Goal: Information Seeking & Learning: Find specific fact

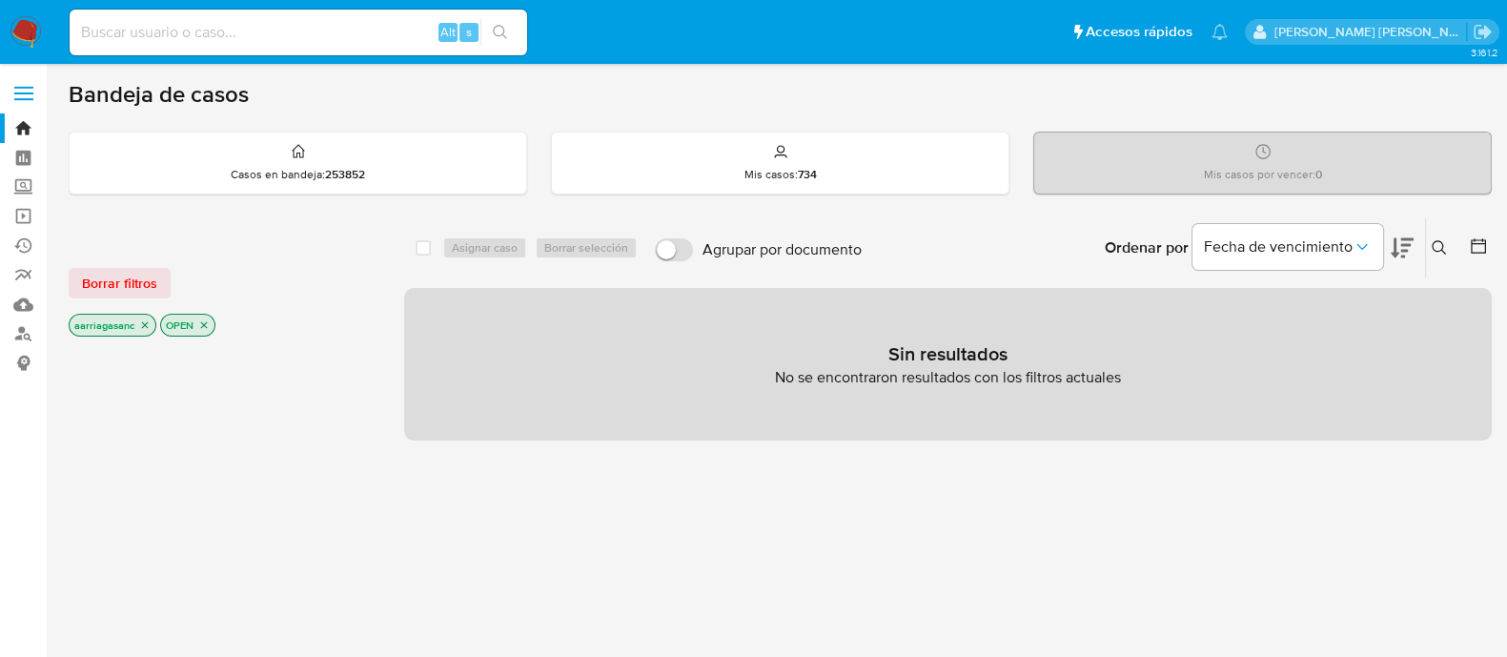
click at [381, 1] on nav "Pausado Ver notificaciones Alt s Accesos rápidos Presiona las siguientes teclas…" at bounding box center [753, 32] width 1507 height 64
click at [360, 20] on input at bounding box center [298, 32] width 457 height 25
paste input "1510653274"
type input "1510653274"
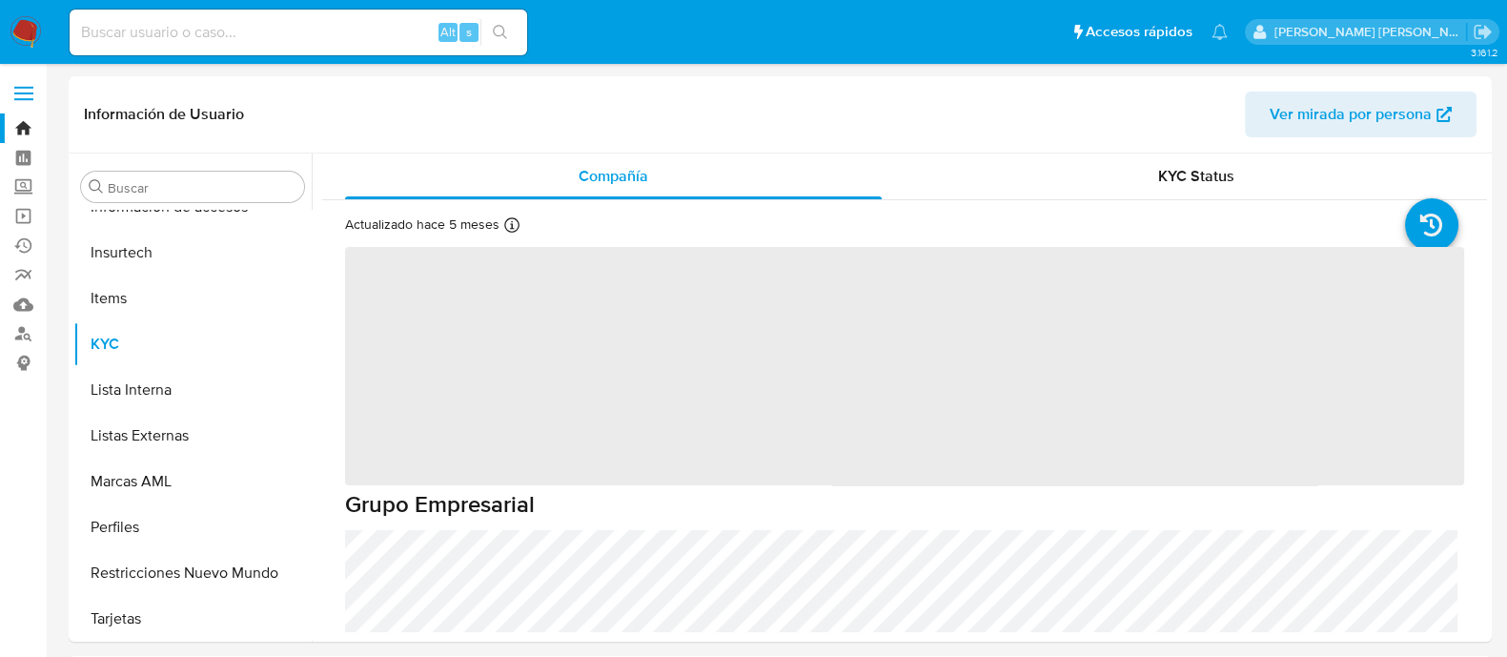
scroll to position [896, 0]
select select "10"
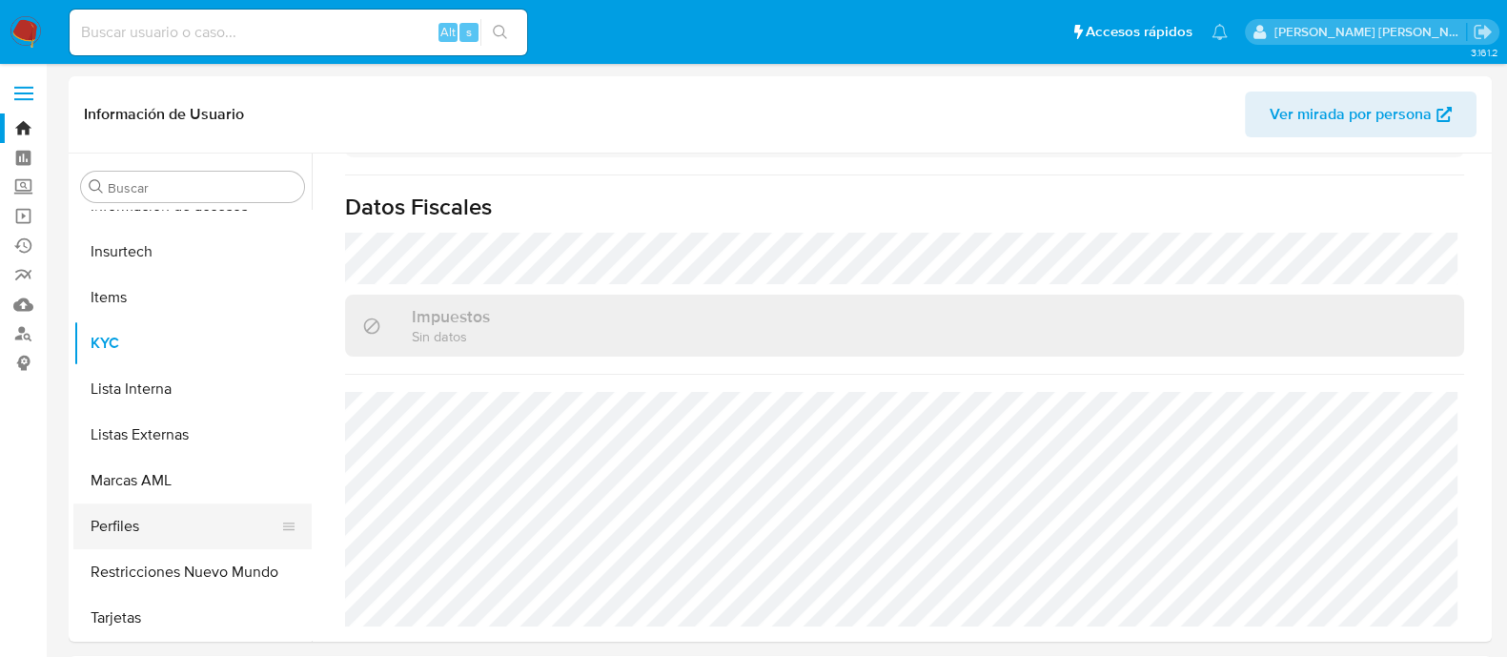
scroll to position [897, 0]
click at [176, 503] on button "Perfiles" at bounding box center [184, 525] width 223 height 46
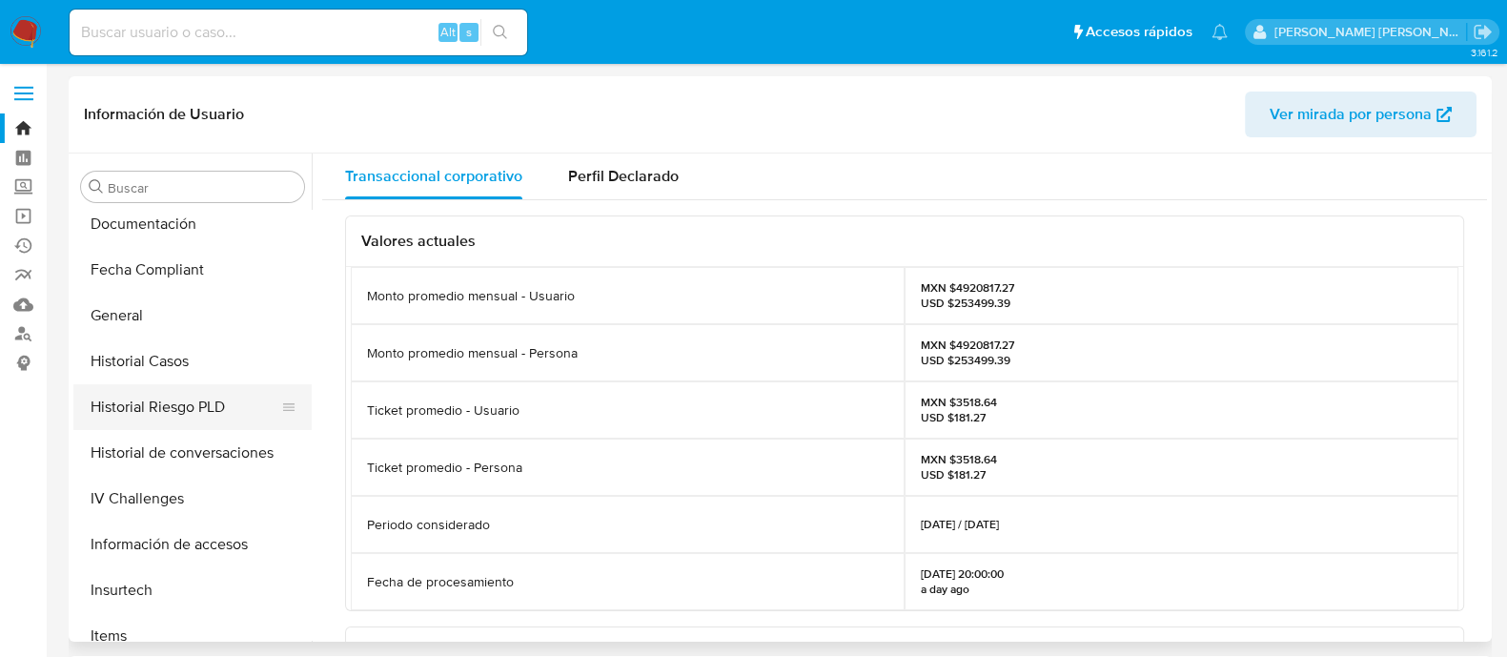
scroll to position [596, 0]
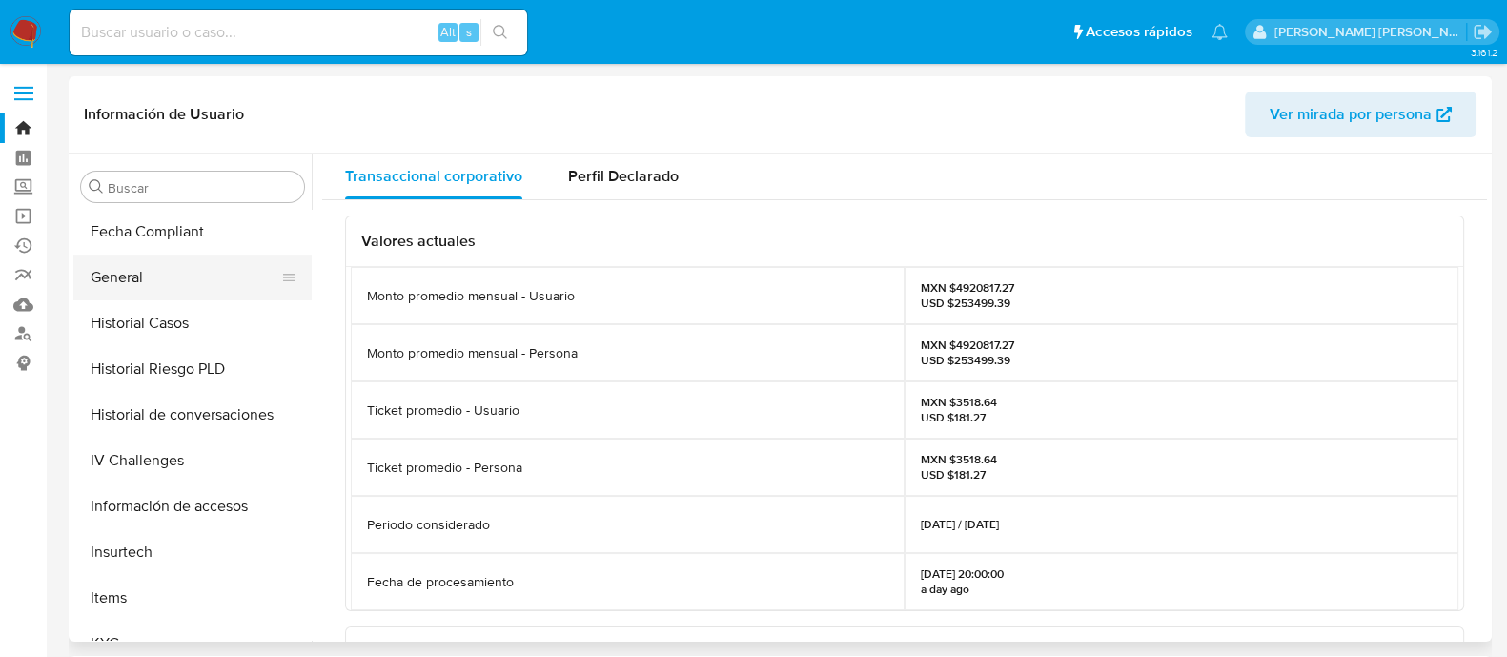
click at [149, 298] on ul "Anticipos de dinero Aprobadores Aprobados Archivos adjuntos CBT Cruces y Relaci…" at bounding box center [192, 425] width 238 height 430
click at [149, 290] on button "General" at bounding box center [184, 277] width 223 height 46
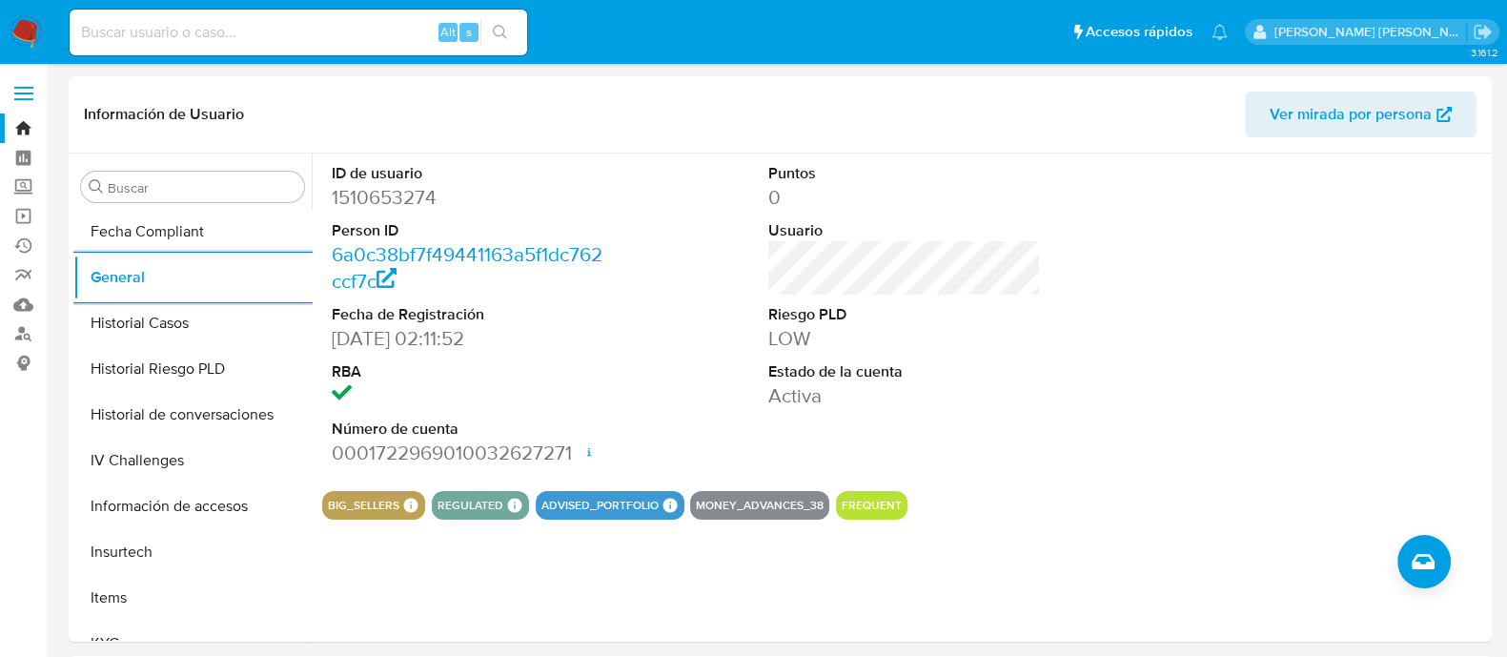
click at [181, 27] on input at bounding box center [298, 32] width 457 height 25
paste input "576940530"
type input "576940530"
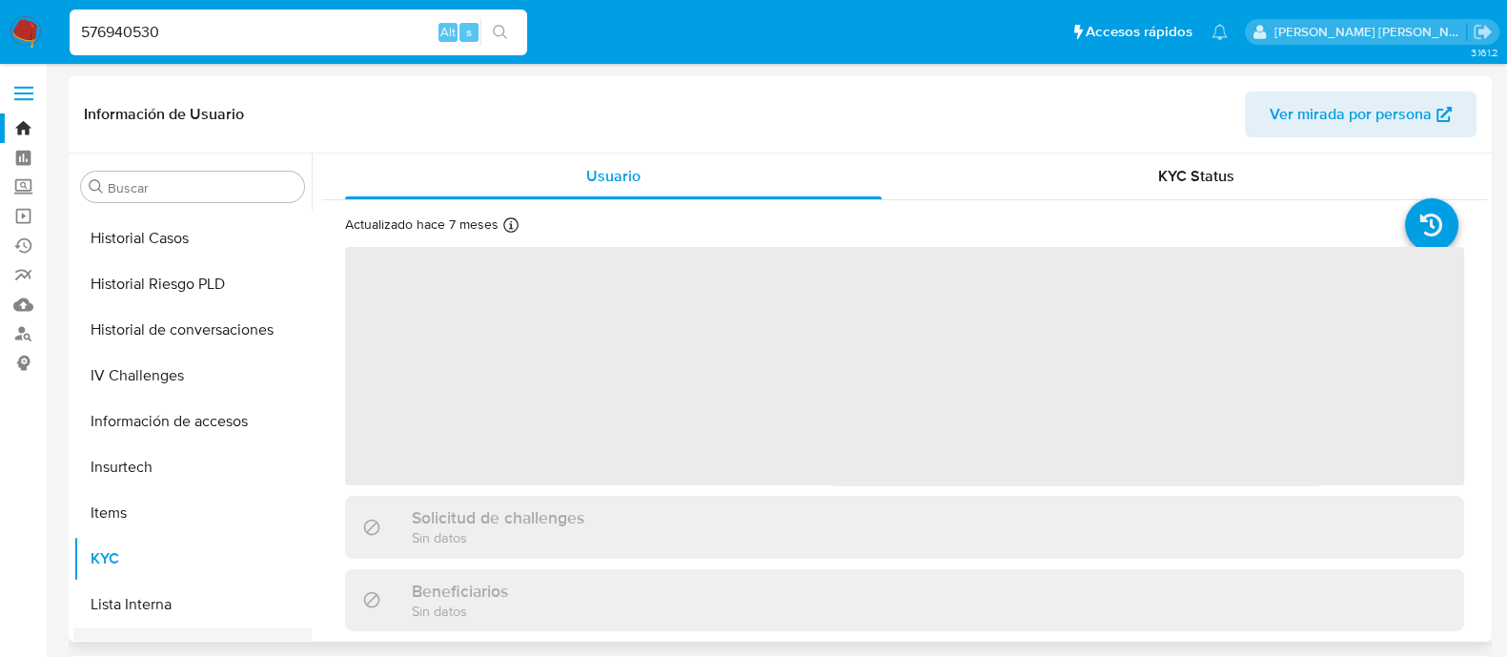
scroll to position [300, 0]
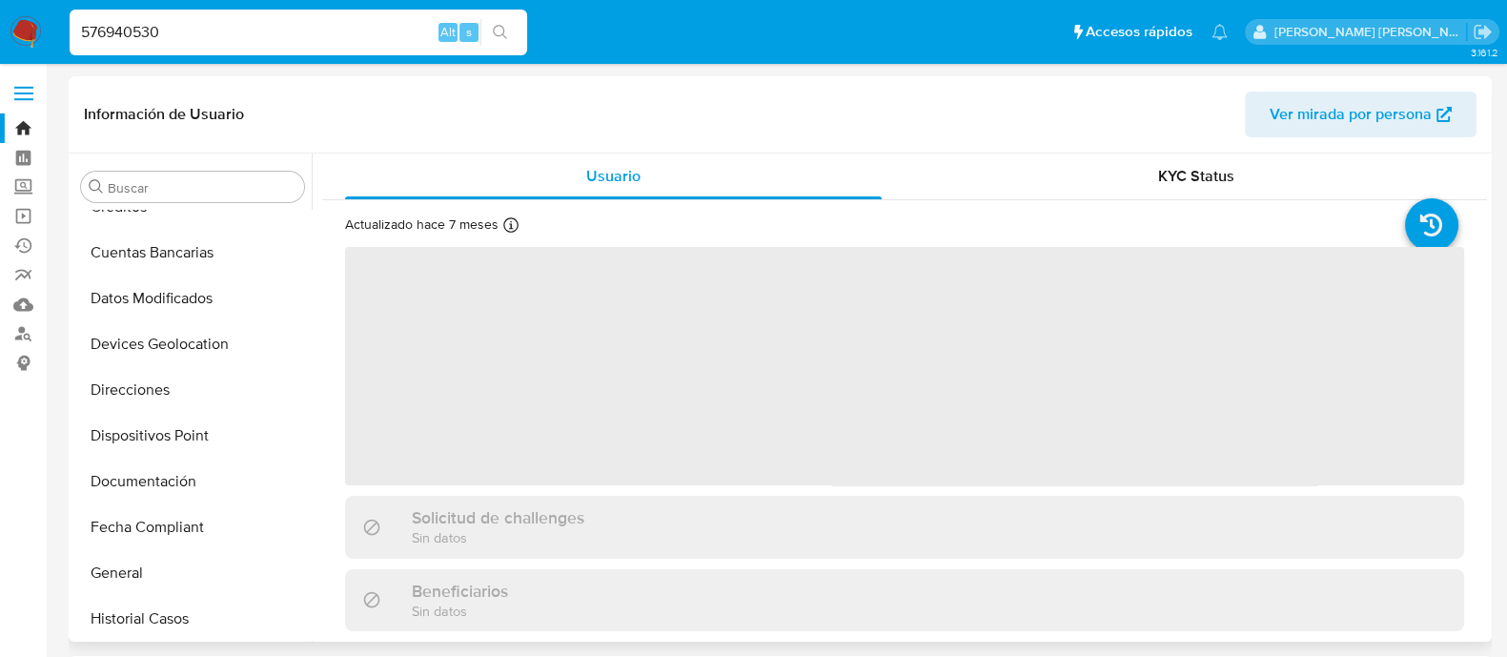
select select "10"
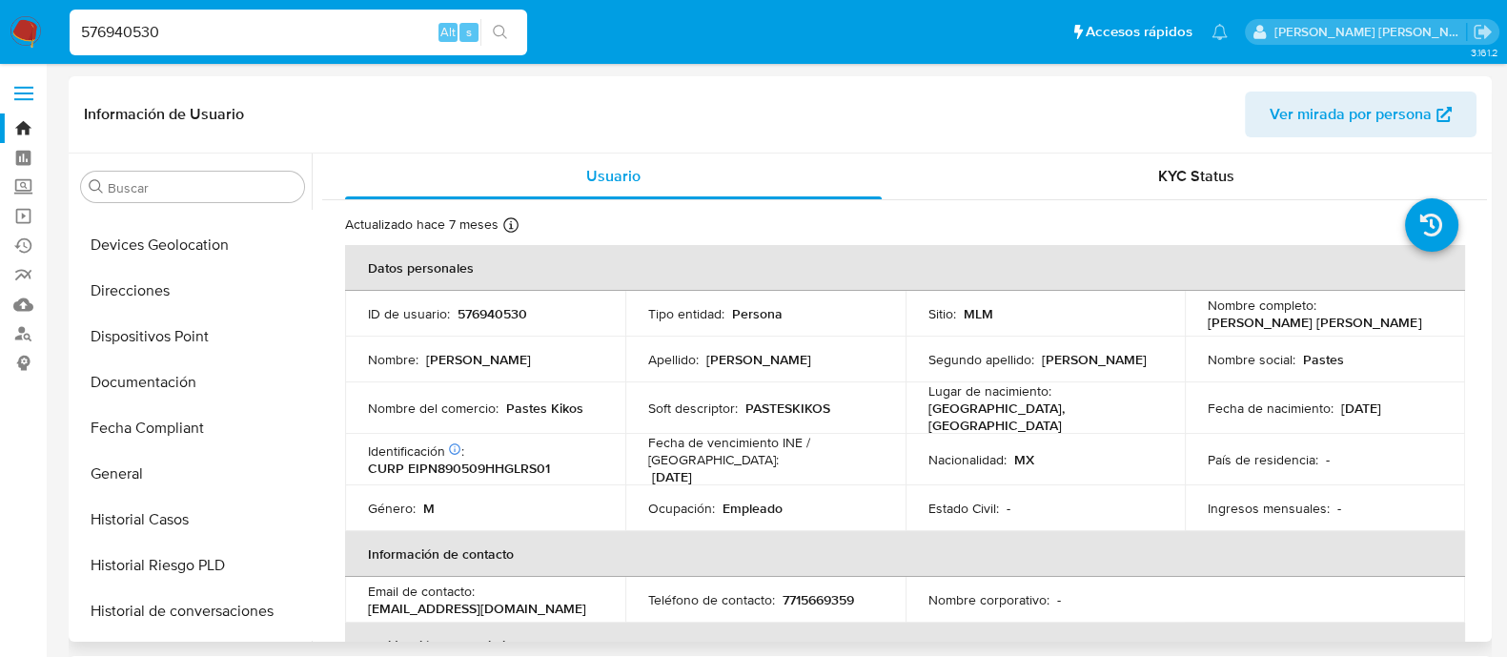
scroll to position [596, 0]
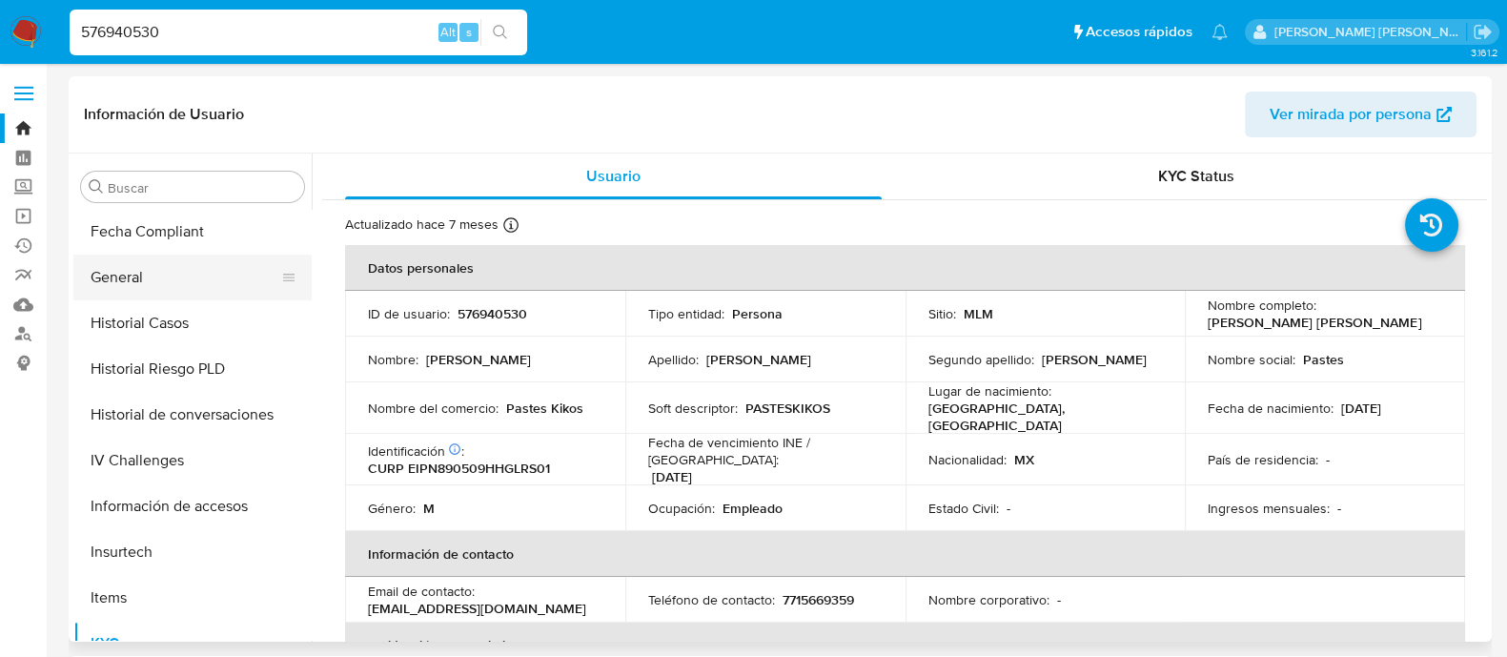
click at [173, 282] on button "General" at bounding box center [184, 277] width 223 height 46
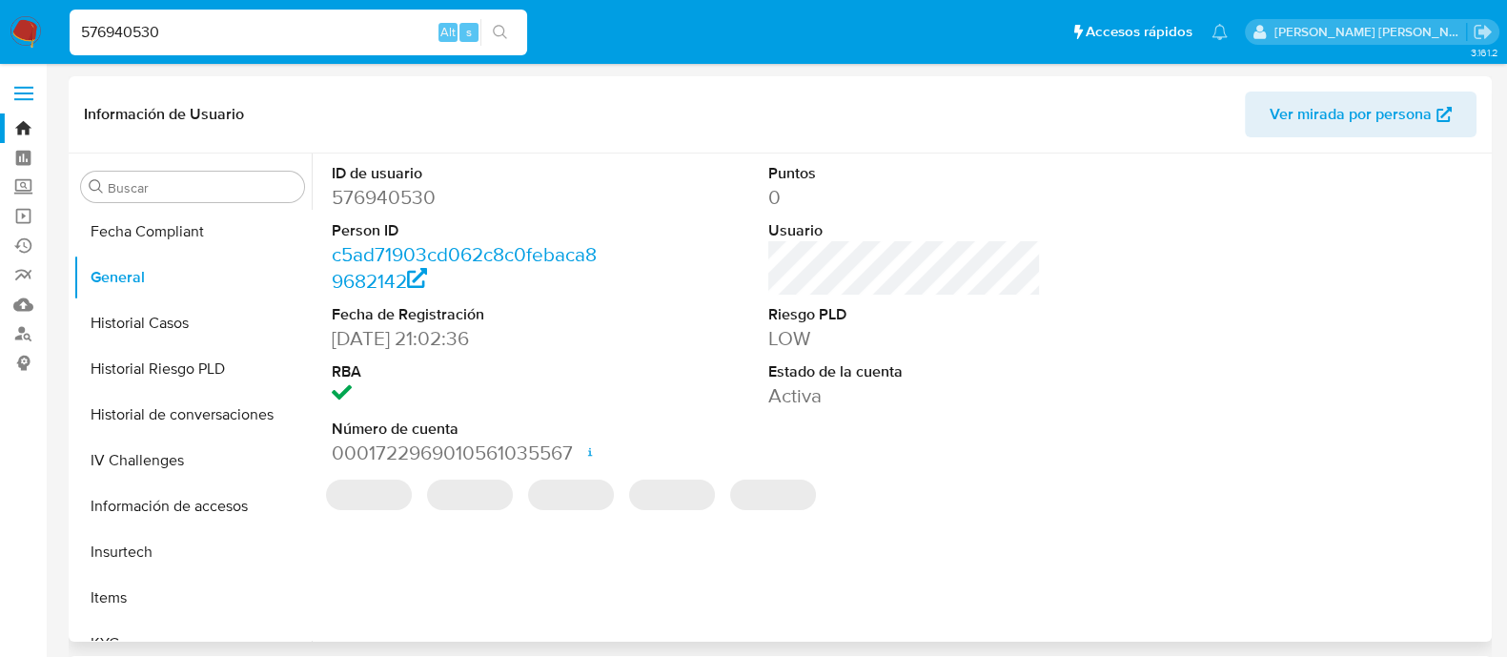
click at [769, 345] on dd "LOW" at bounding box center [904, 338] width 273 height 27
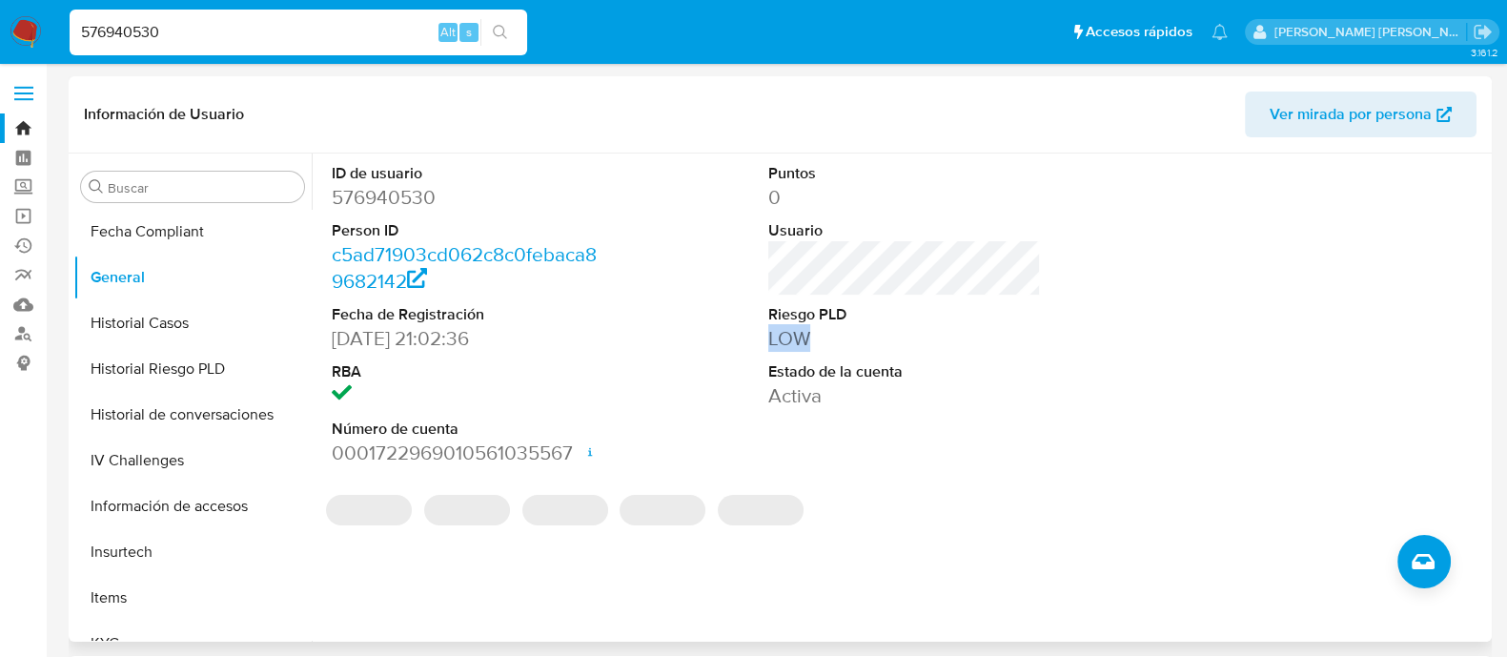
click at [769, 345] on dd "LOW" at bounding box center [904, 338] width 273 height 27
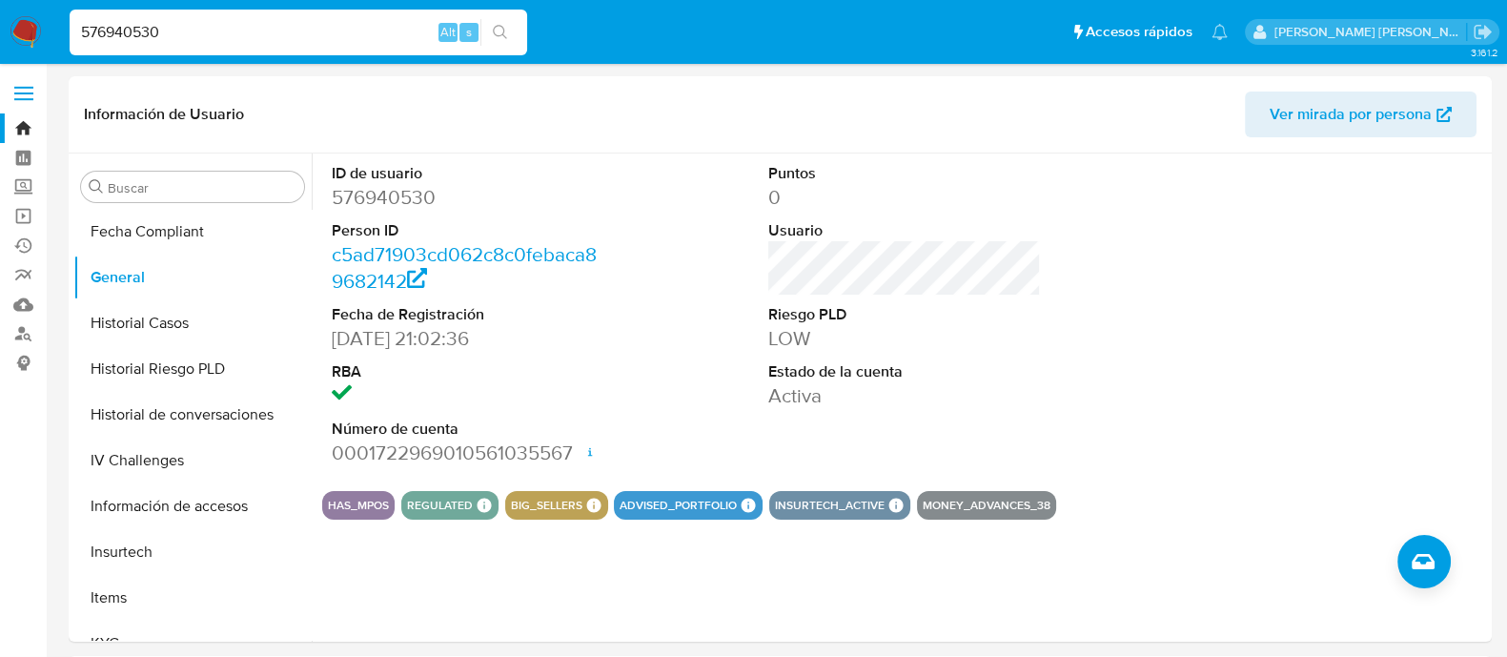
click at [258, 41] on input "576940530" at bounding box center [298, 32] width 457 height 25
paste input "693054969"
type input "693054969"
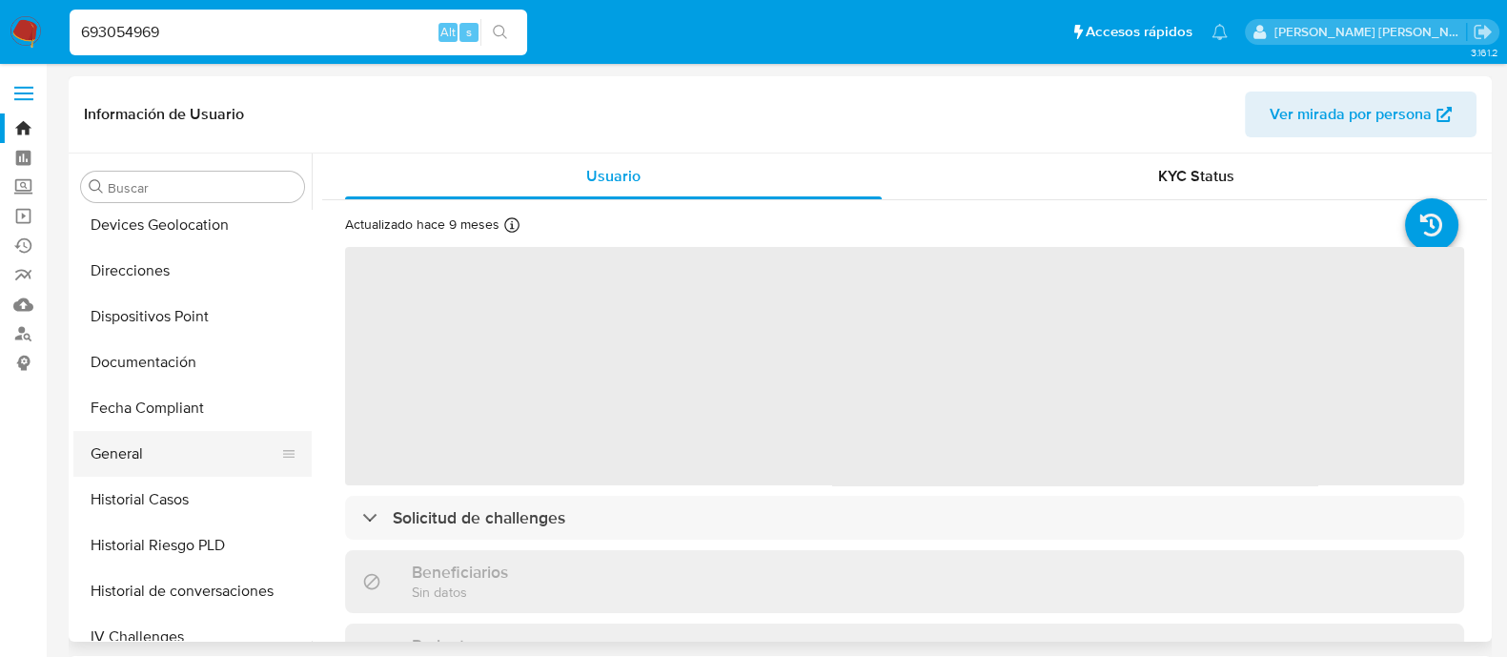
select select "10"
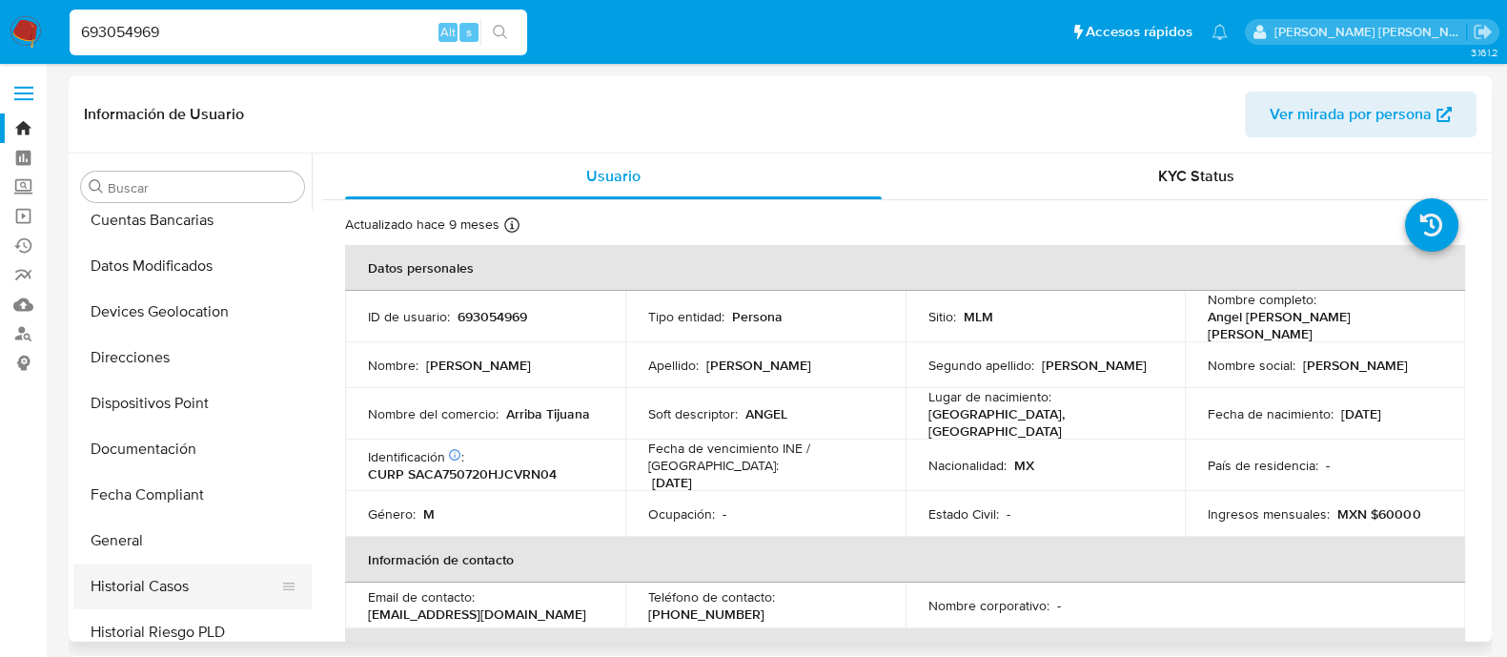
scroll to position [419, 0]
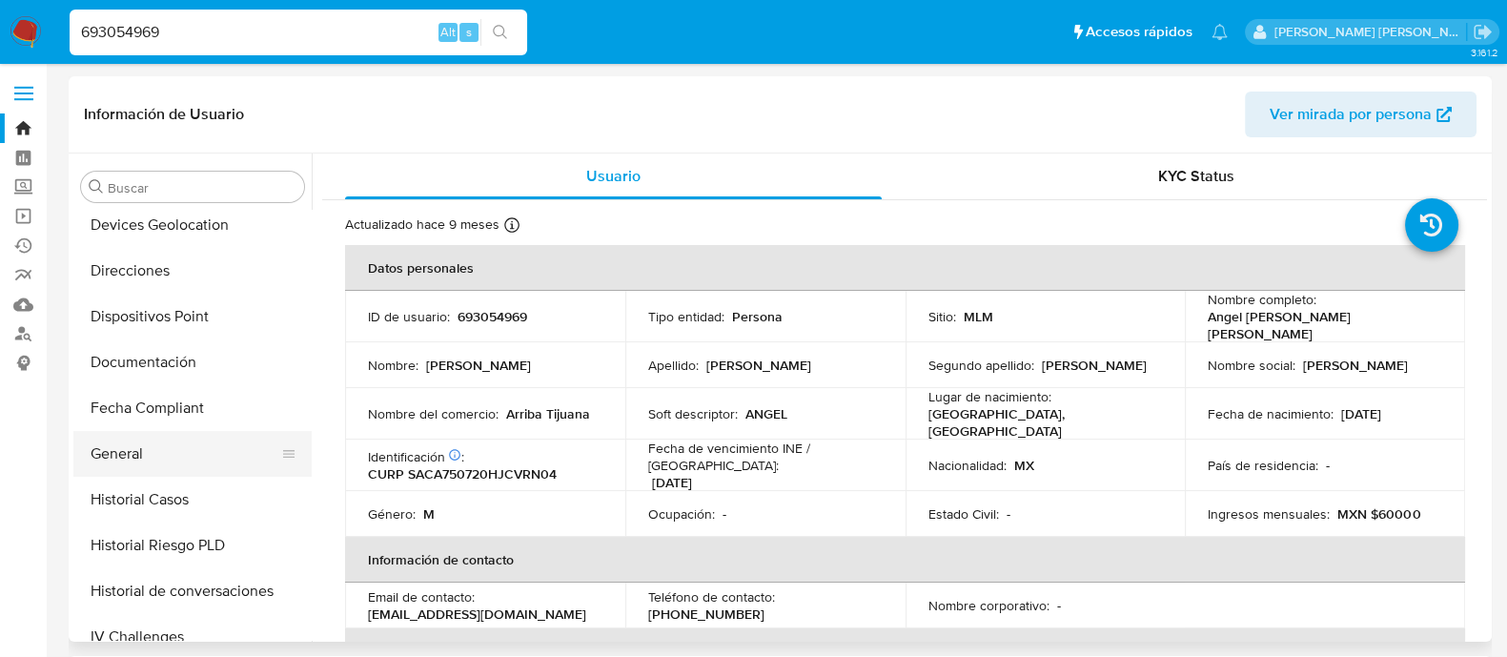
click at [126, 462] on button "General" at bounding box center [184, 454] width 223 height 46
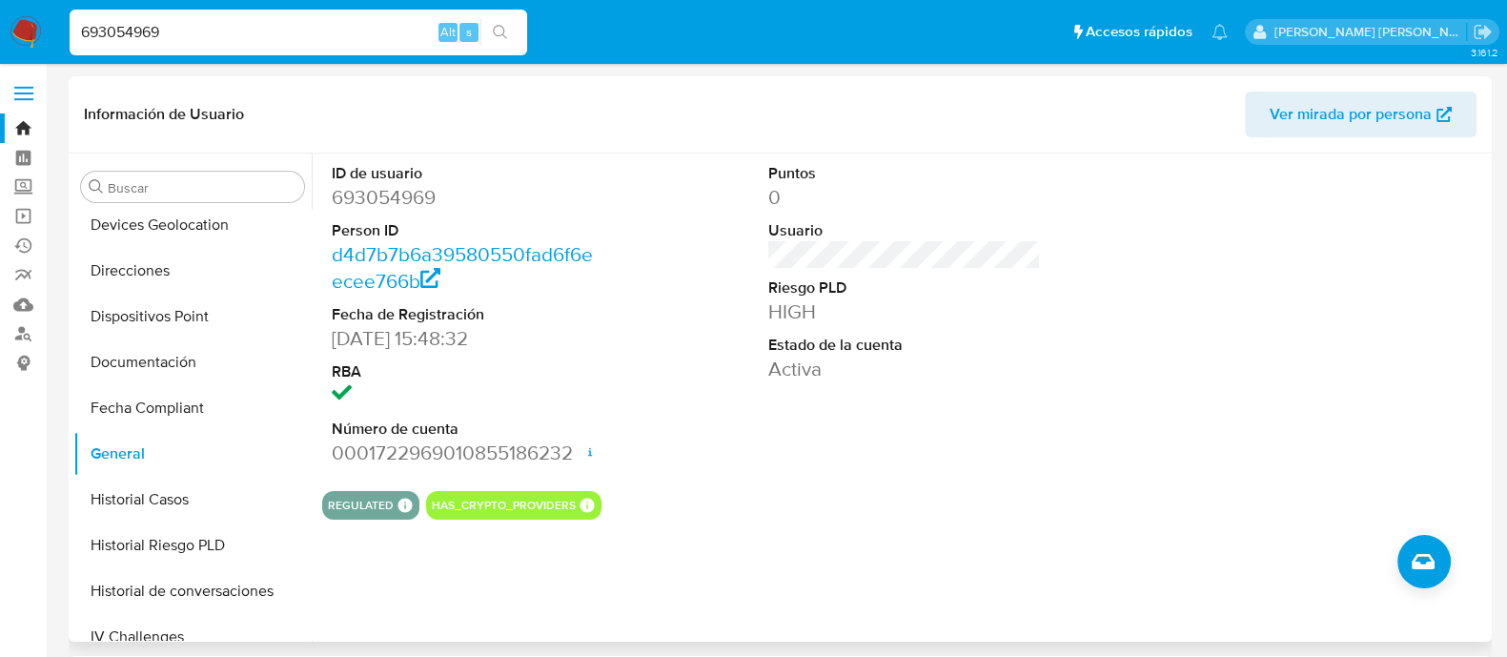
click at [786, 292] on dt "Riesgo PLD" at bounding box center [904, 287] width 273 height 21
click at [782, 310] on dd "HIGH" at bounding box center [904, 311] width 273 height 27
copy dd "HIGH"
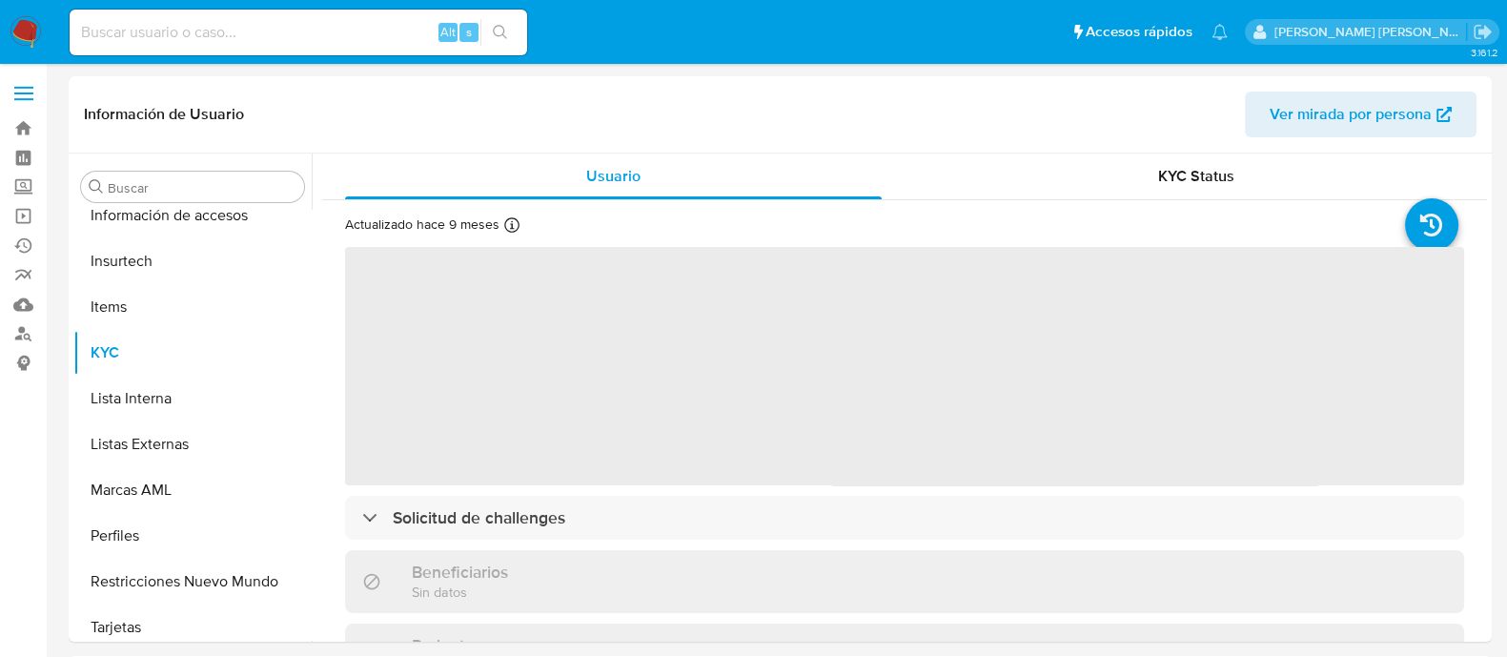
scroll to position [896, 0]
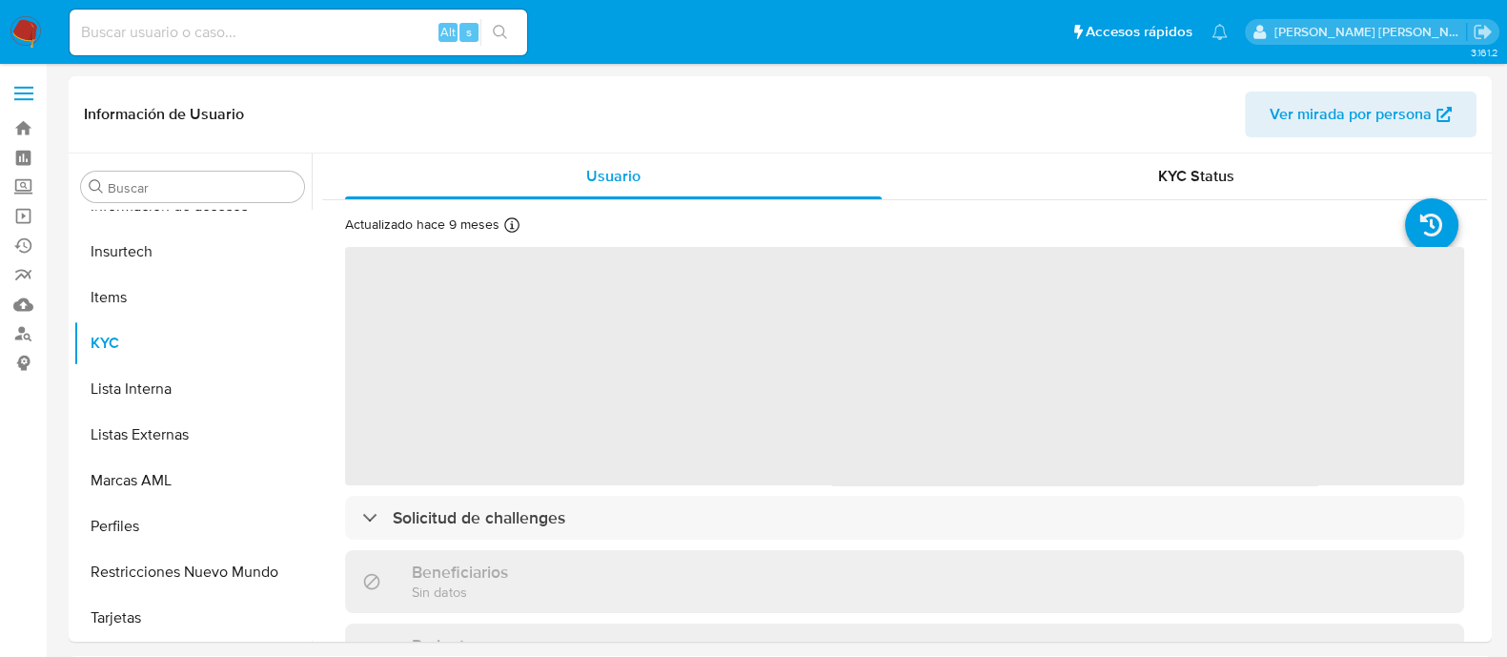
select select "10"
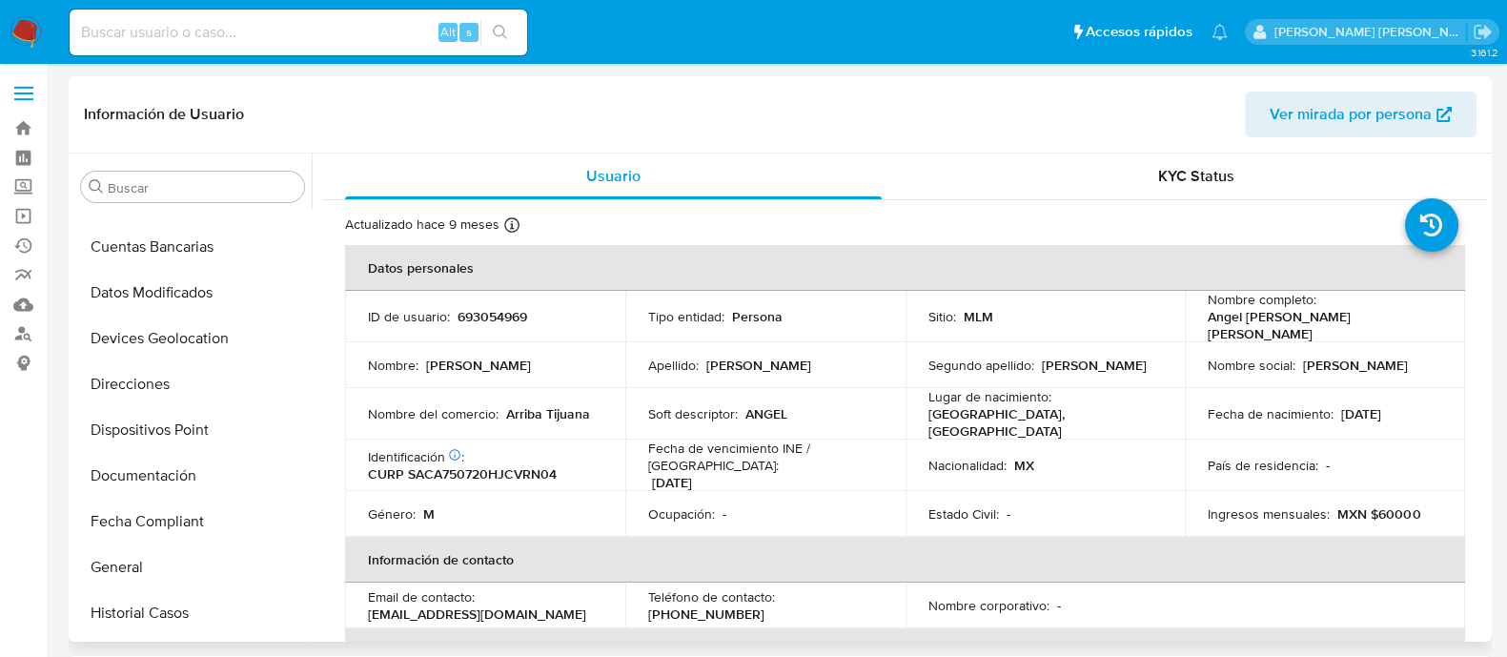
scroll to position [300, 0]
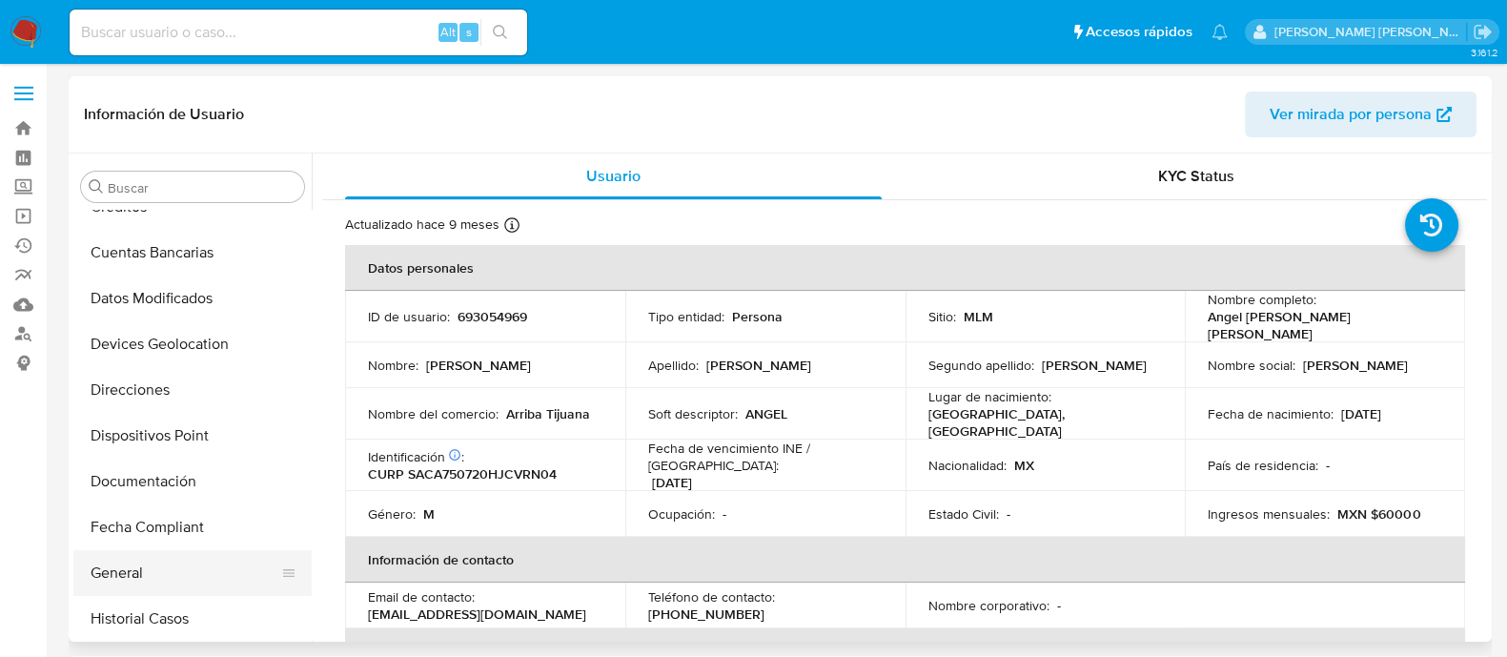
click at [98, 580] on button "General" at bounding box center [184, 573] width 223 height 46
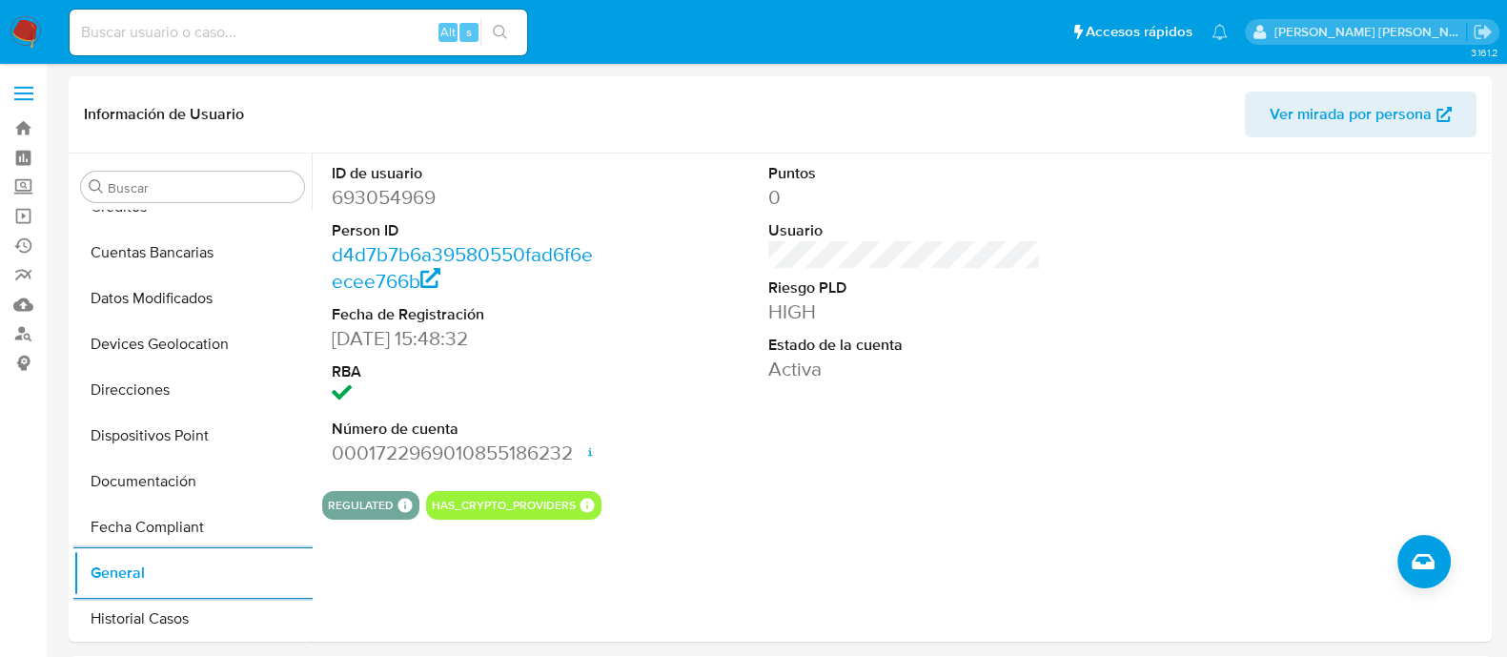
click at [302, 40] on input at bounding box center [298, 32] width 457 height 25
paste input "1314990916"
type input "1314990916"
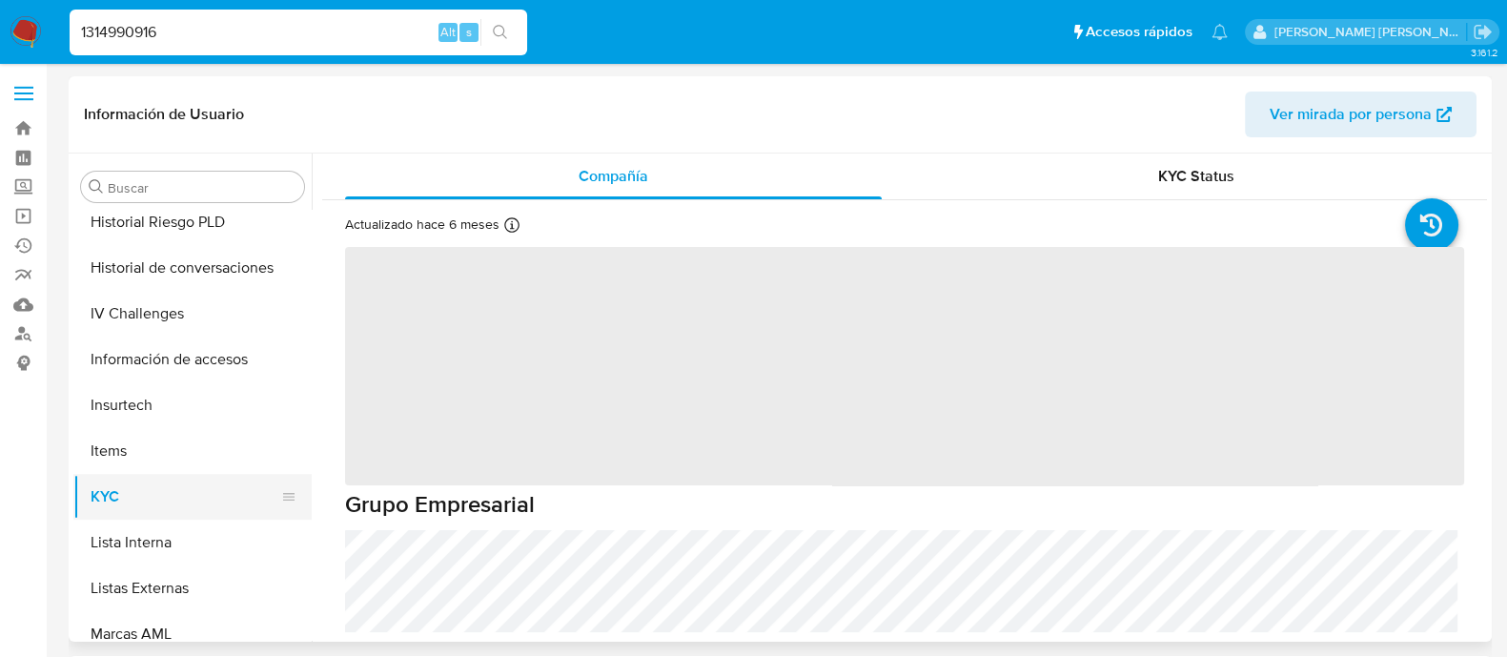
scroll to position [419, 0]
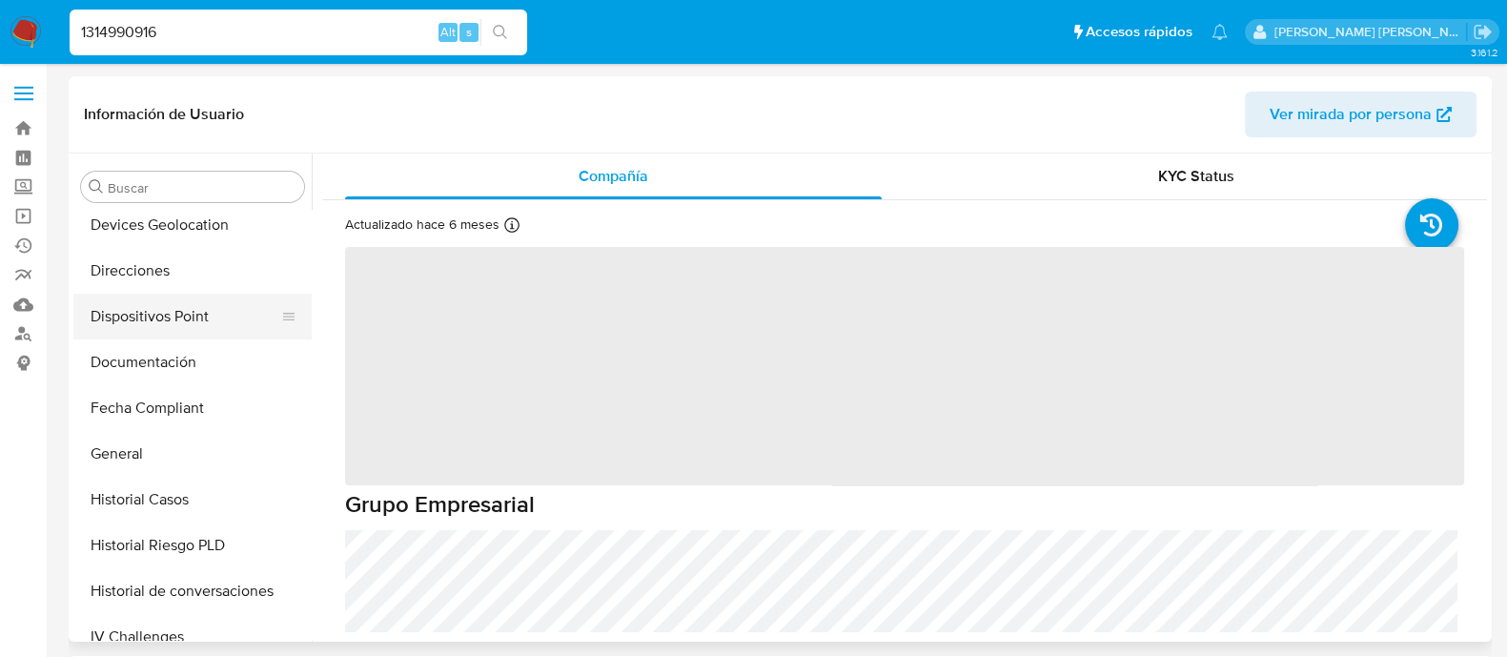
select select "10"
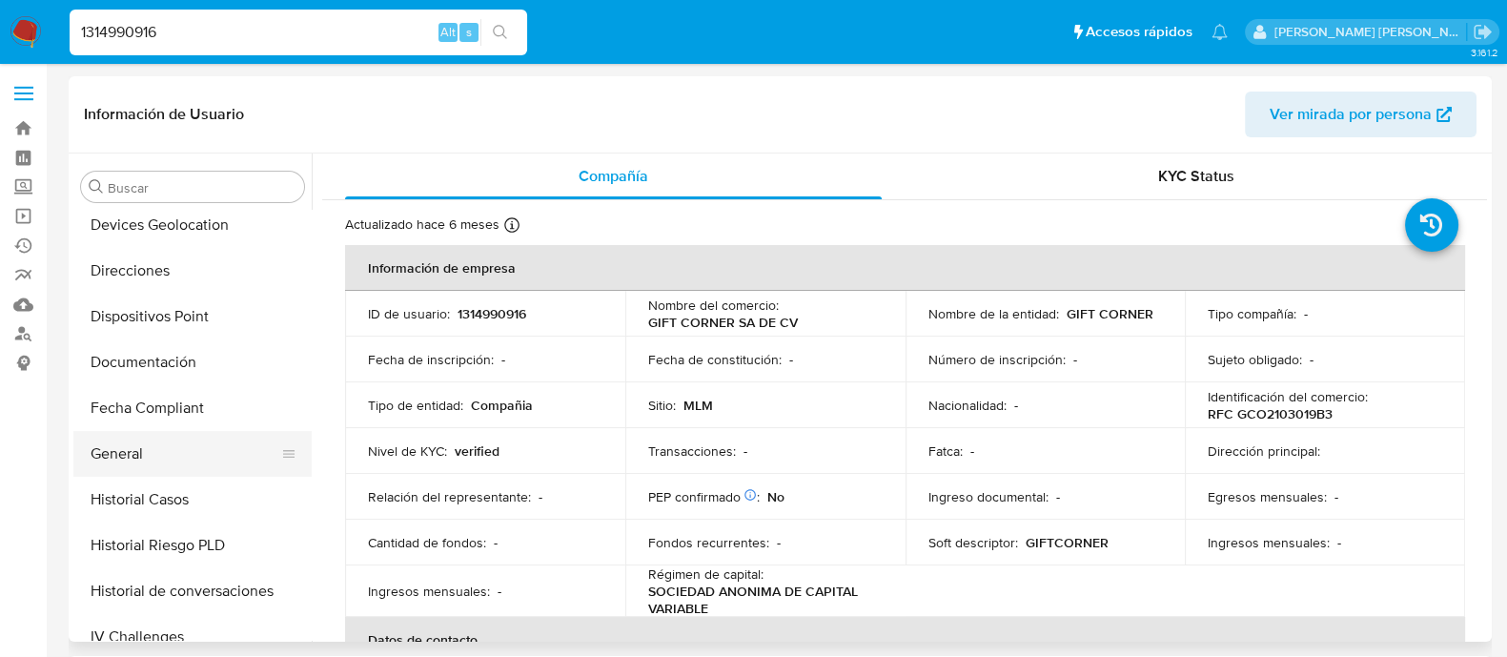
click at [123, 449] on button "General" at bounding box center [184, 454] width 223 height 46
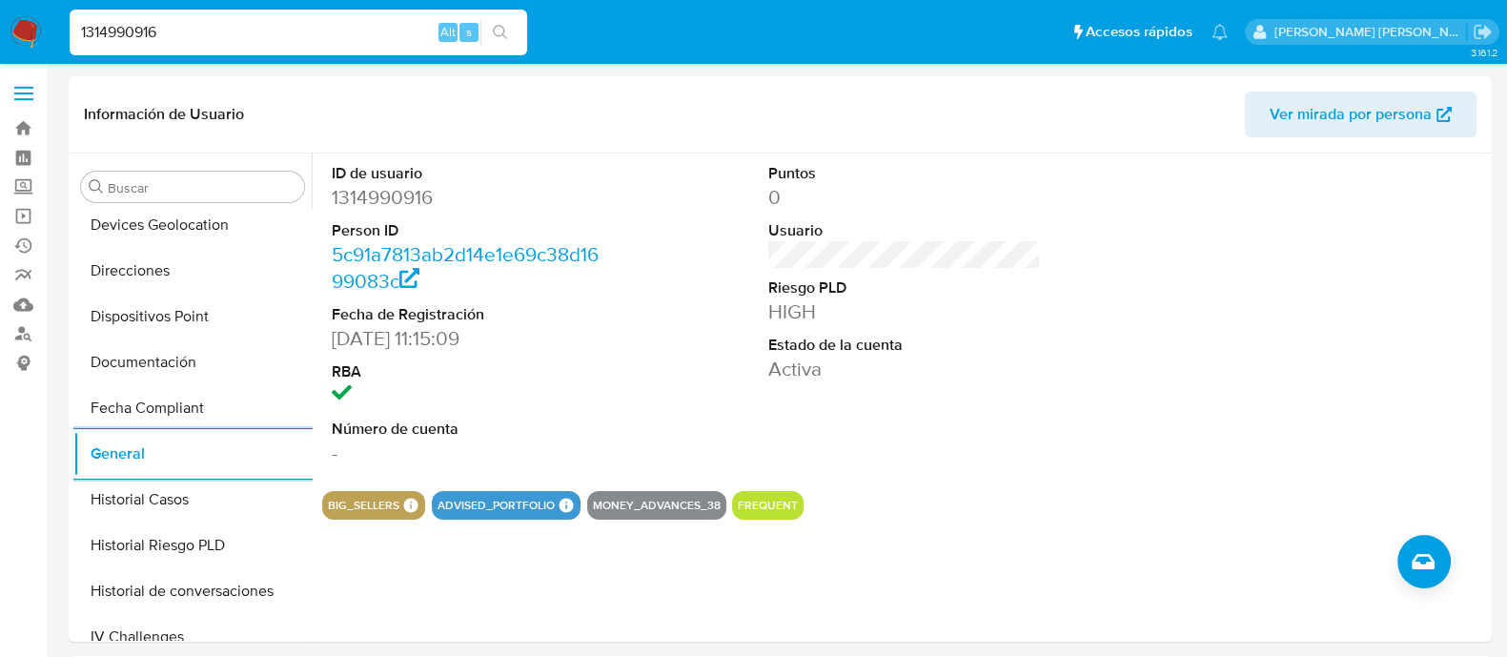
click at [323, 31] on input "1314990916" at bounding box center [298, 32] width 457 height 25
click at [322, 32] on input "1314990916" at bounding box center [298, 32] width 457 height 25
paste input "1861910"
type input "1311861910"
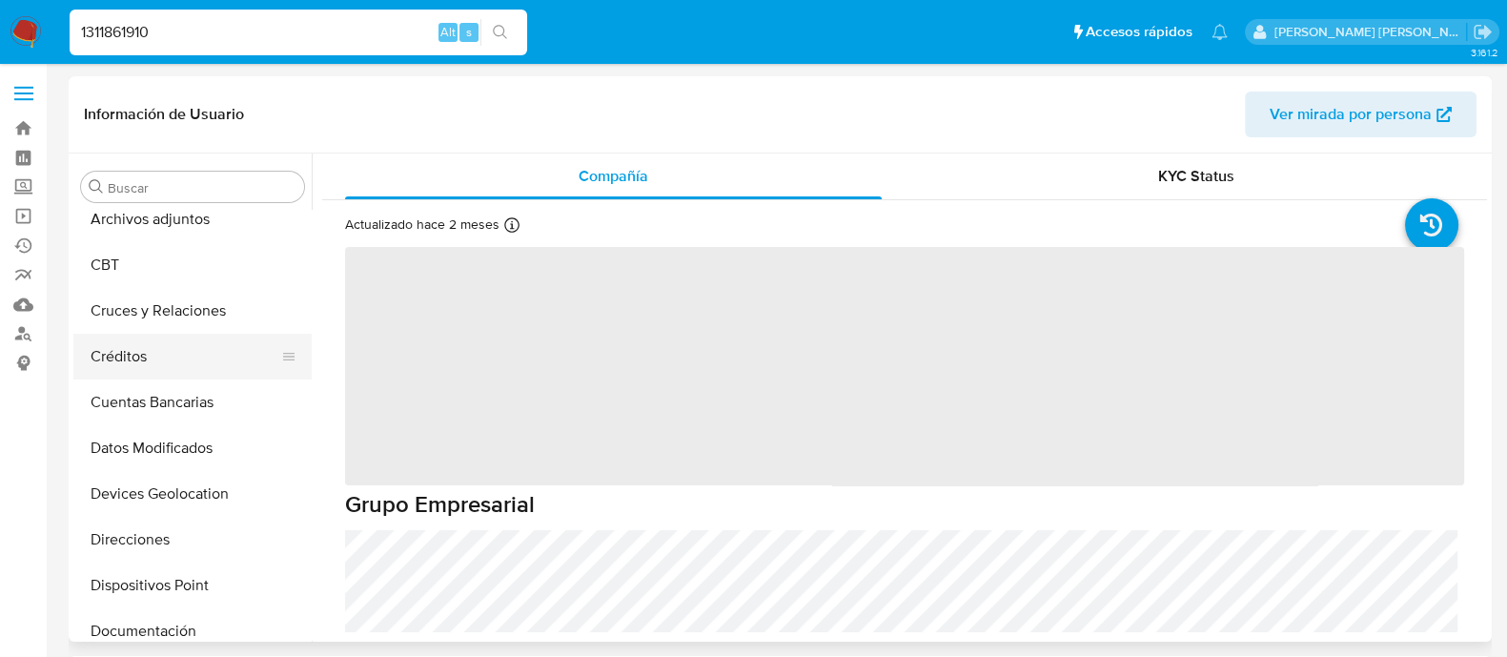
select select "10"
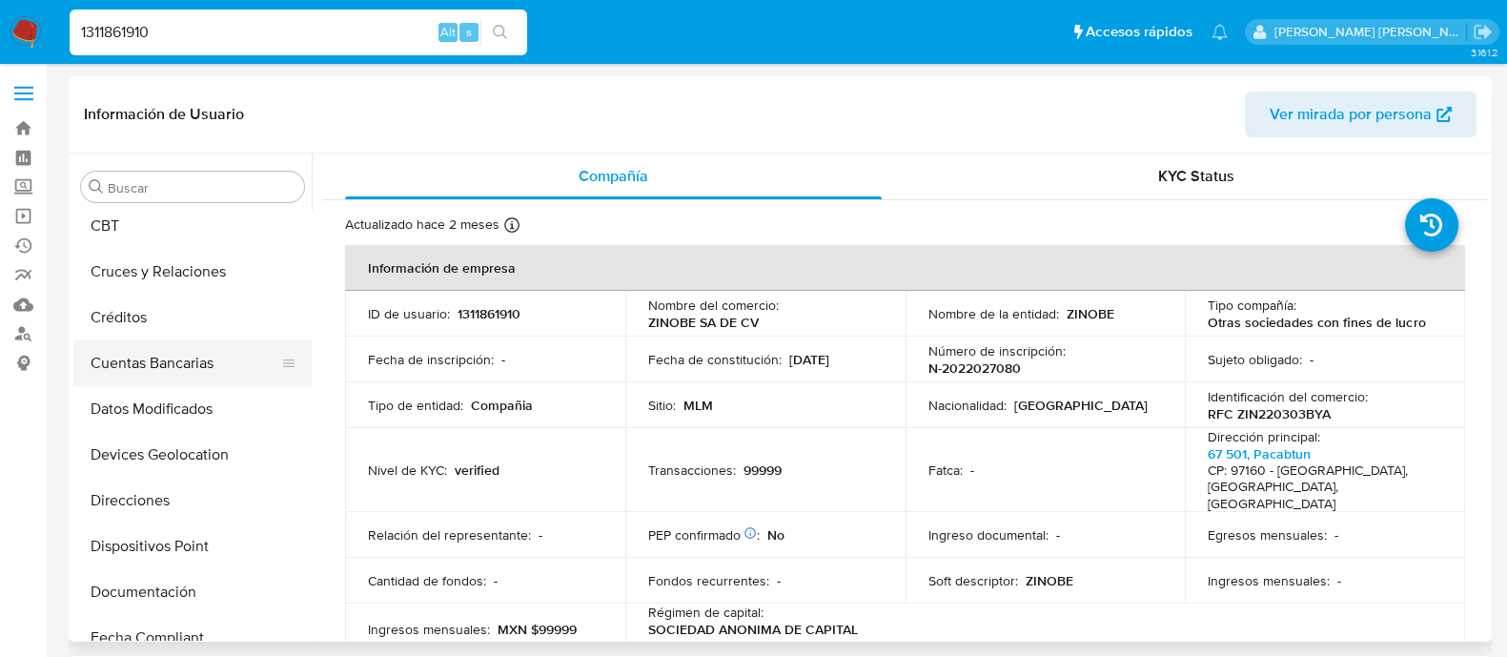
scroll to position [357, 0]
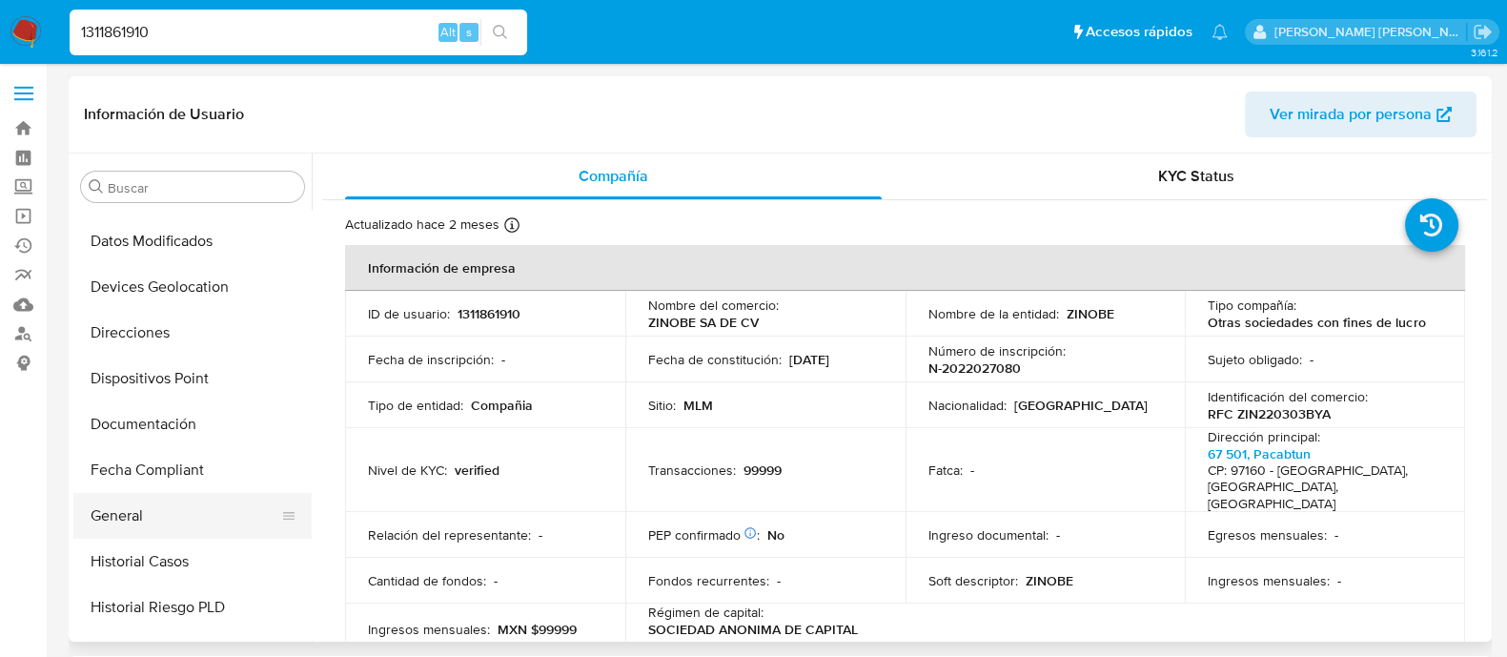
click at [116, 523] on button "General" at bounding box center [184, 516] width 223 height 46
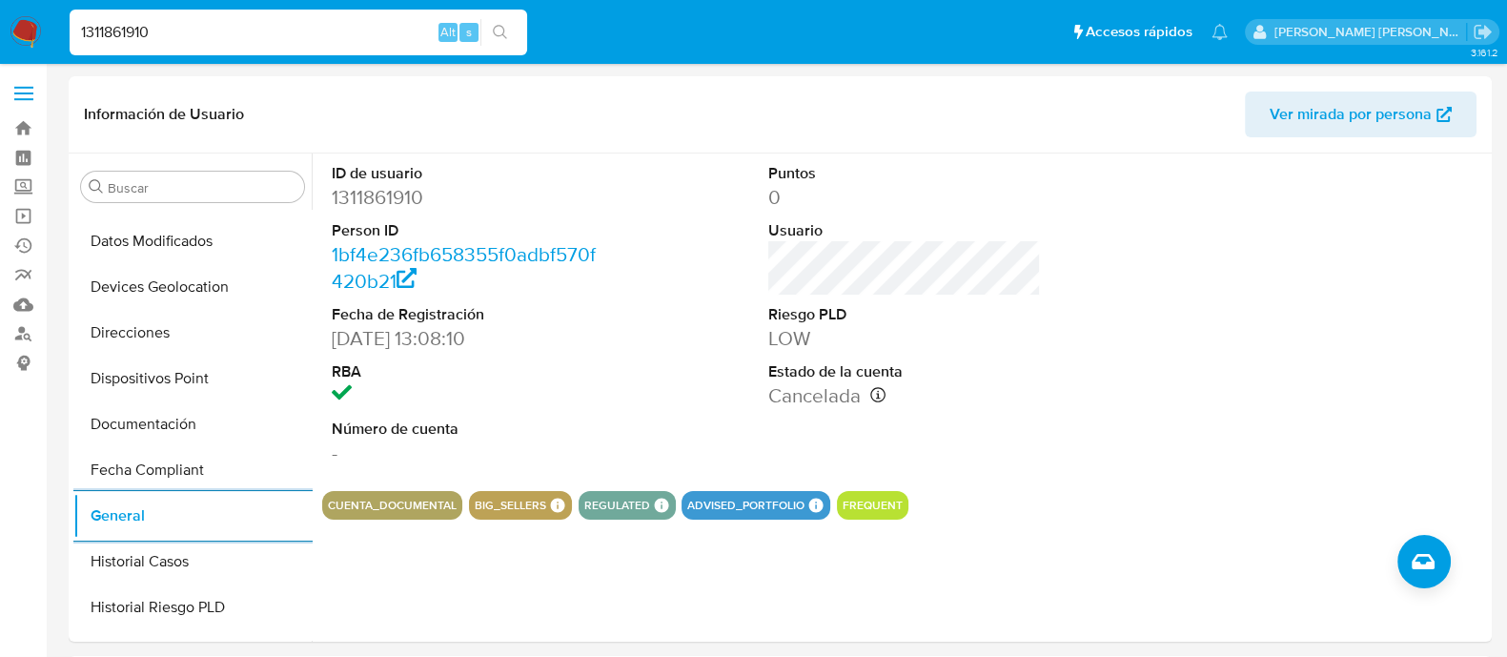
click at [356, 34] on input "1311861910" at bounding box center [298, 32] width 457 height 25
click at [356, 35] on input "1311861910" at bounding box center [298, 32] width 457 height 25
paste input "488255139"
type input "488255139"
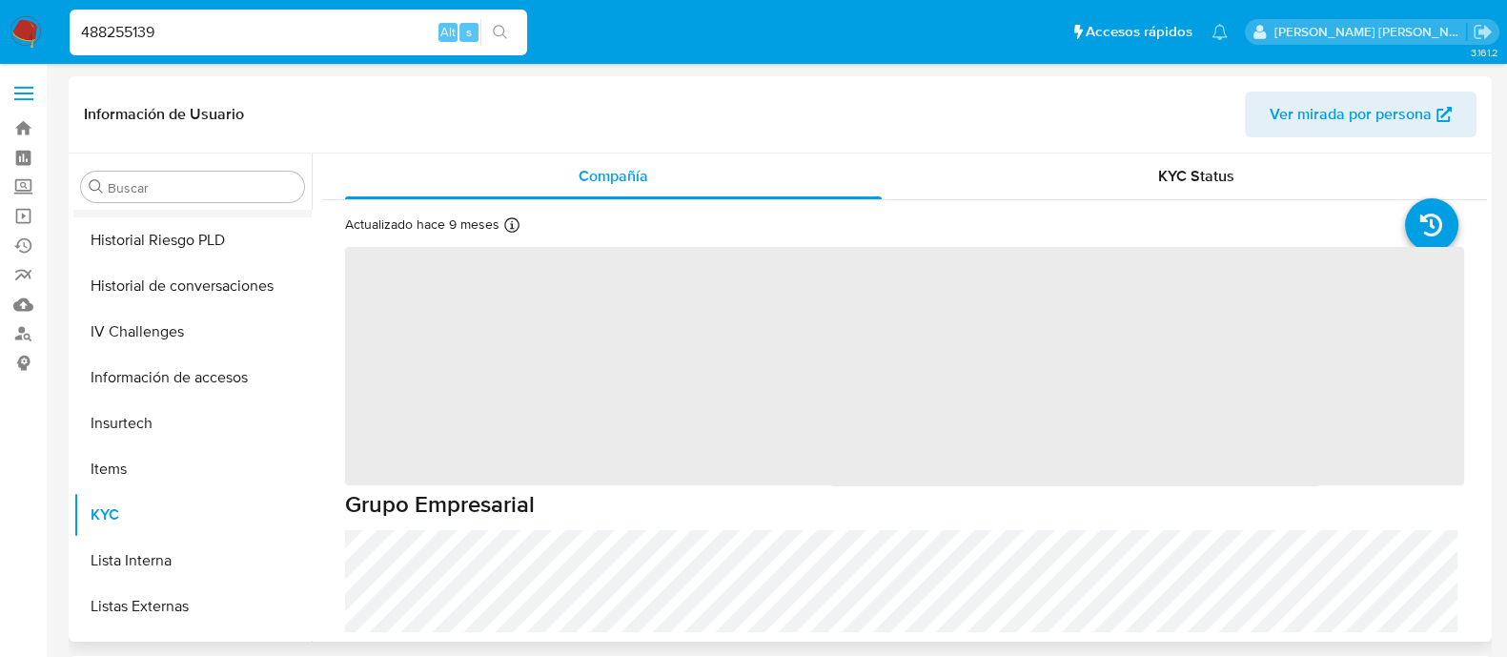
scroll to position [538, 0]
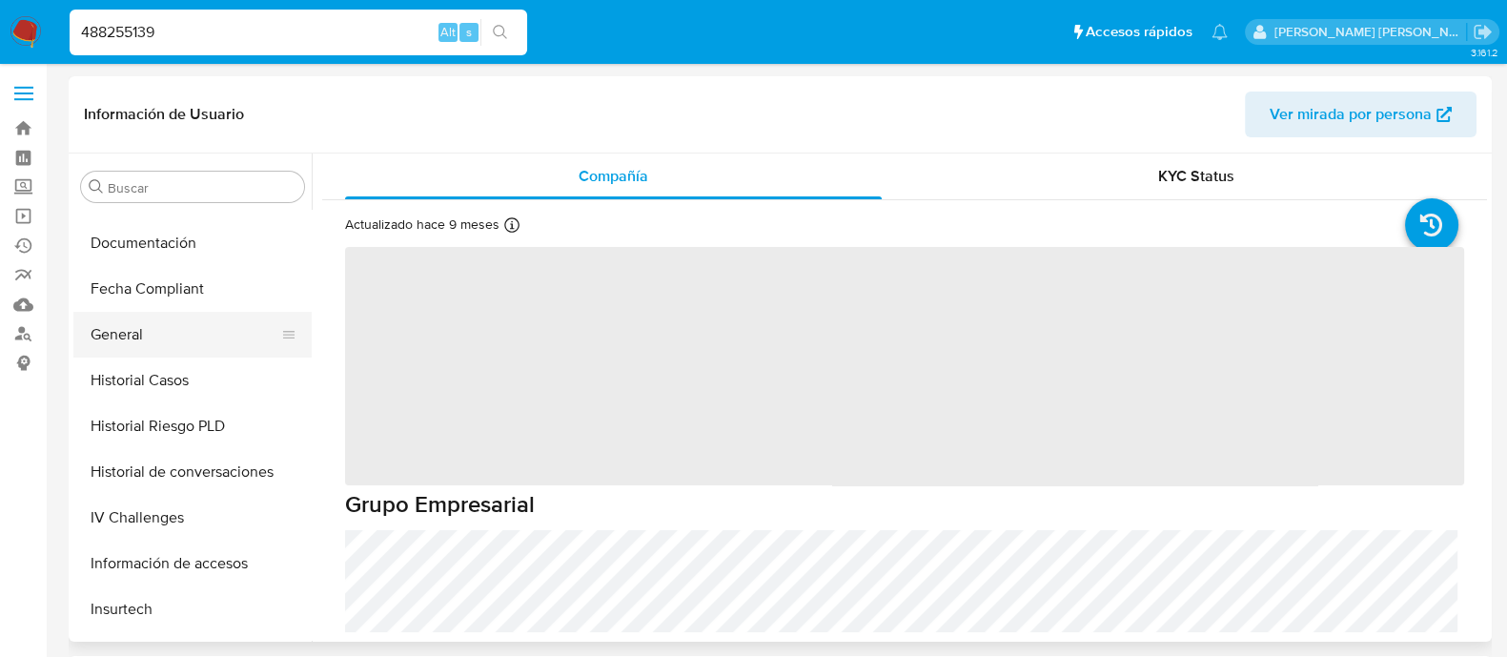
select select "10"
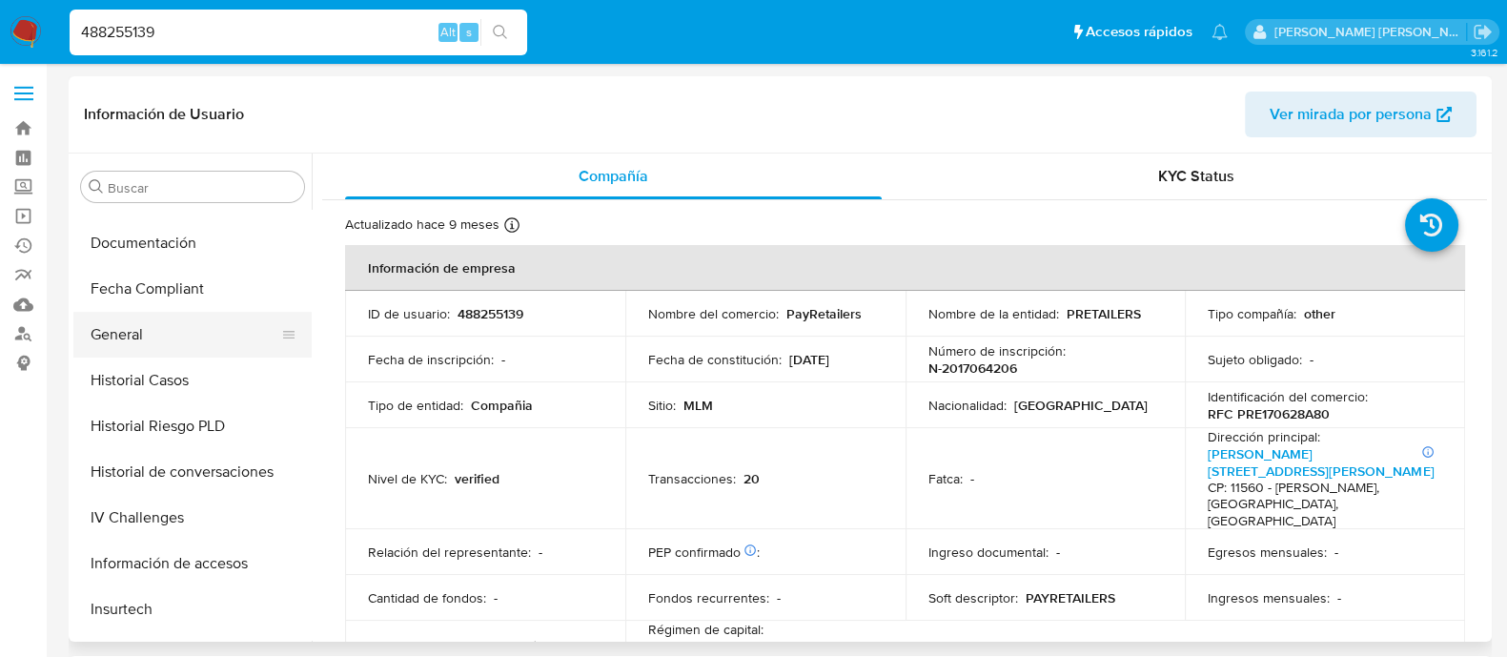
click at [152, 349] on button "General" at bounding box center [184, 335] width 223 height 46
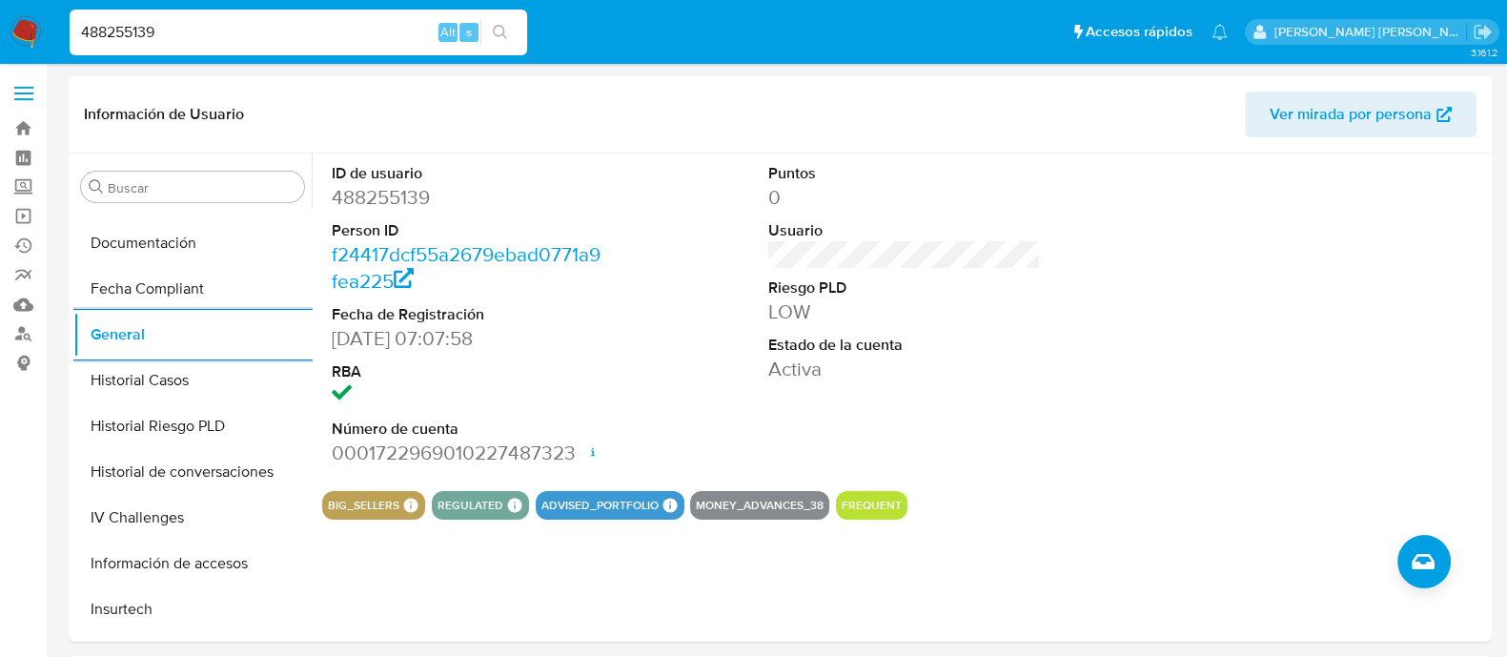
click at [329, 34] on input "488255139" at bounding box center [298, 32] width 457 height 25
paste input "1210068132"
type input "1210068132"
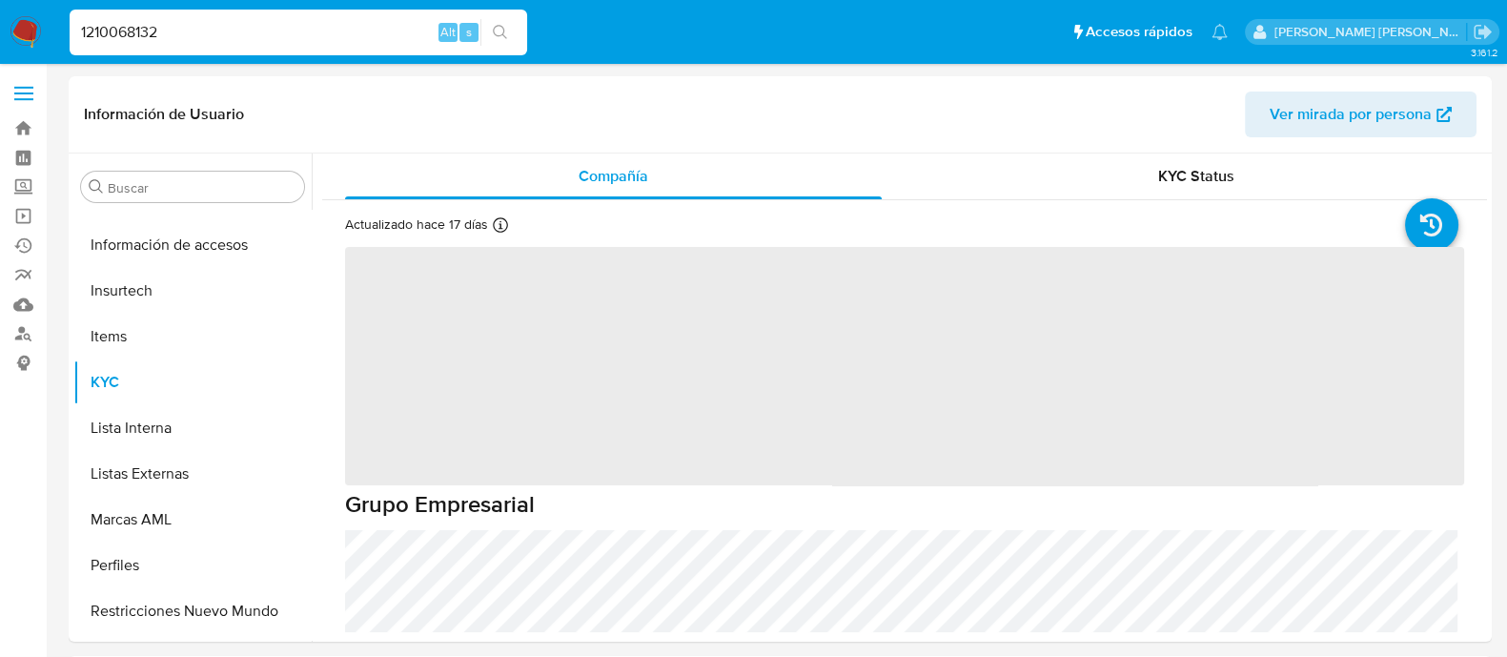
scroll to position [896, 0]
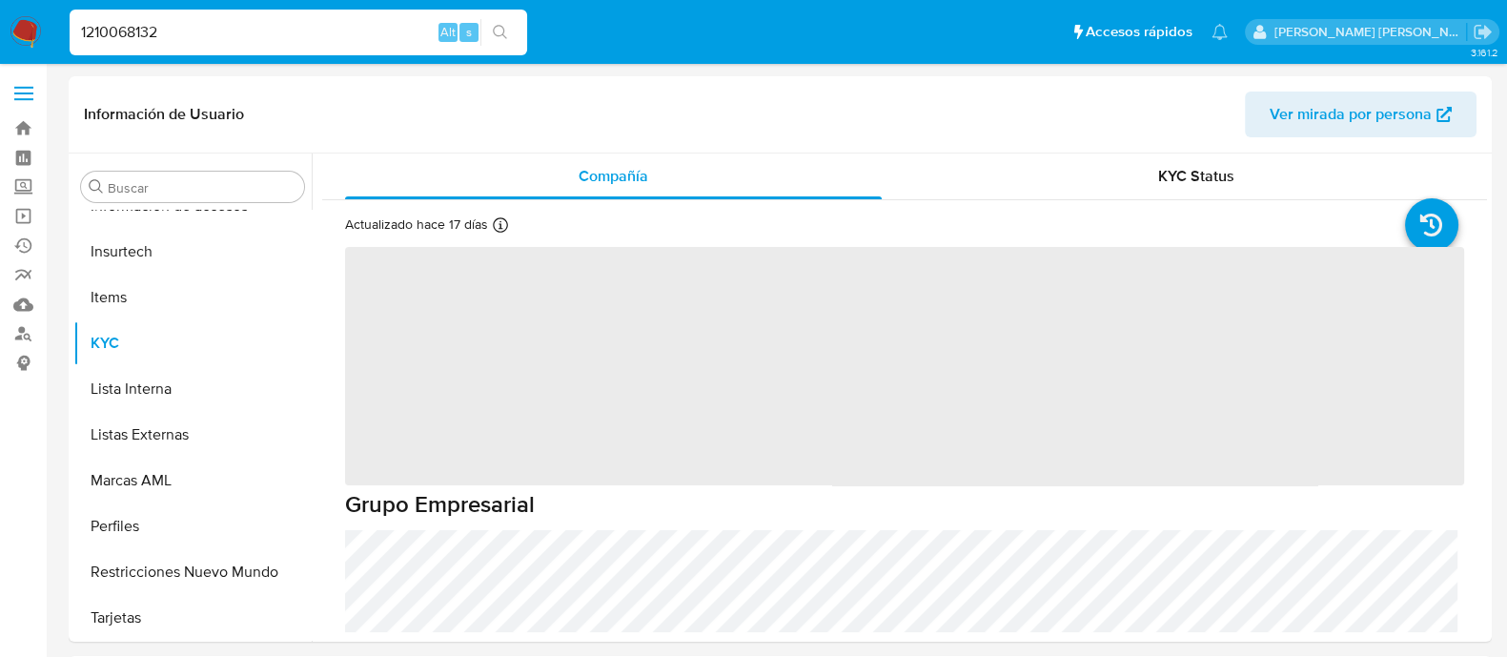
select select "10"
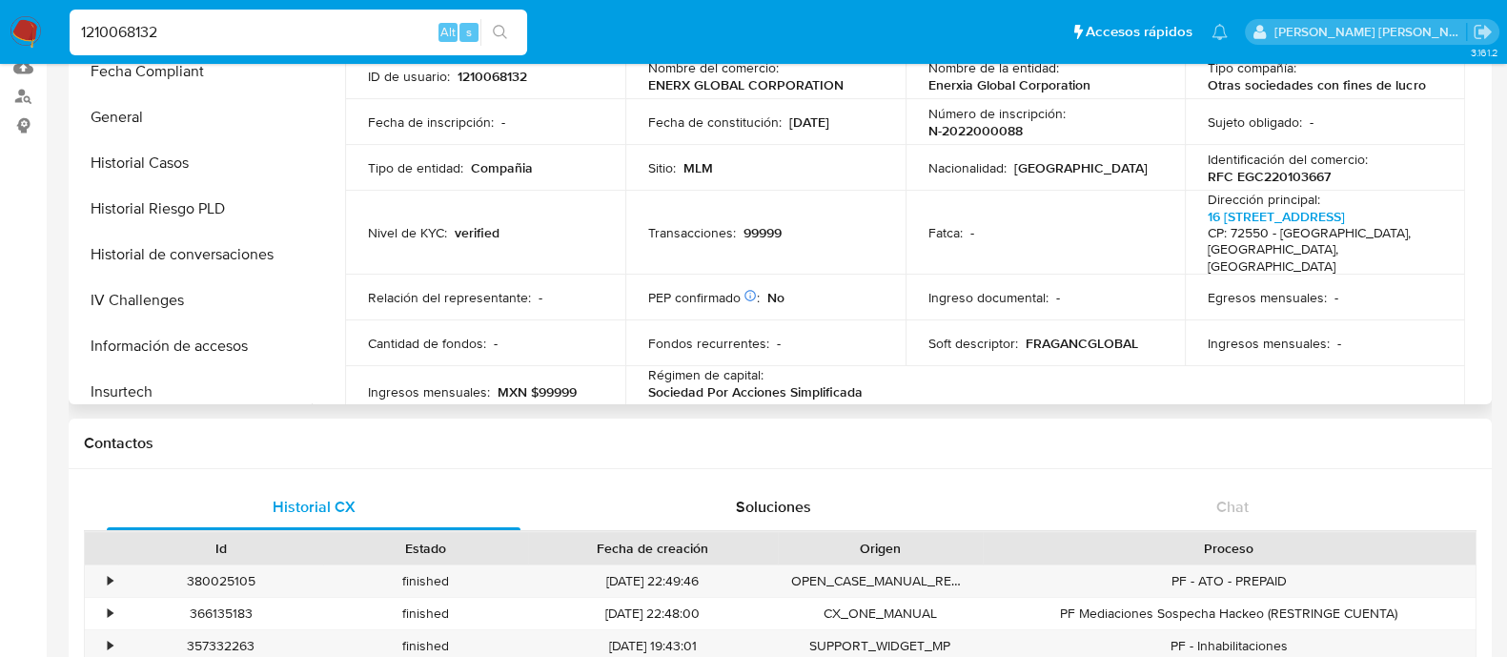
scroll to position [300, 0]
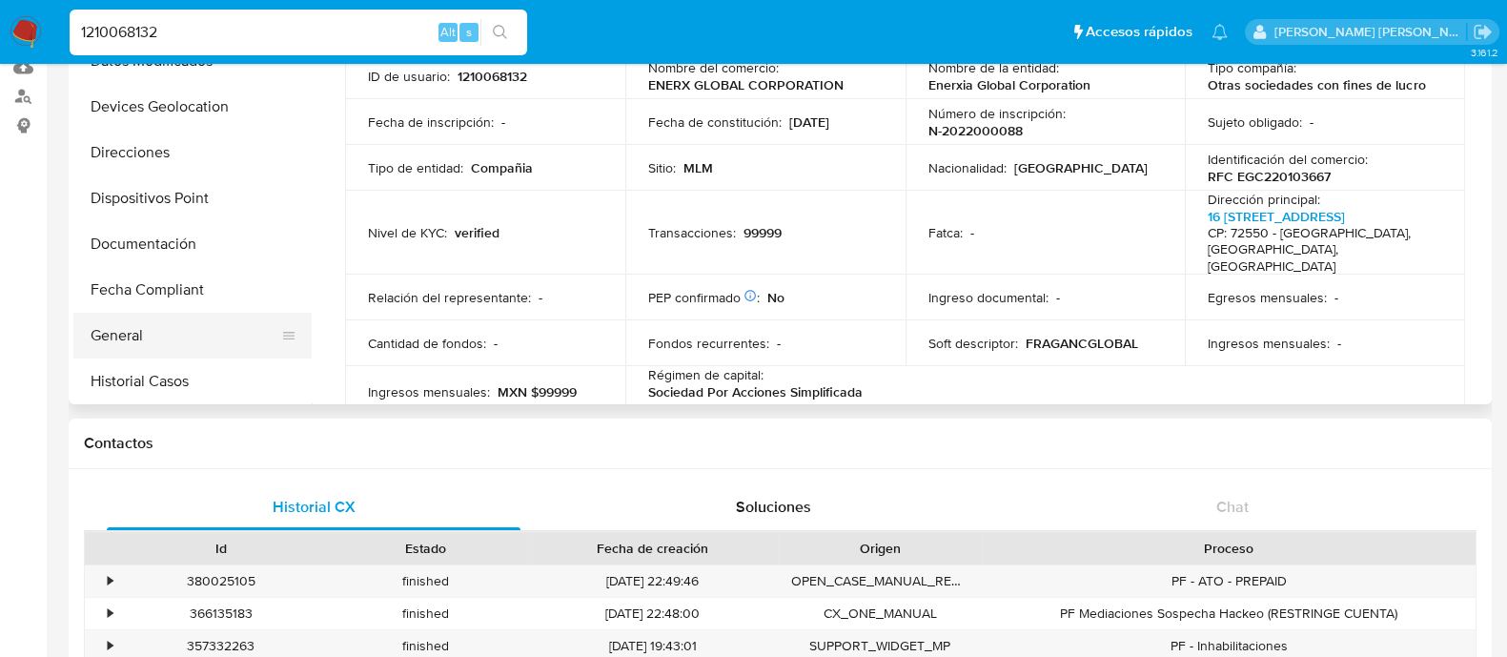
click at [172, 331] on button "General" at bounding box center [184, 336] width 223 height 46
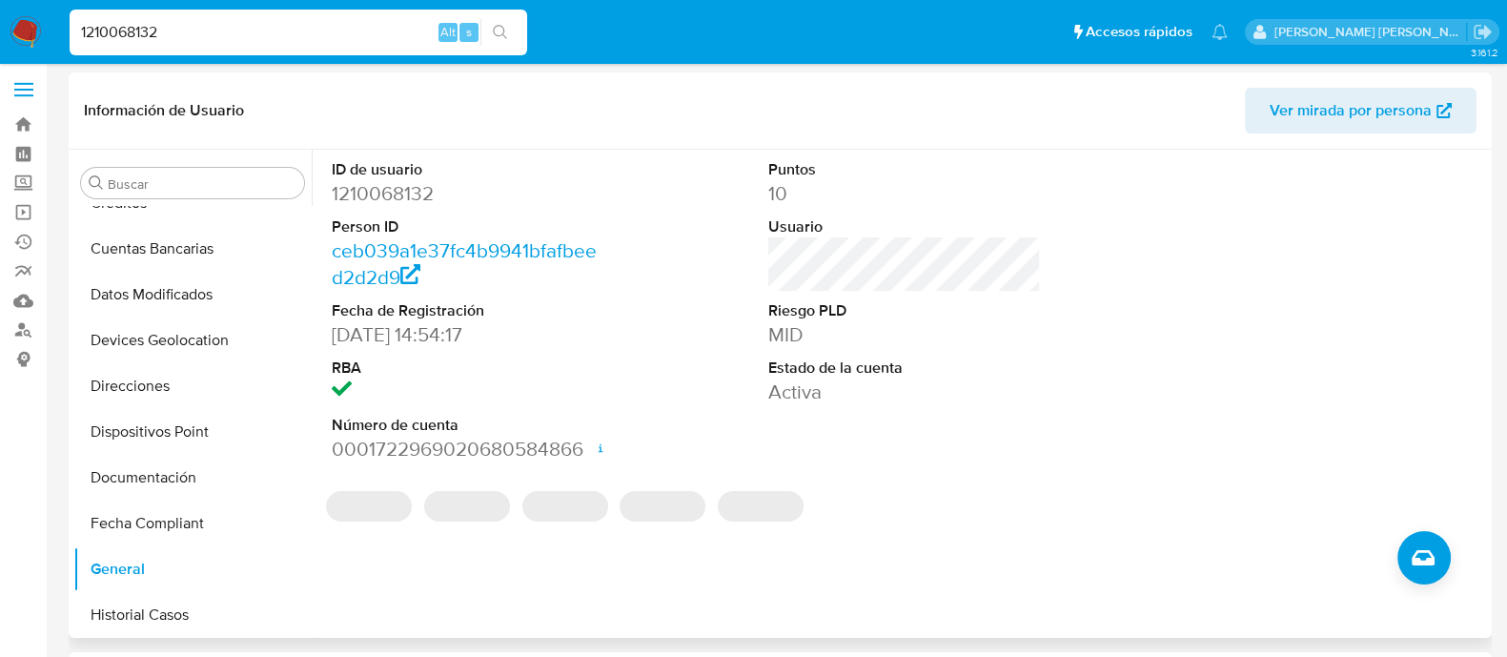
scroll to position [0, 0]
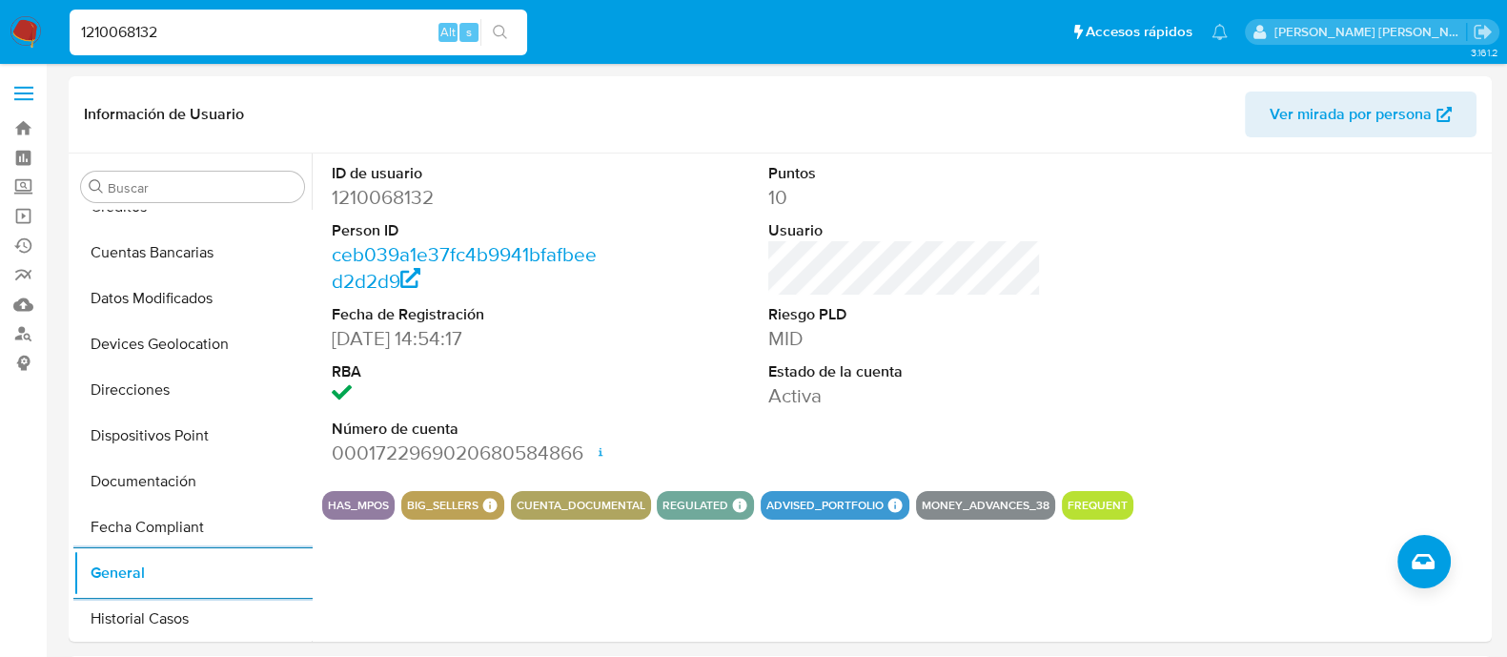
click at [242, 40] on input "1210068132" at bounding box center [298, 32] width 457 height 25
paste input "901023219"
type input "1901023219"
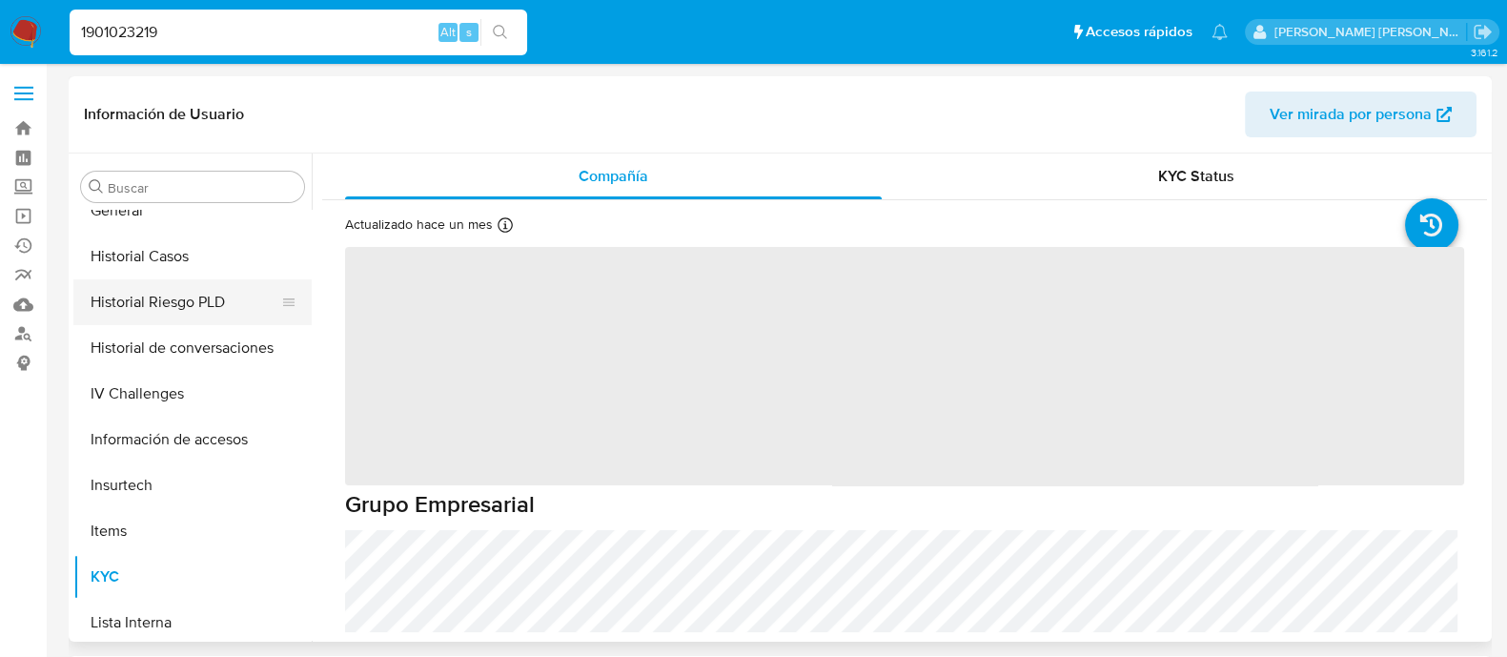
scroll to position [658, 0]
select select "10"
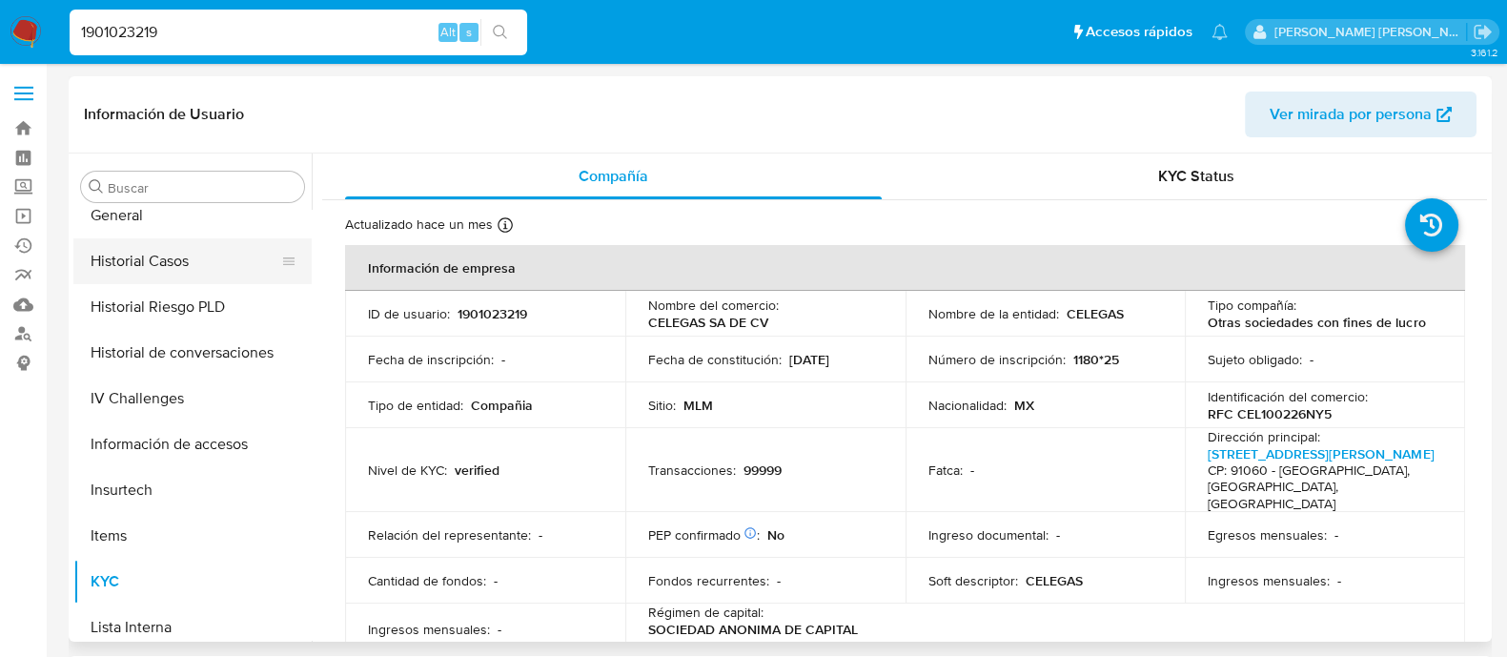
click at [144, 238] on button "Historial Casos" at bounding box center [184, 261] width 223 height 46
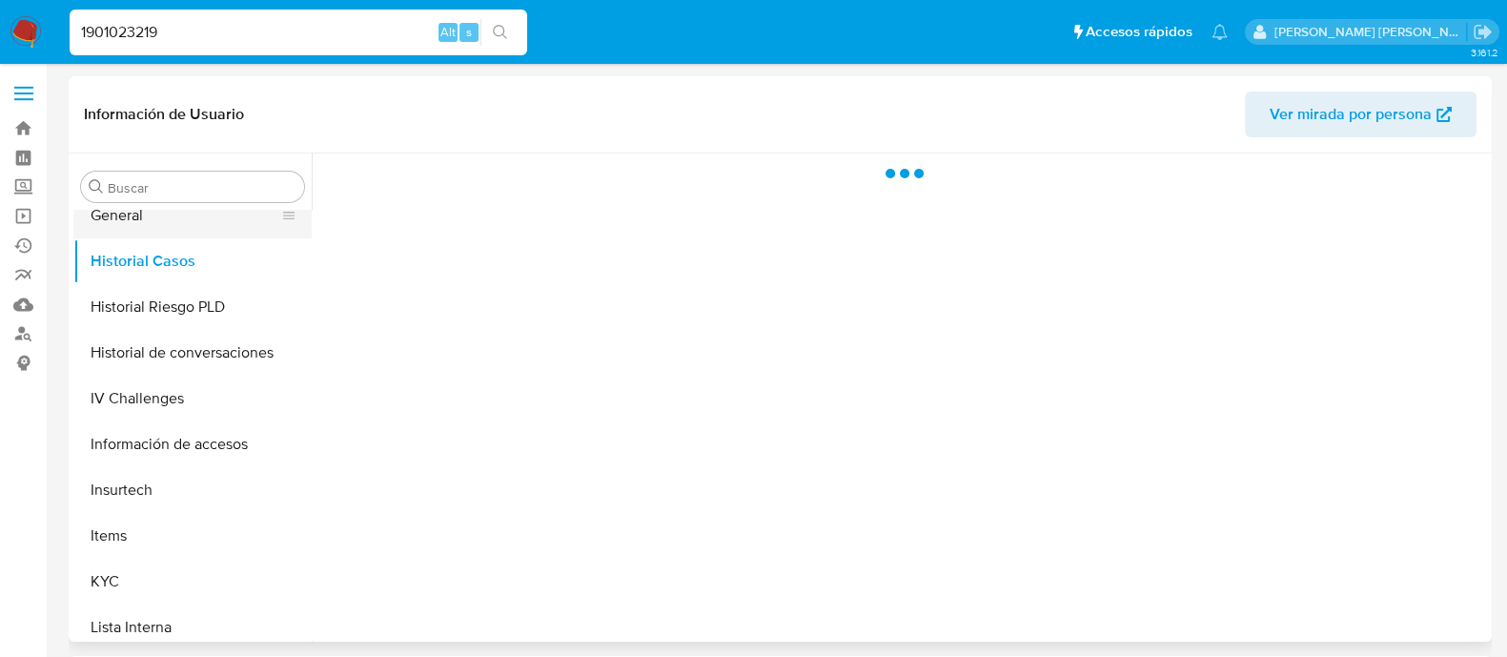
click at [144, 234] on button "General" at bounding box center [184, 216] width 223 height 46
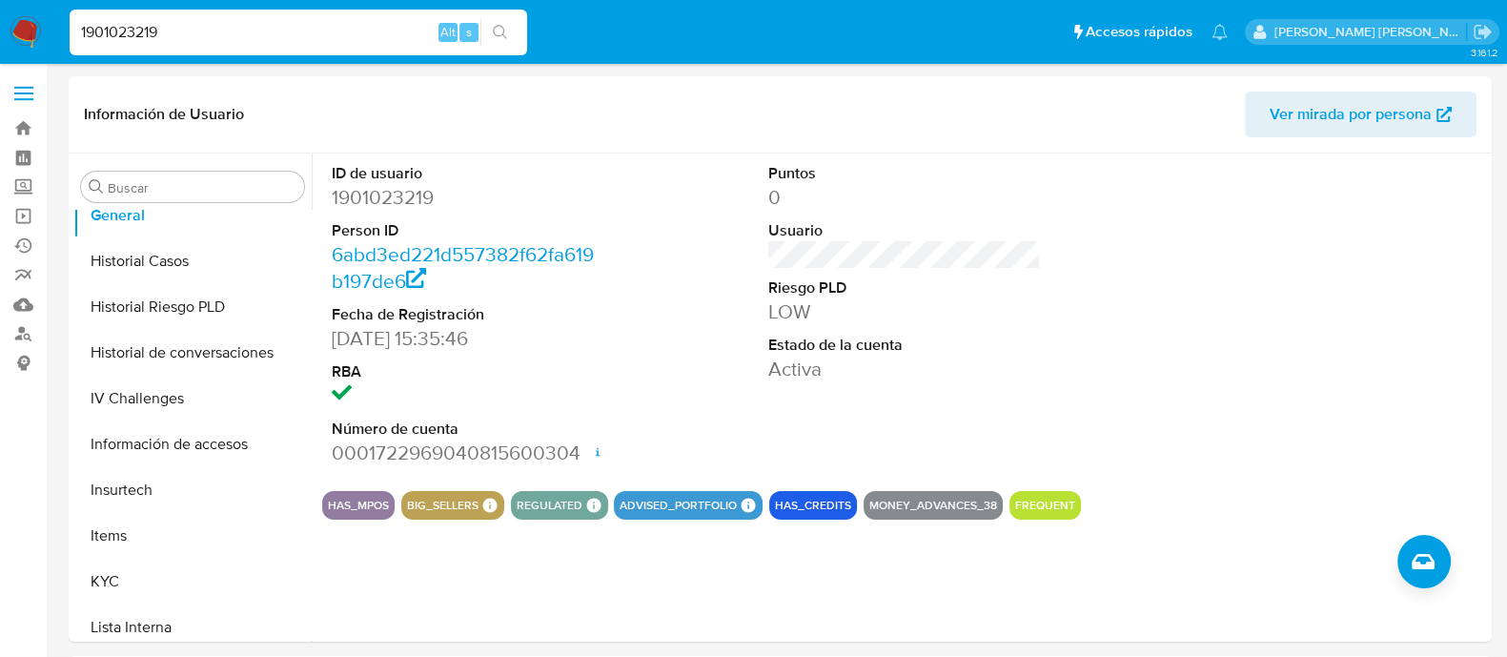
click at [353, 51] on div "1901023219 Alt s" at bounding box center [298, 33] width 457 height 46
click at [344, 34] on input "1901023219" at bounding box center [298, 32] width 457 height 25
paste input "876550639"
type input "1876550639"
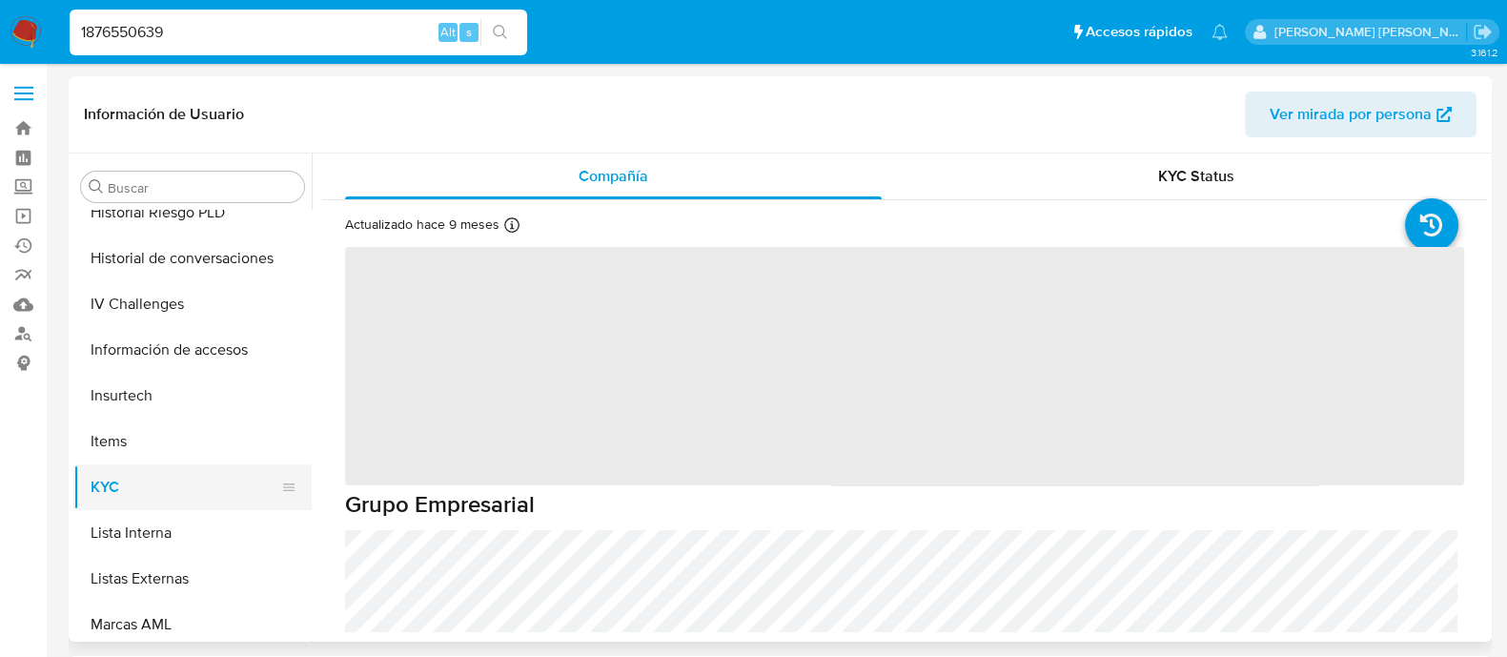
scroll to position [538, 0]
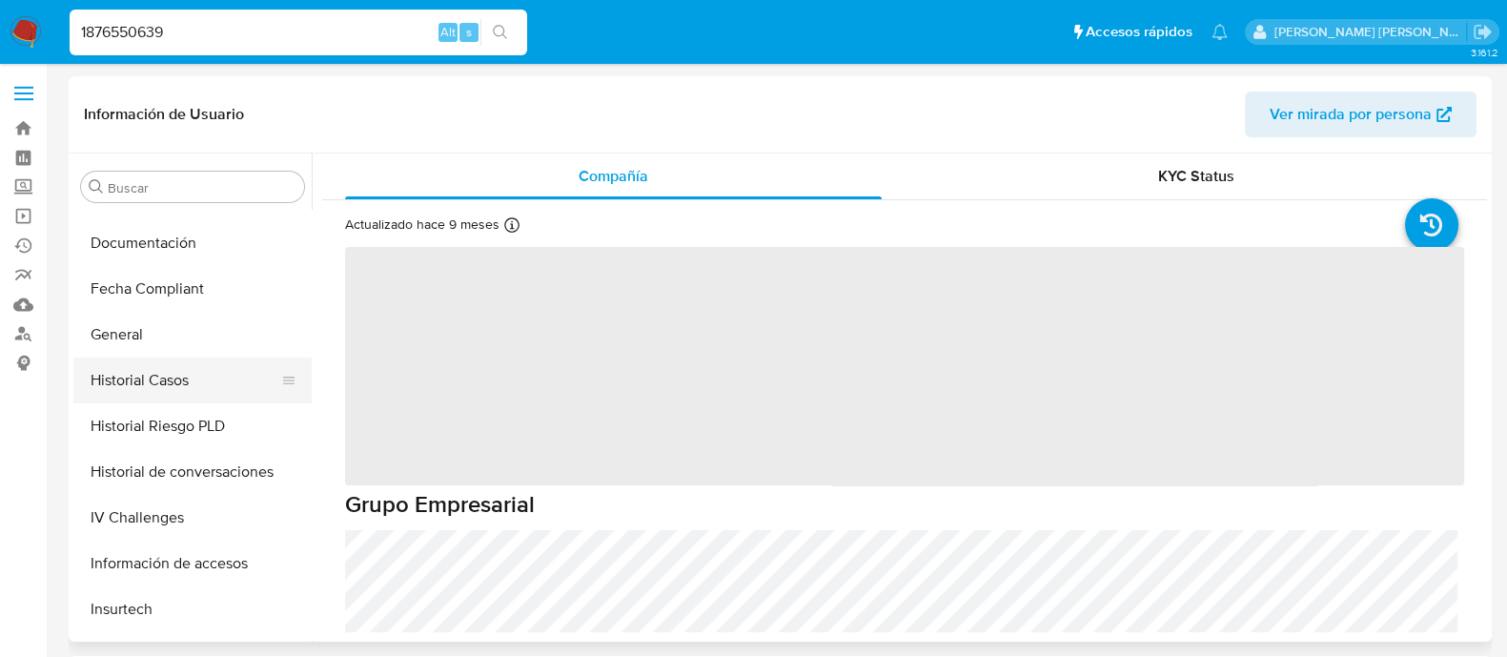
select select "10"
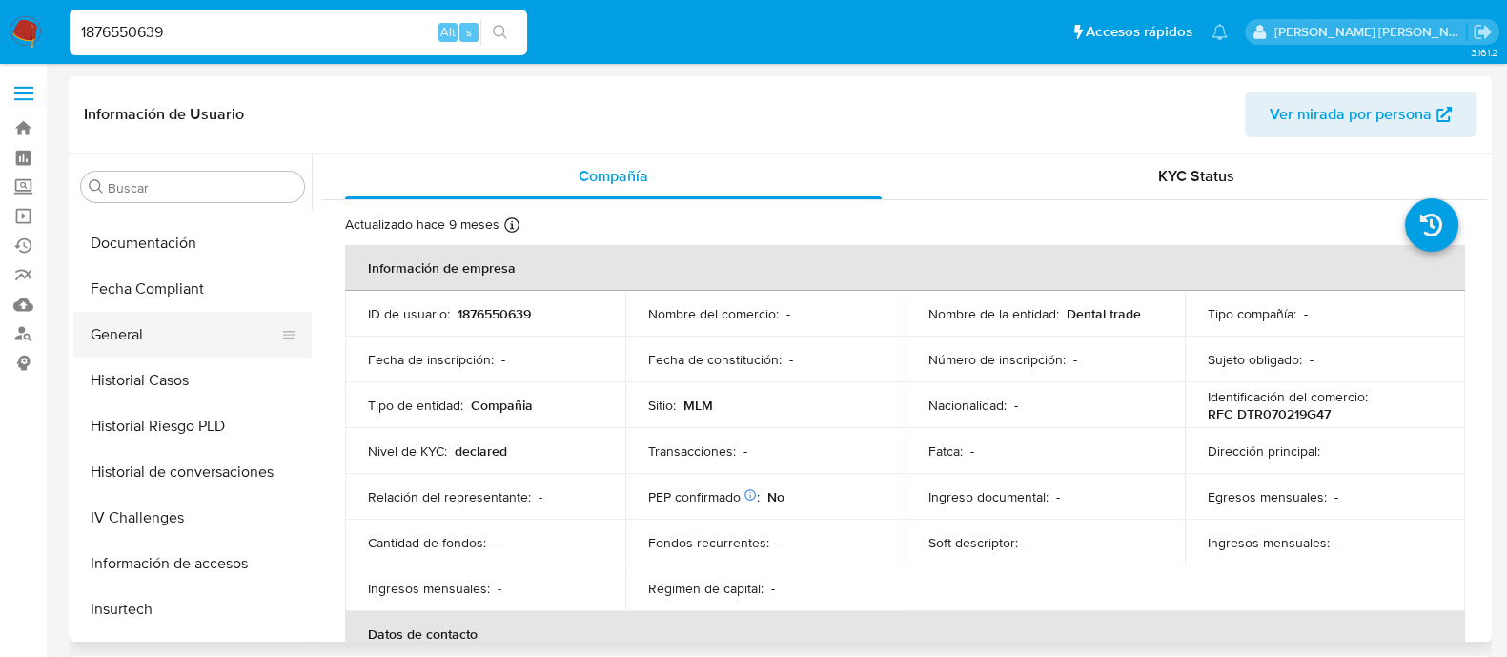
click at [171, 340] on button "General" at bounding box center [184, 335] width 223 height 46
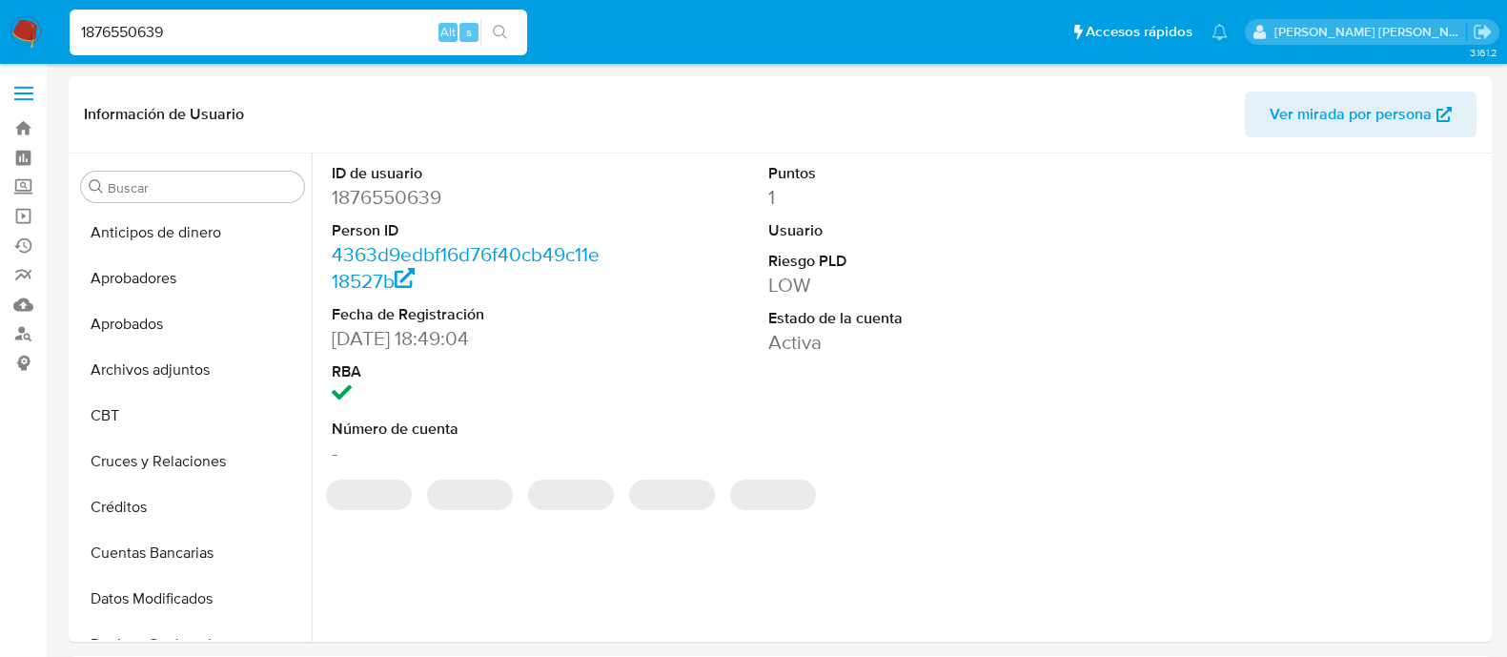
select select "10"
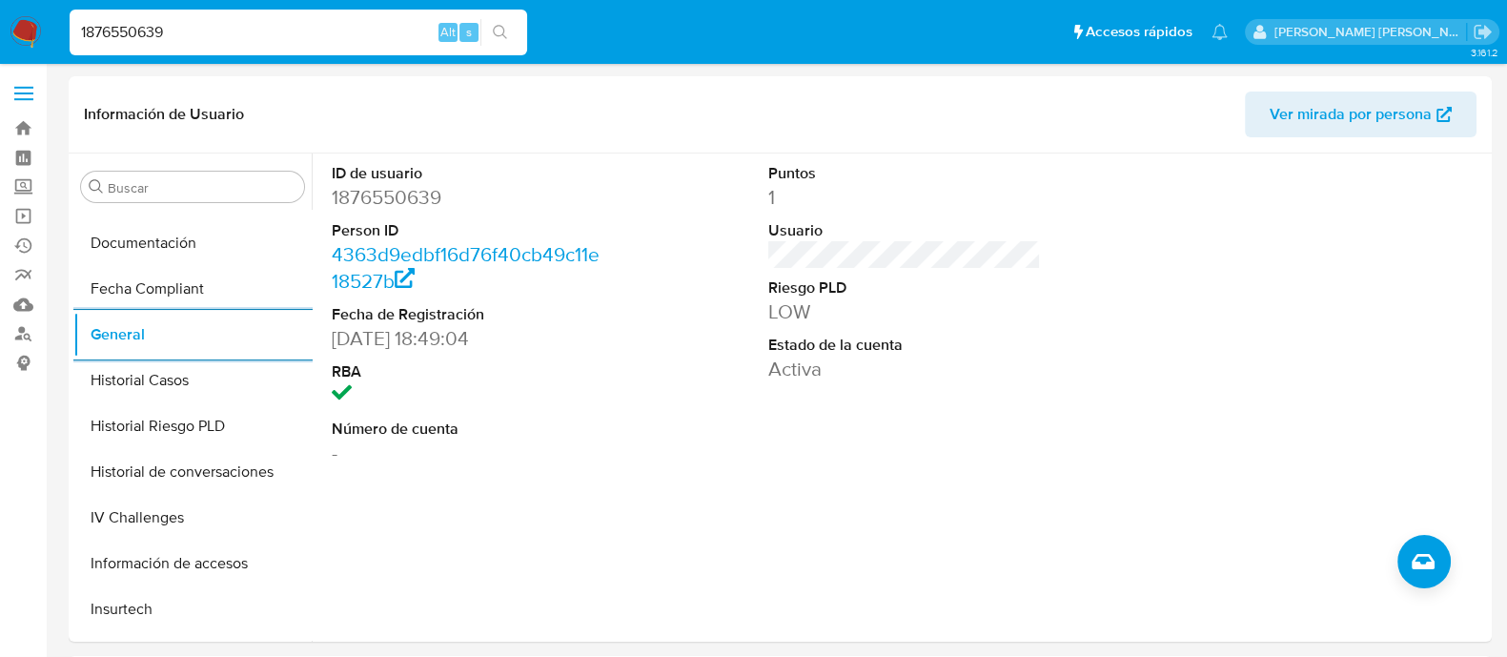
click at [170, 25] on input "1876550639" at bounding box center [298, 32] width 457 height 25
paste input "174381764"
type input "1174381764"
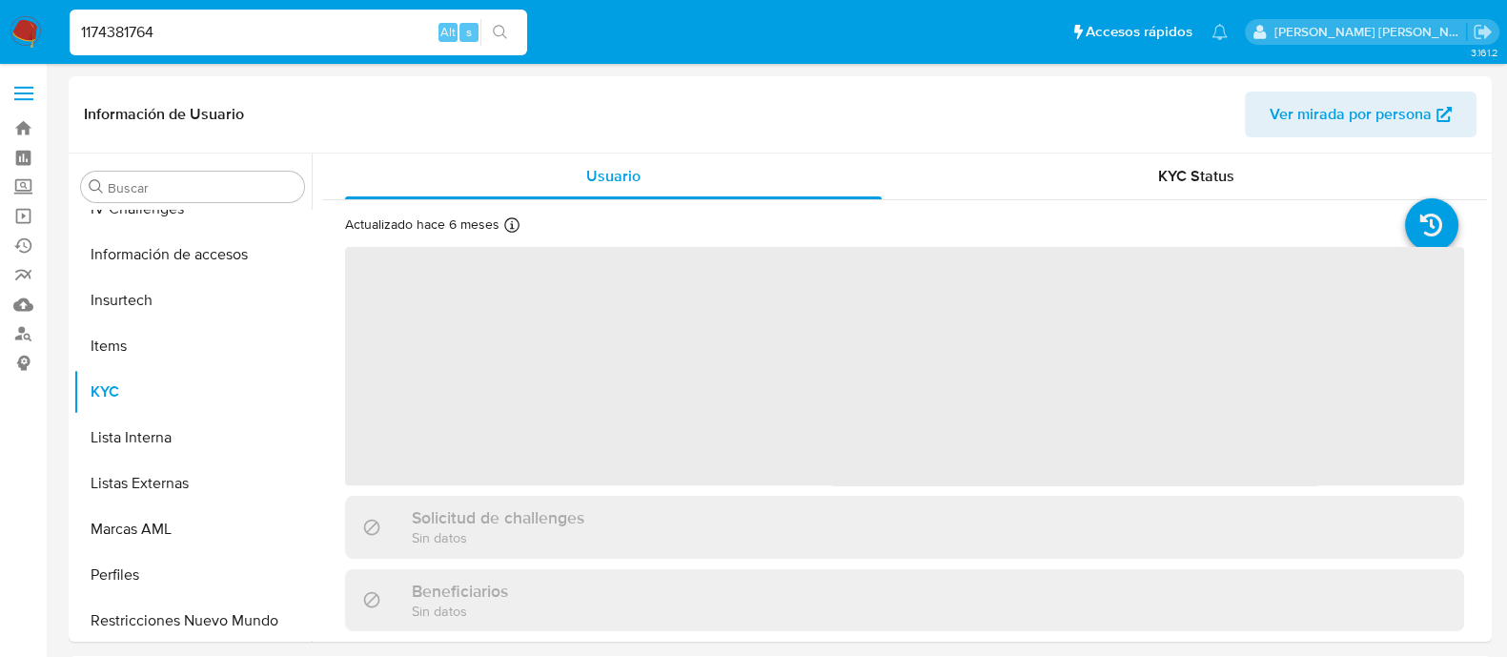
scroll to position [896, 0]
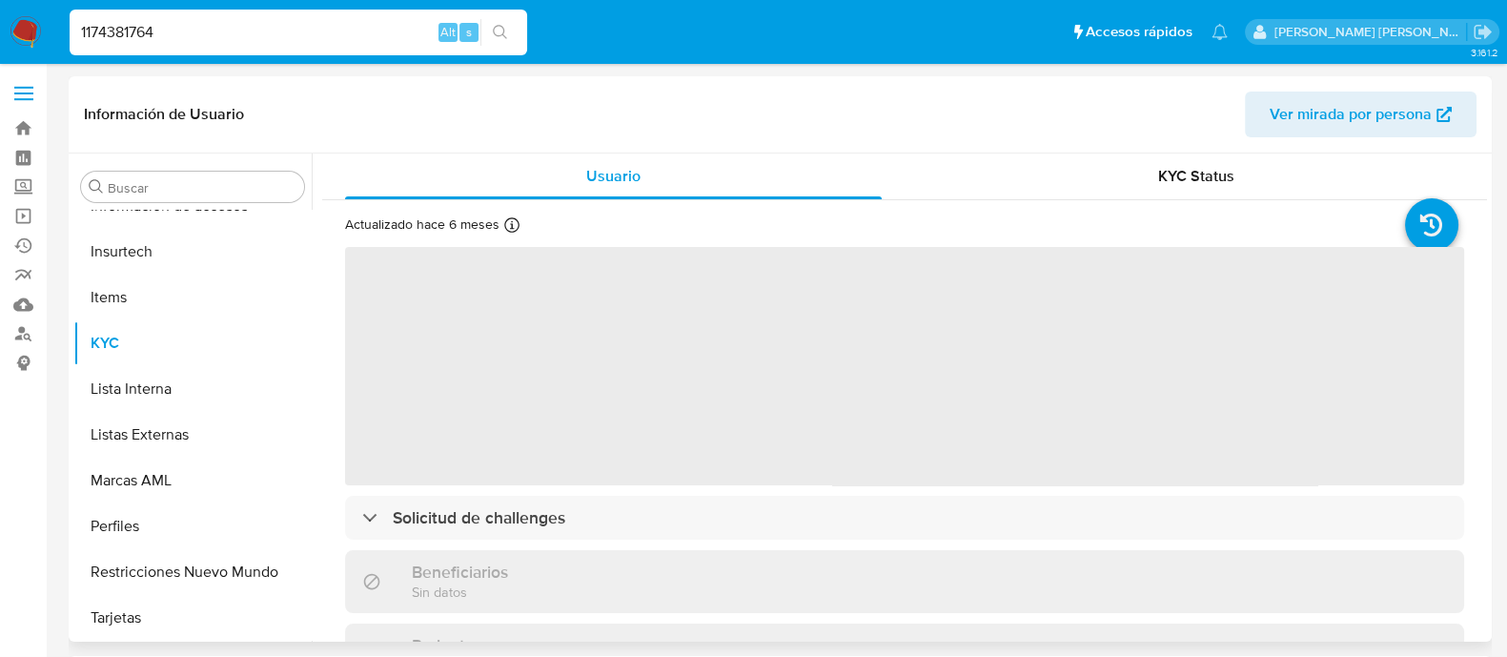
select select "10"
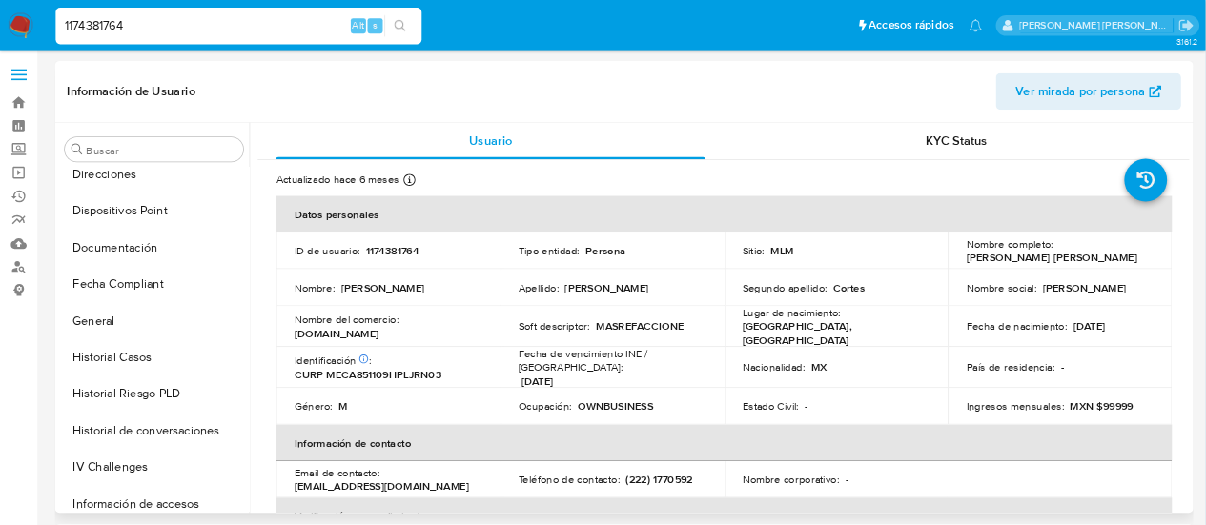
scroll to position [420, 0]
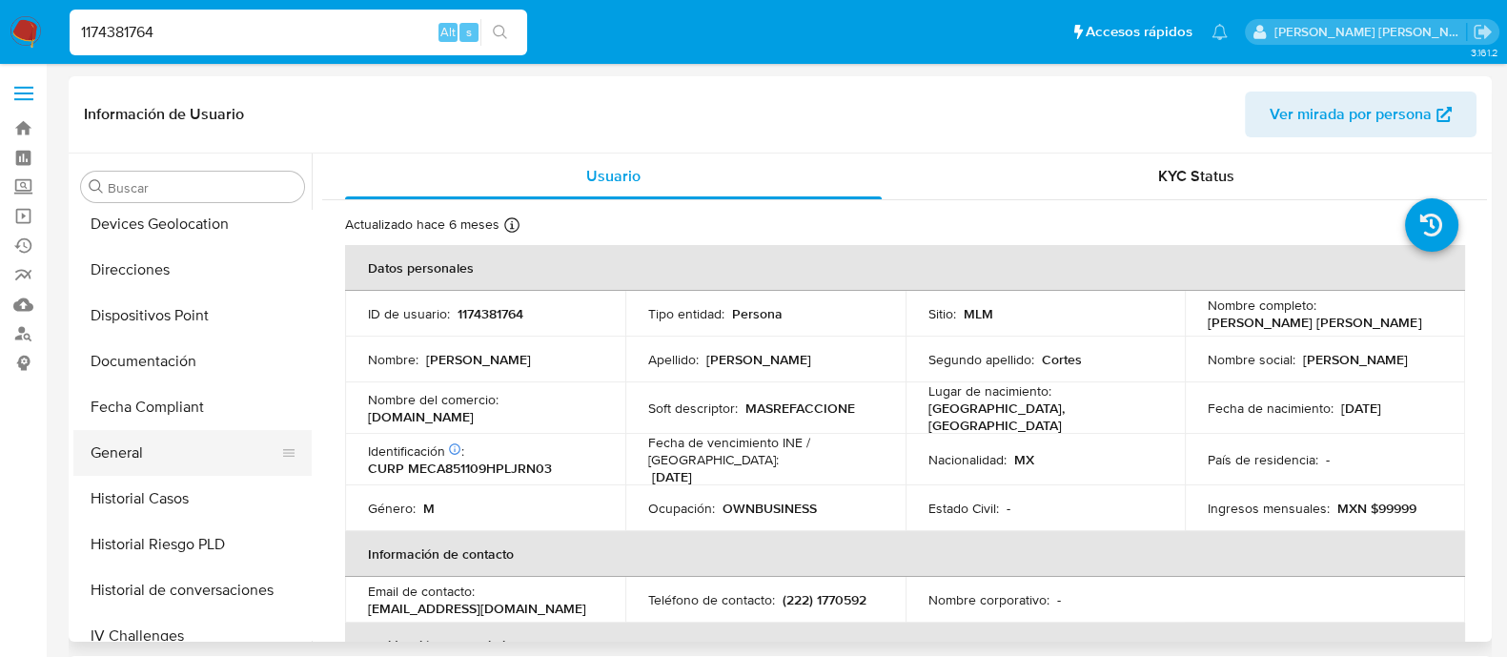
click at [178, 447] on button "General" at bounding box center [184, 453] width 223 height 46
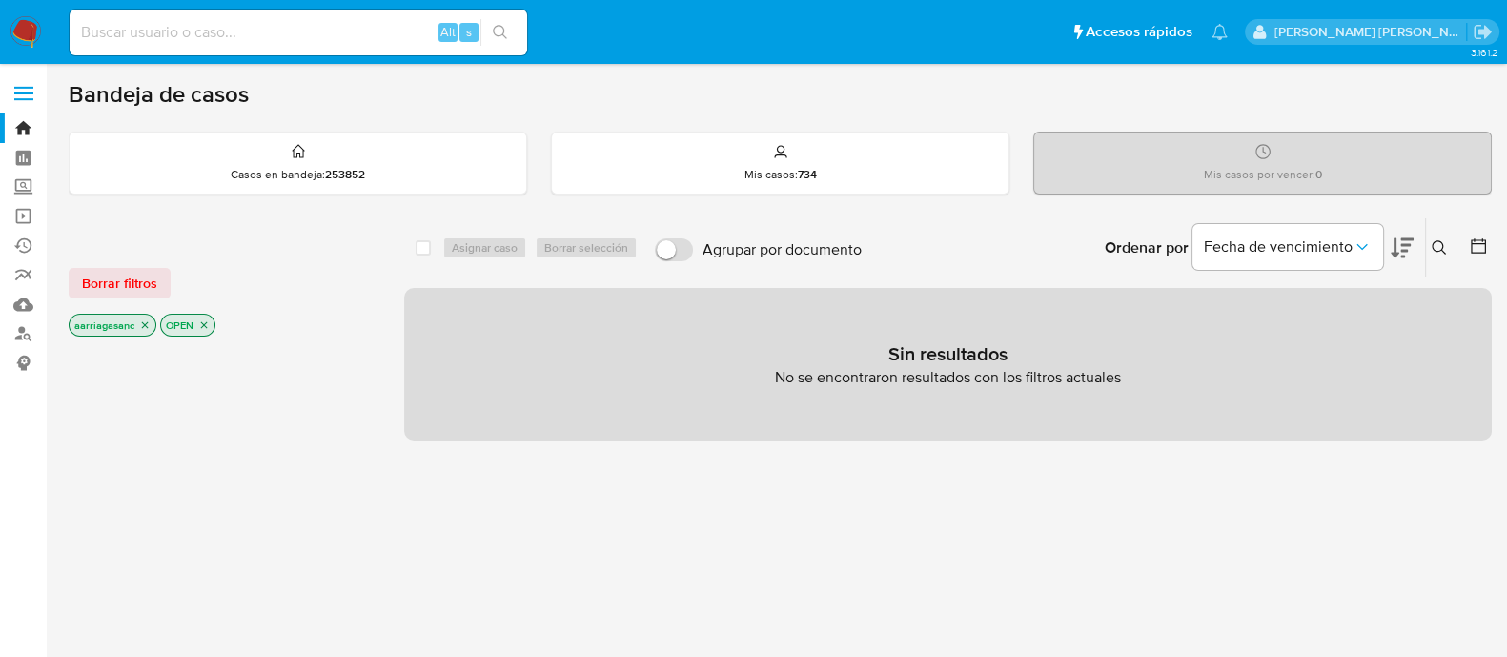
click at [207, 26] on input at bounding box center [298, 32] width 457 height 25
paste input "734764498"
type input "734764498"
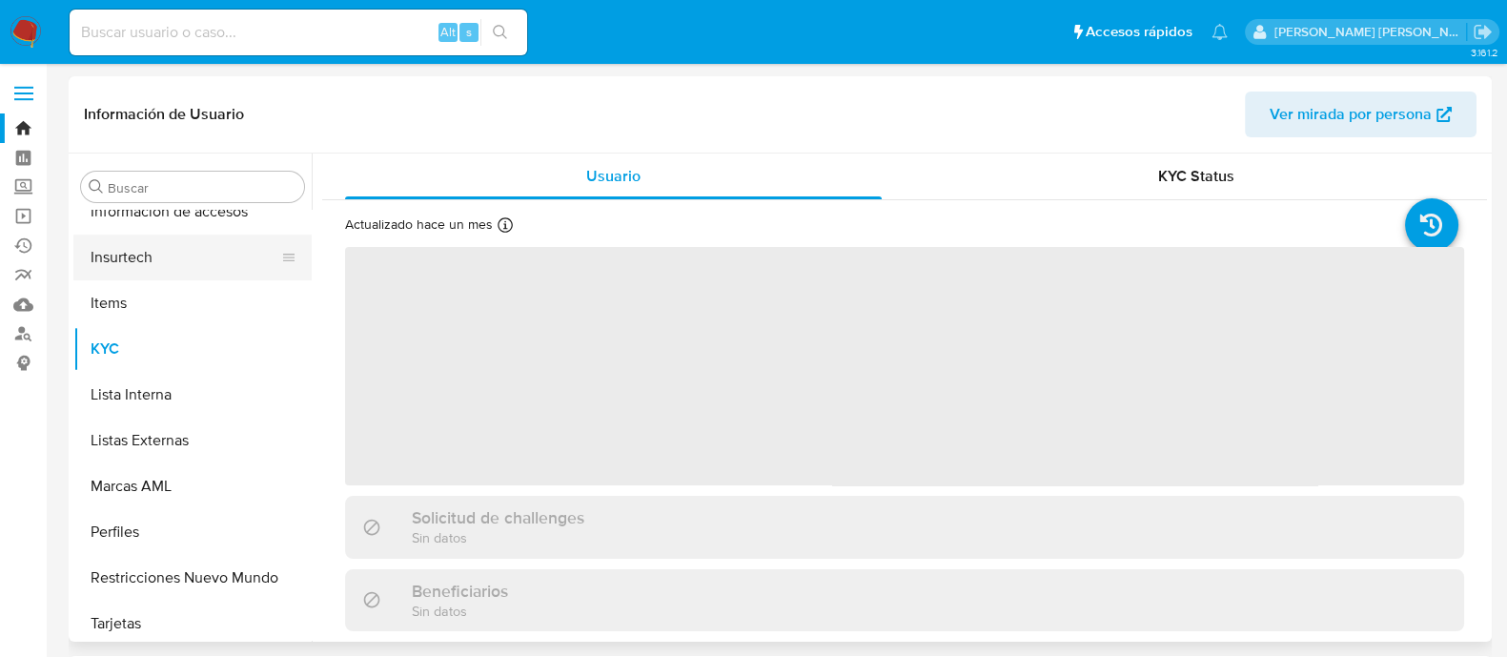
scroll to position [896, 0]
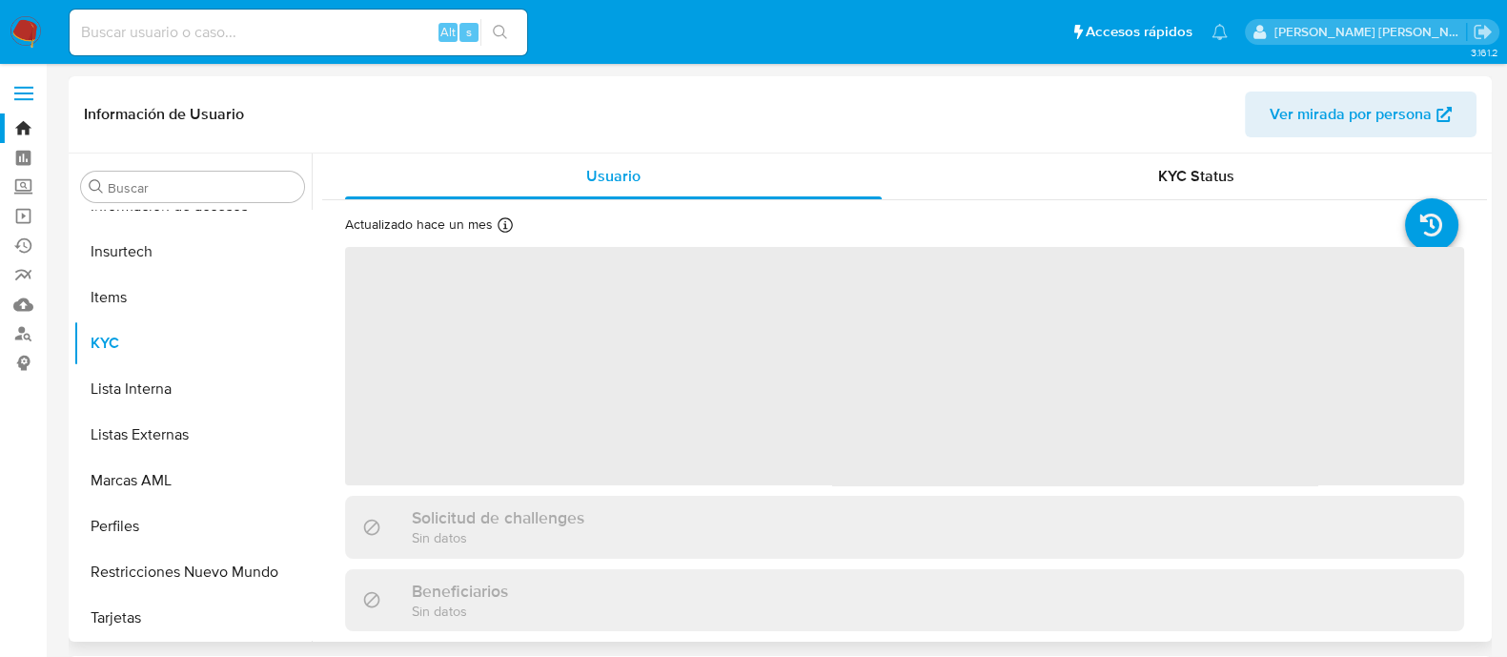
select select "10"
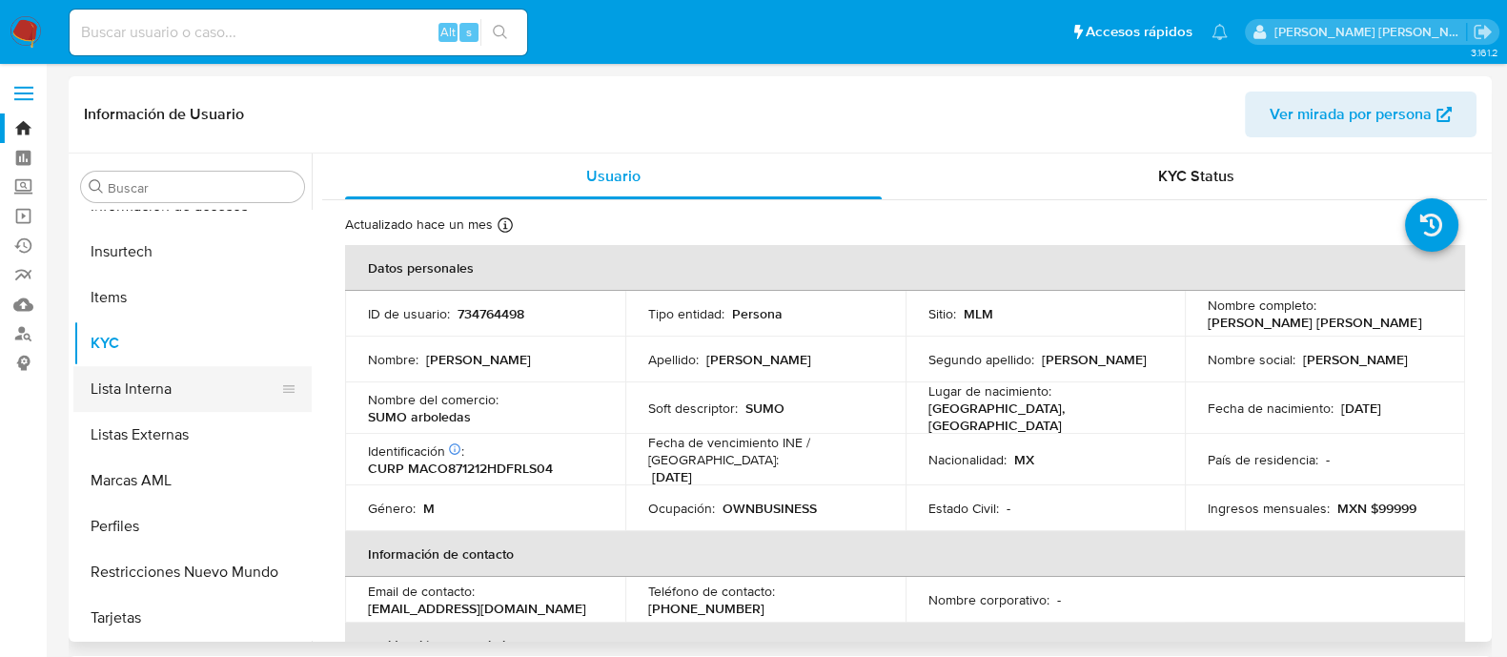
scroll to position [538, 0]
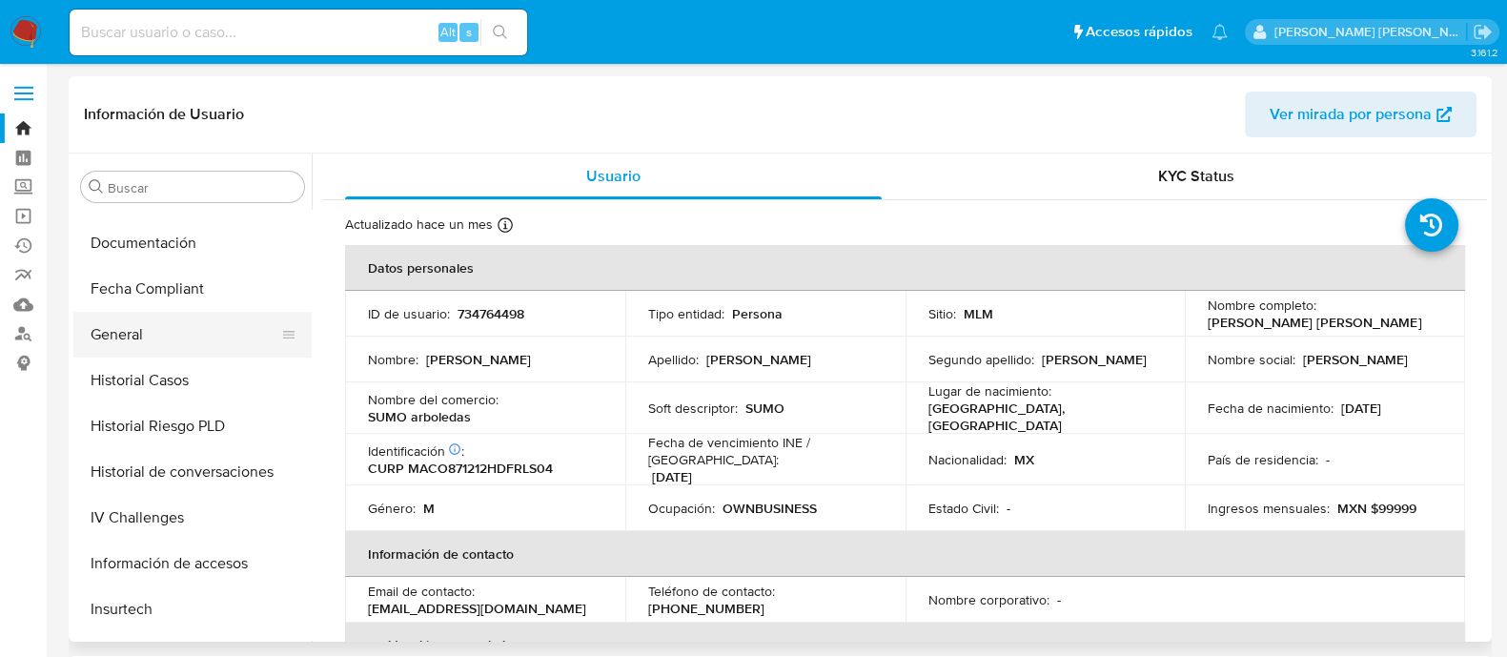
click at [124, 329] on button "General" at bounding box center [184, 335] width 223 height 46
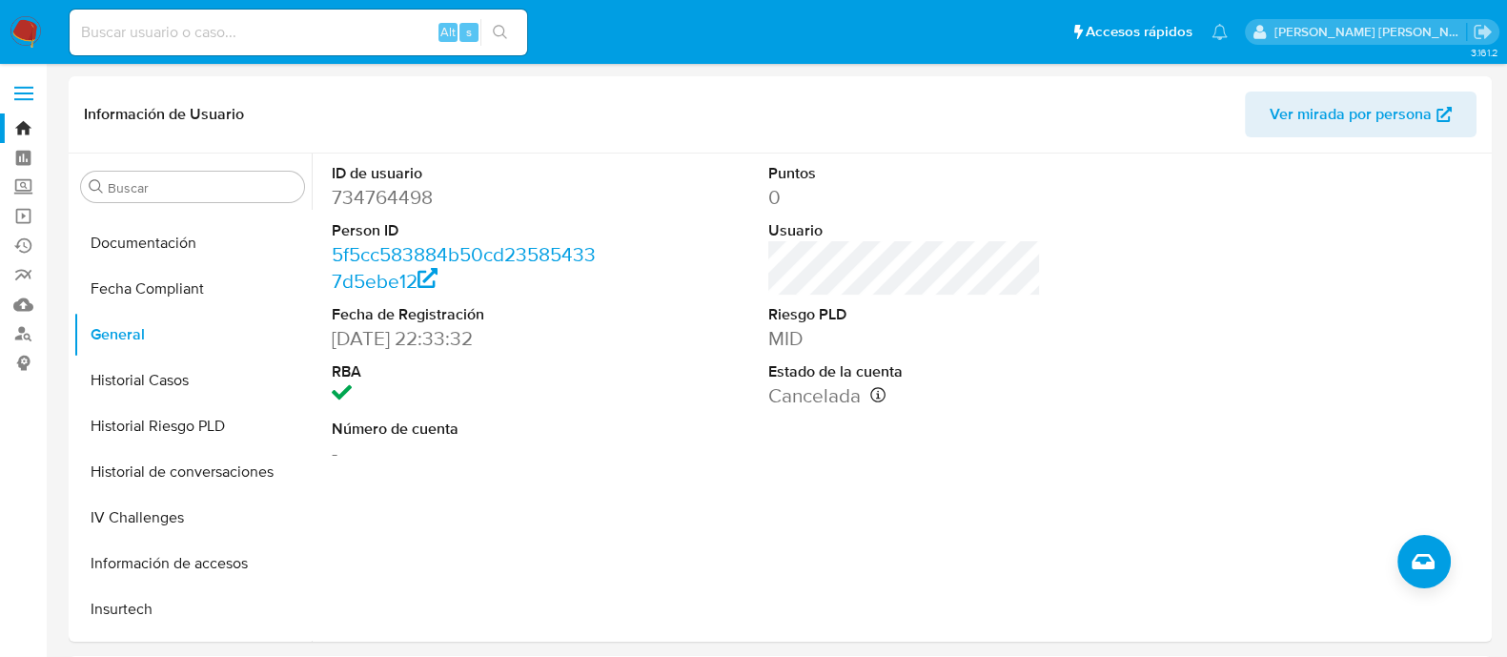
click at [379, 24] on input at bounding box center [298, 32] width 457 height 25
paste input "166921315"
type input "166921315"
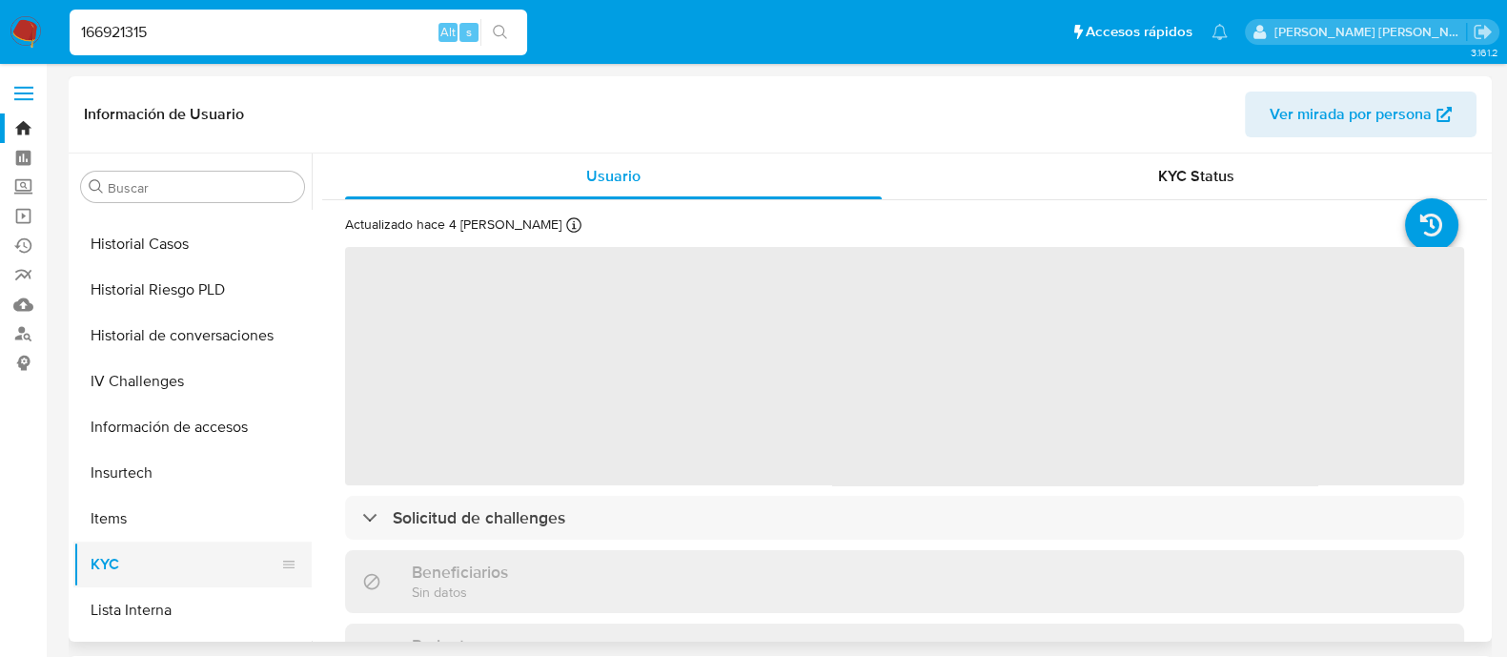
select select "10"
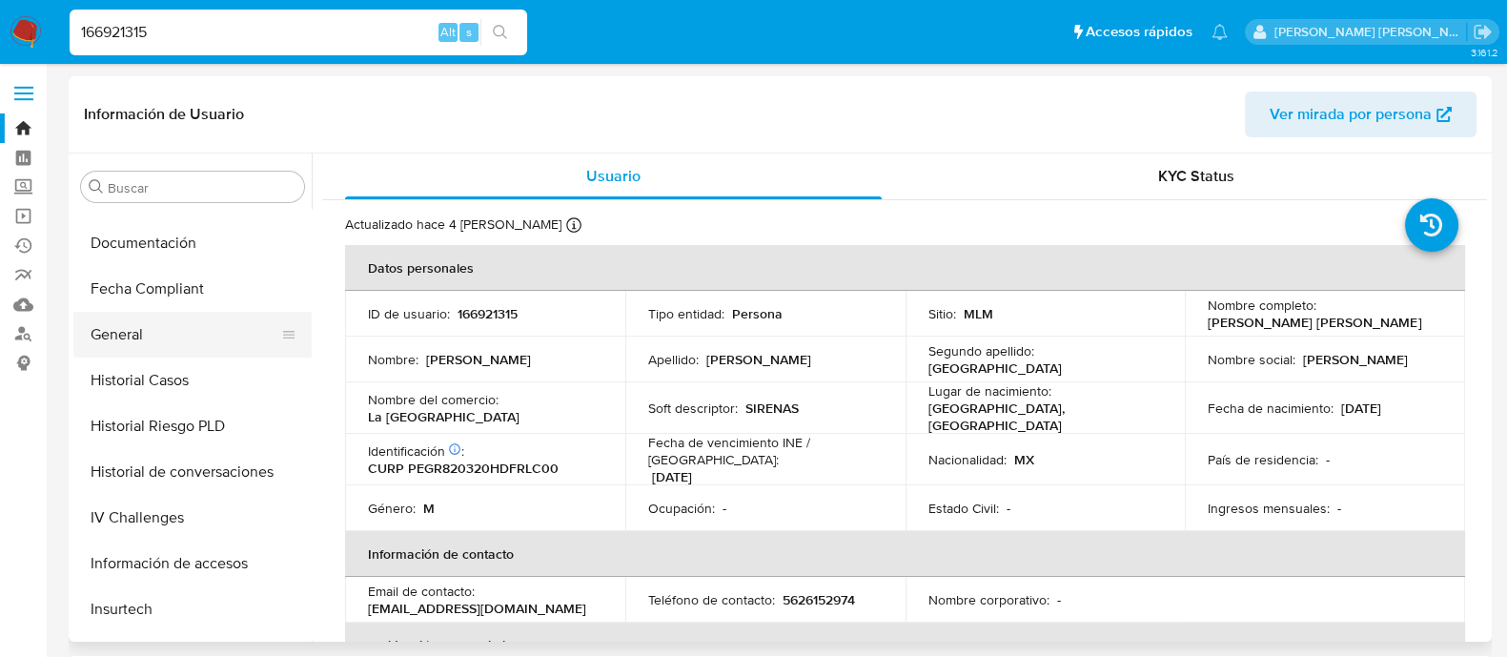
click at [141, 340] on button "General" at bounding box center [184, 335] width 223 height 46
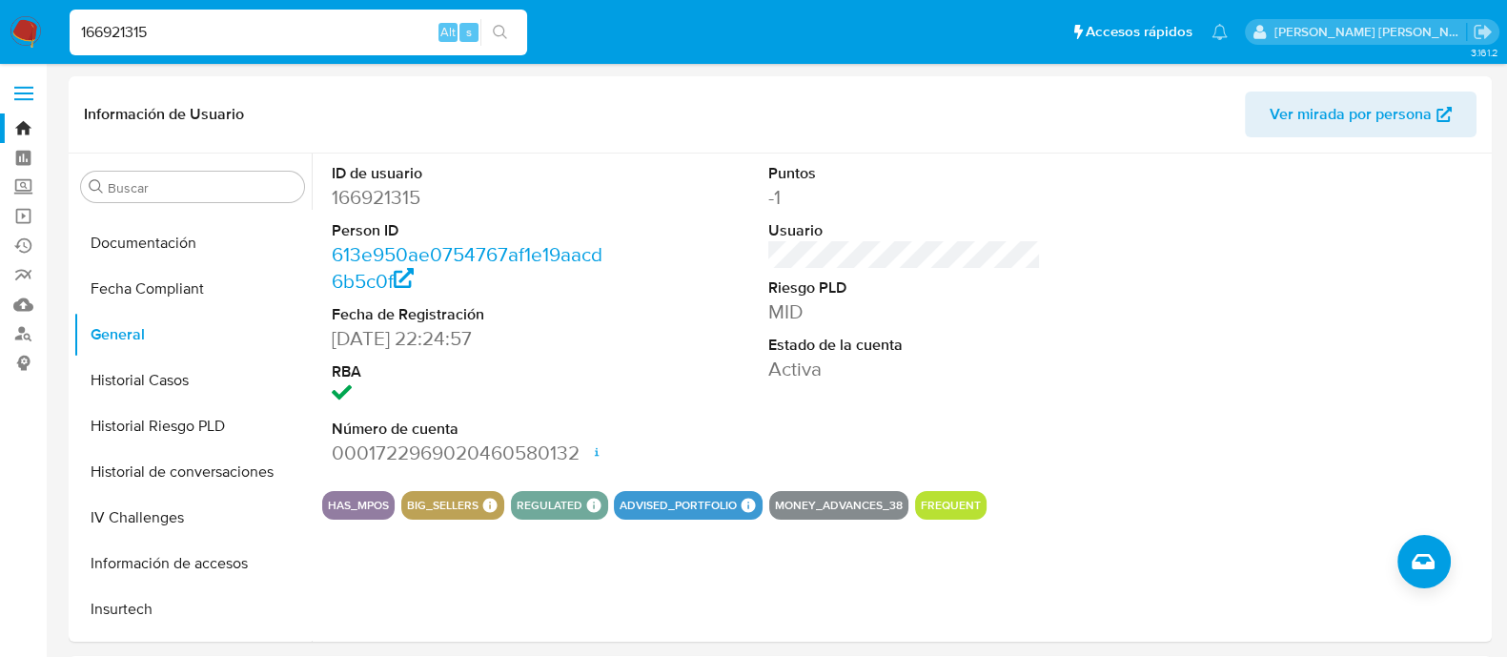
click at [188, 36] on input "166921315" at bounding box center [298, 32] width 457 height 25
click at [189, 36] on input "166921315" at bounding box center [298, 32] width 457 height 25
paste input "445297122"
type input "1445297122"
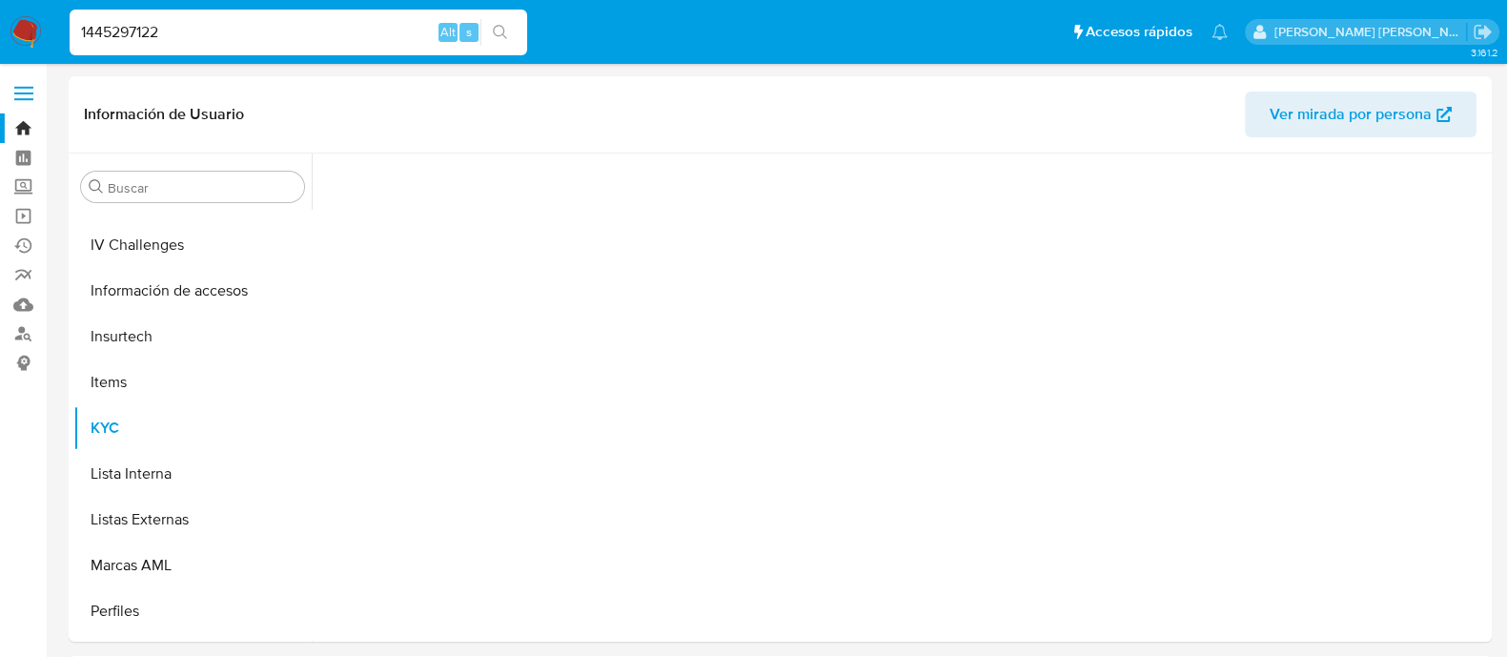
scroll to position [878, 0]
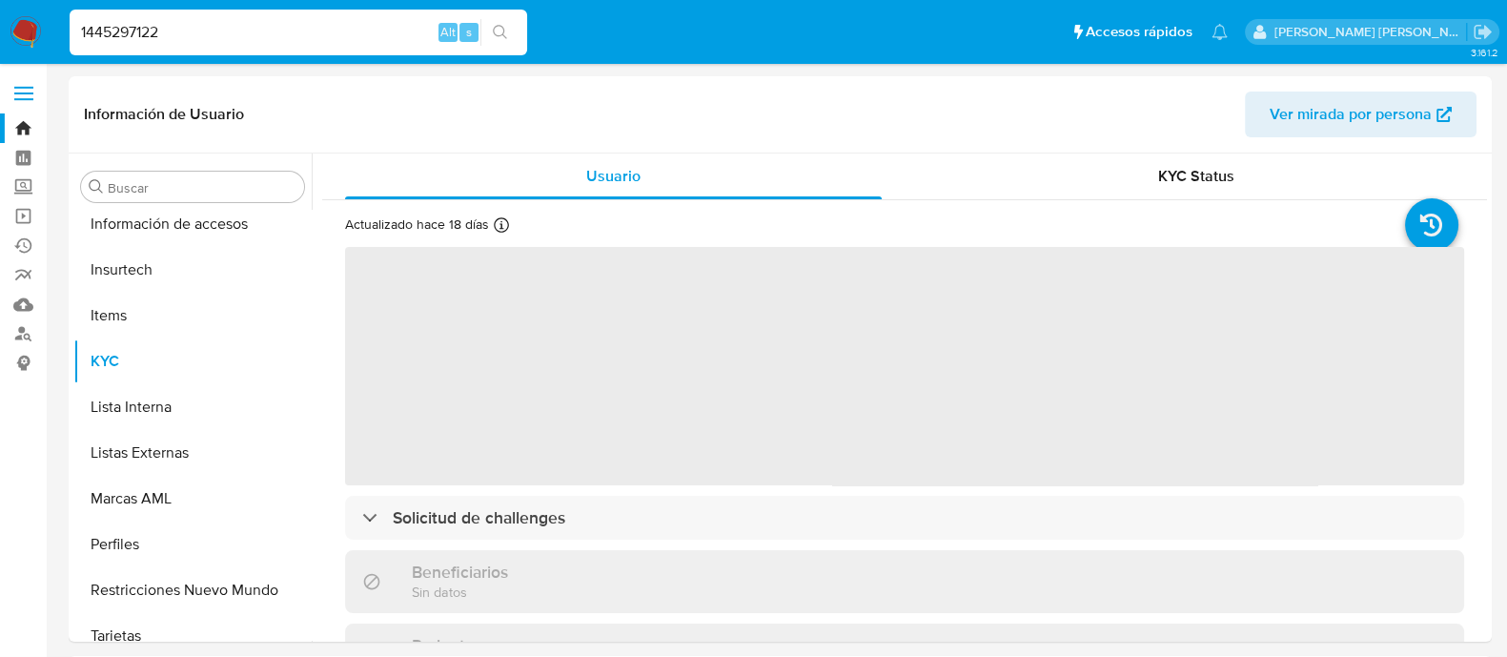
select select "10"
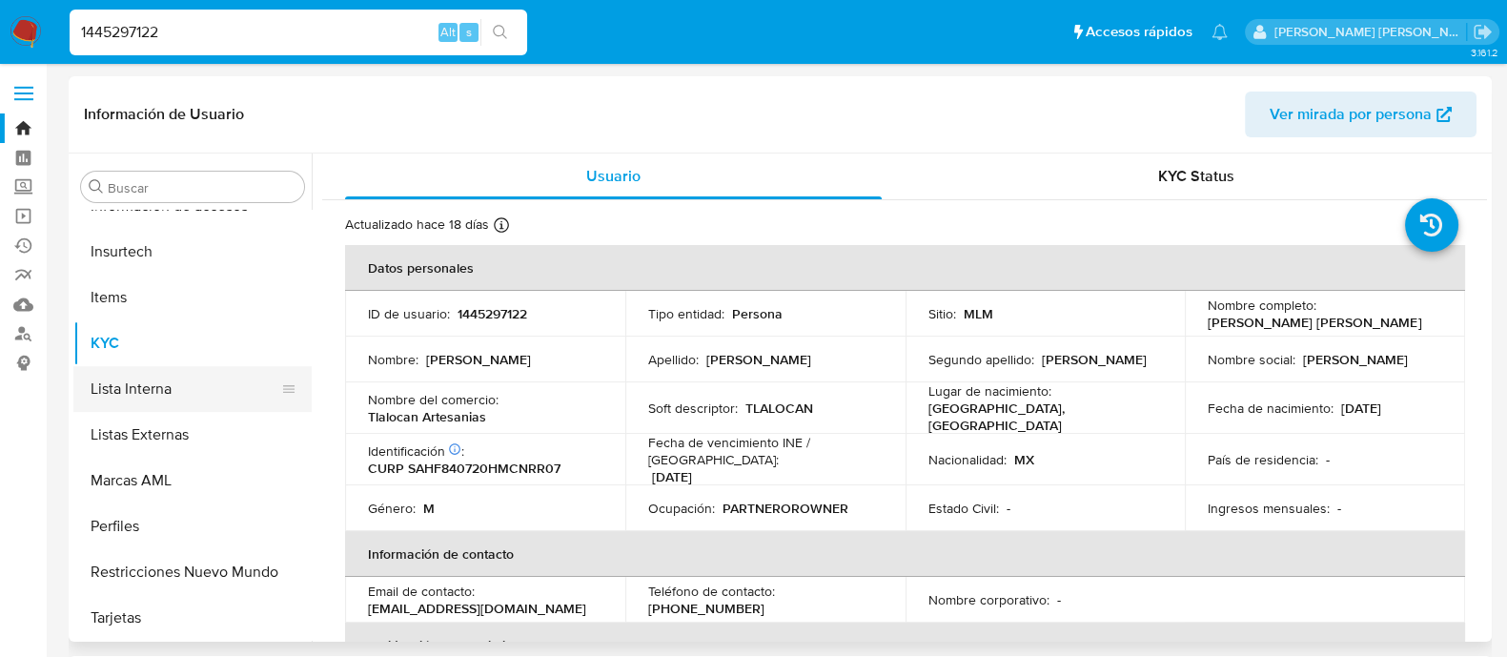
scroll to position [538, 0]
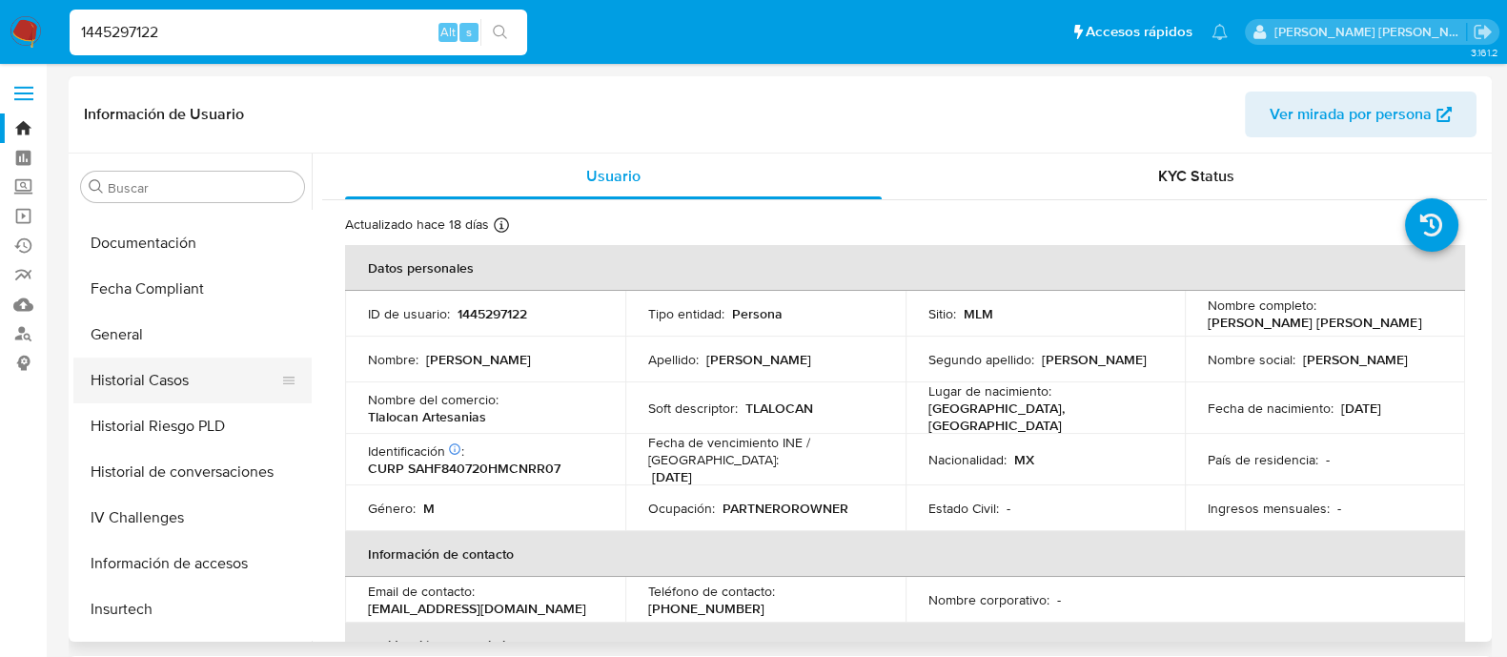
click at [132, 370] on button "Historial Casos" at bounding box center [184, 380] width 223 height 46
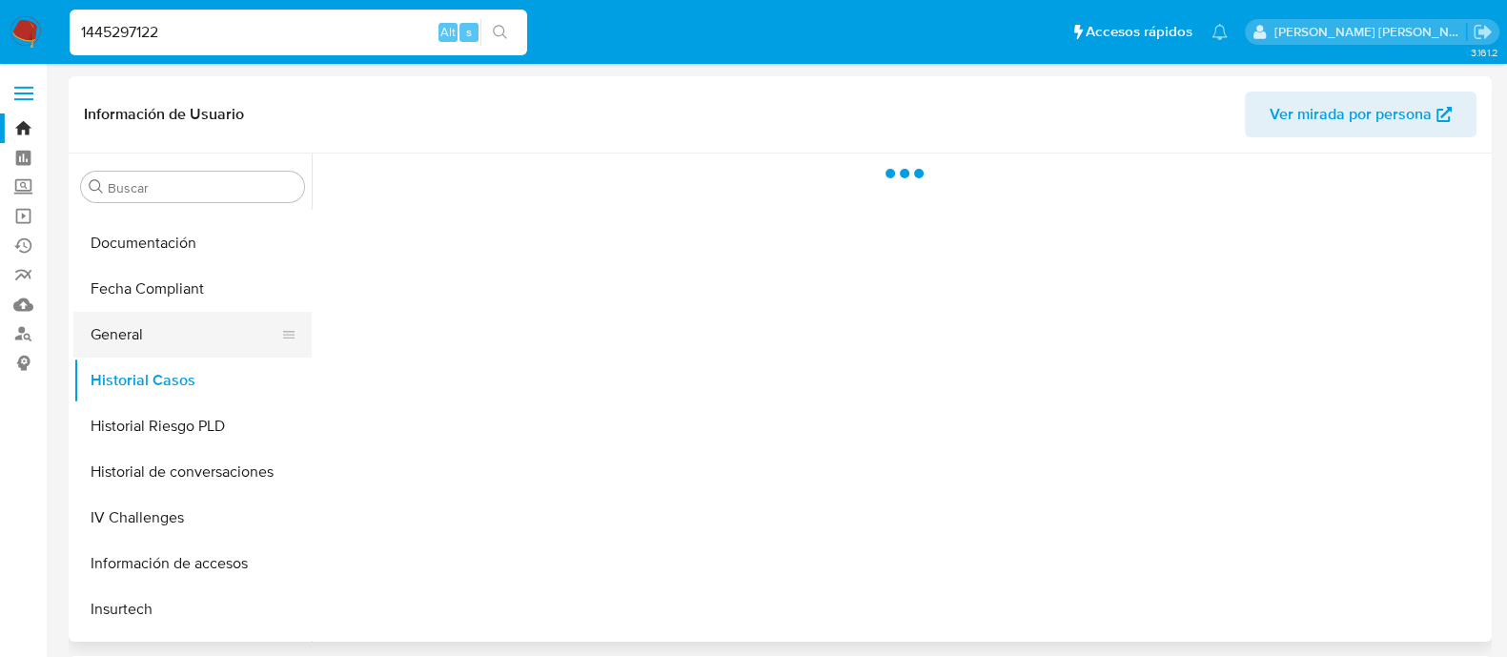
click at [119, 326] on button "General" at bounding box center [184, 335] width 223 height 46
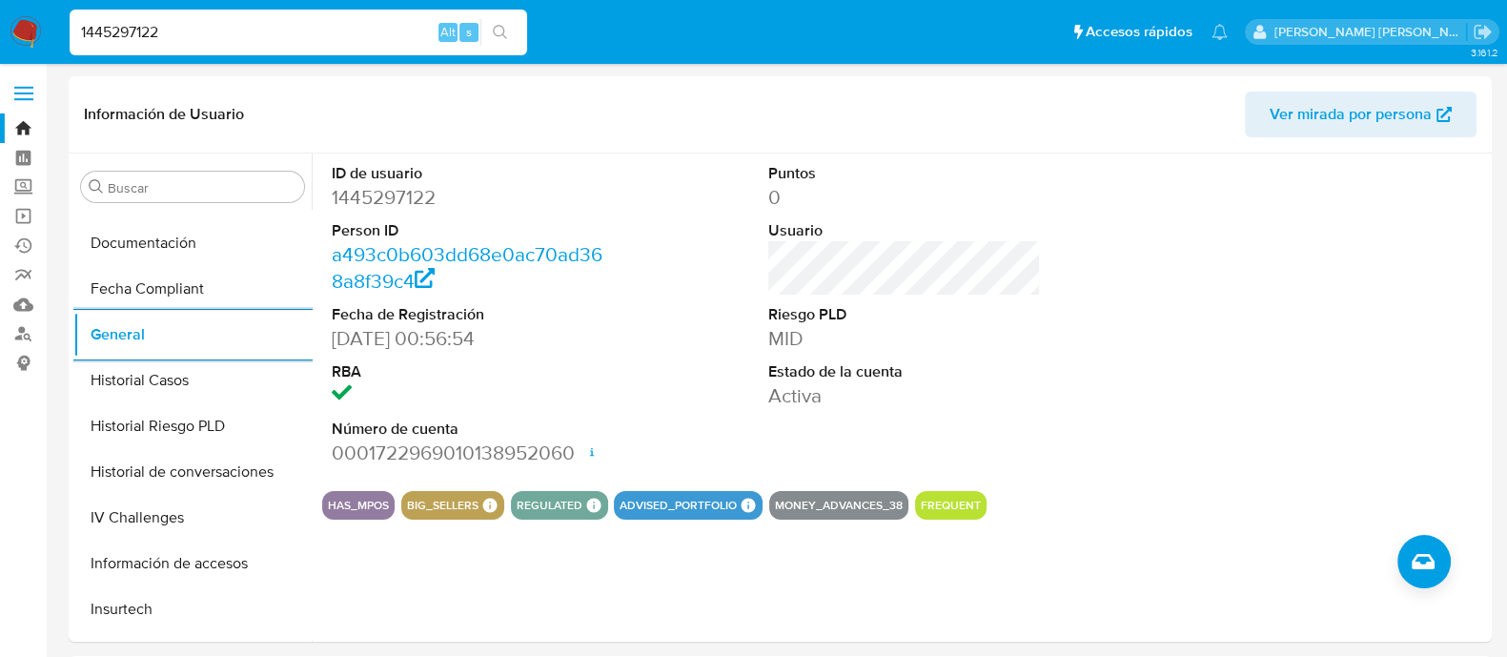
click at [319, 30] on input "1445297122" at bounding box center [298, 32] width 457 height 25
paste input "34226135"
type input "134226135"
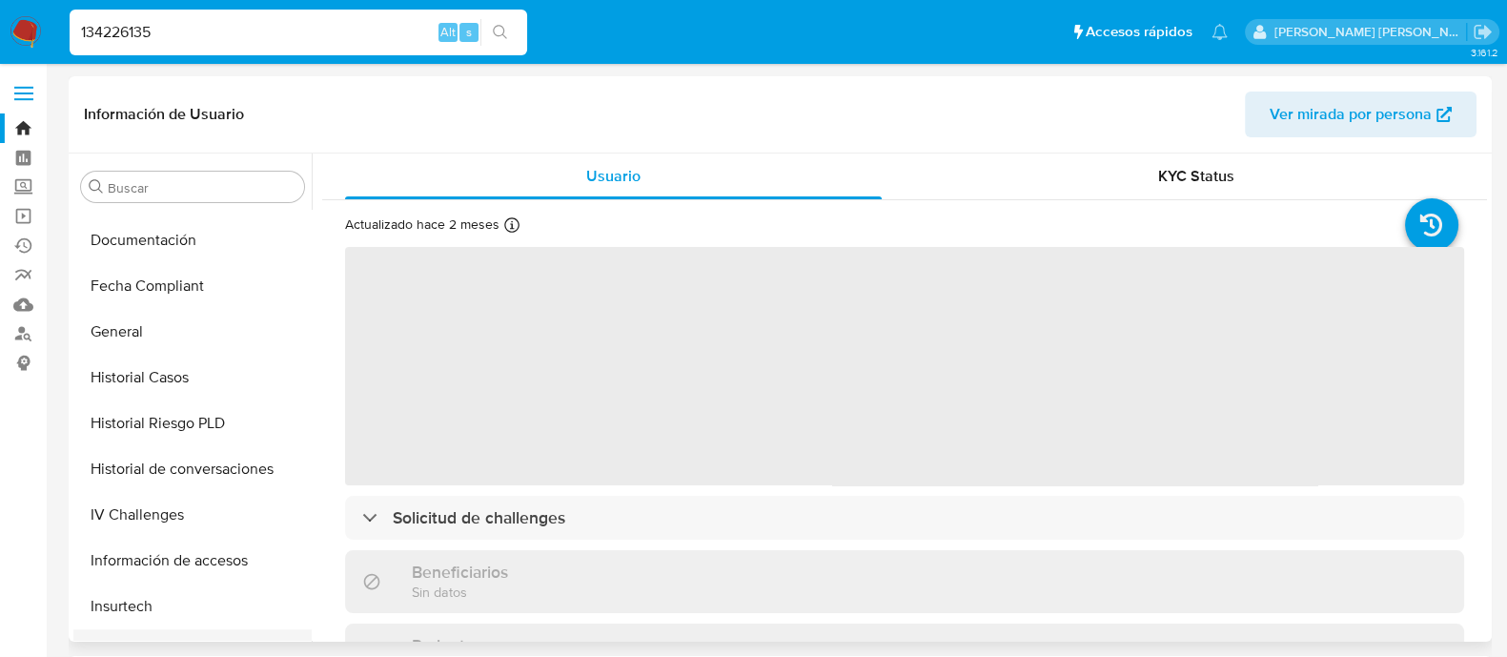
scroll to position [538, 0]
select select "10"
click at [152, 331] on button "General" at bounding box center [184, 335] width 223 height 46
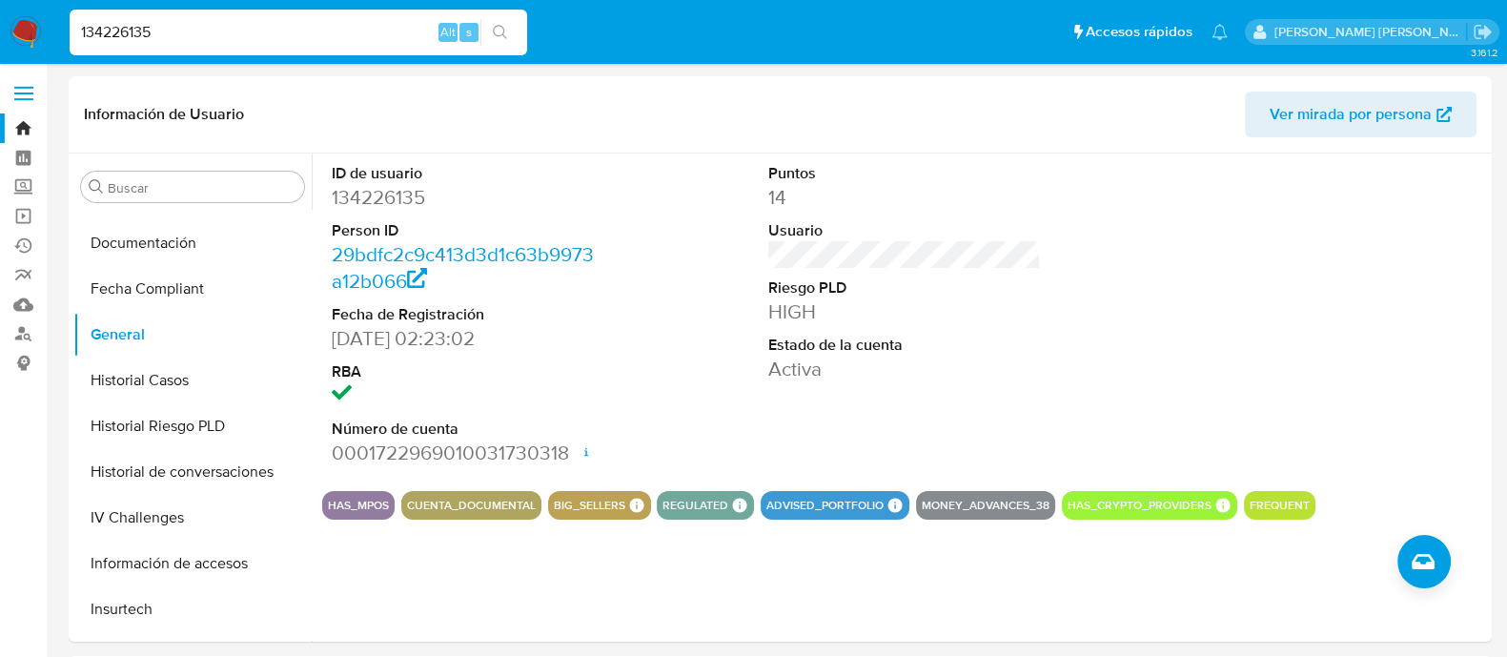
click at [336, 34] on input "134226135" at bounding box center [298, 32] width 457 height 25
paste input "65861270"
type input "658612705"
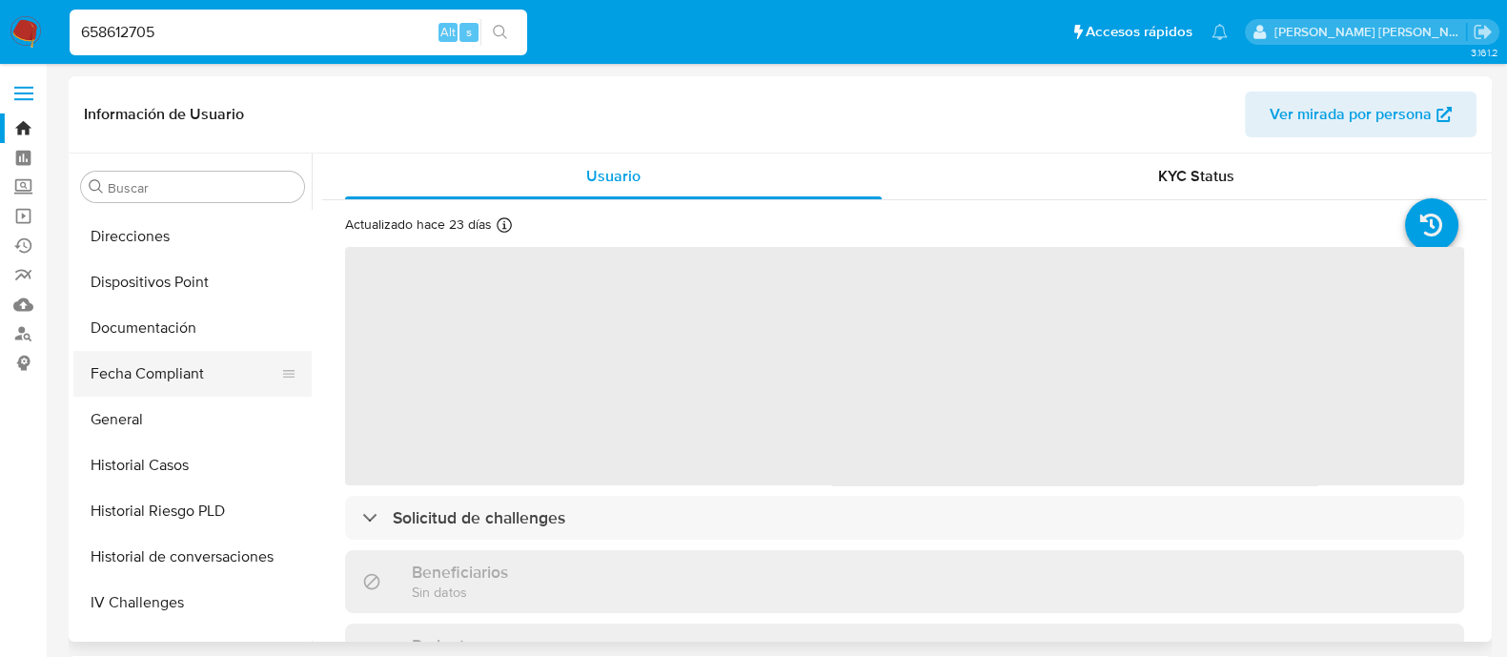
scroll to position [419, 0]
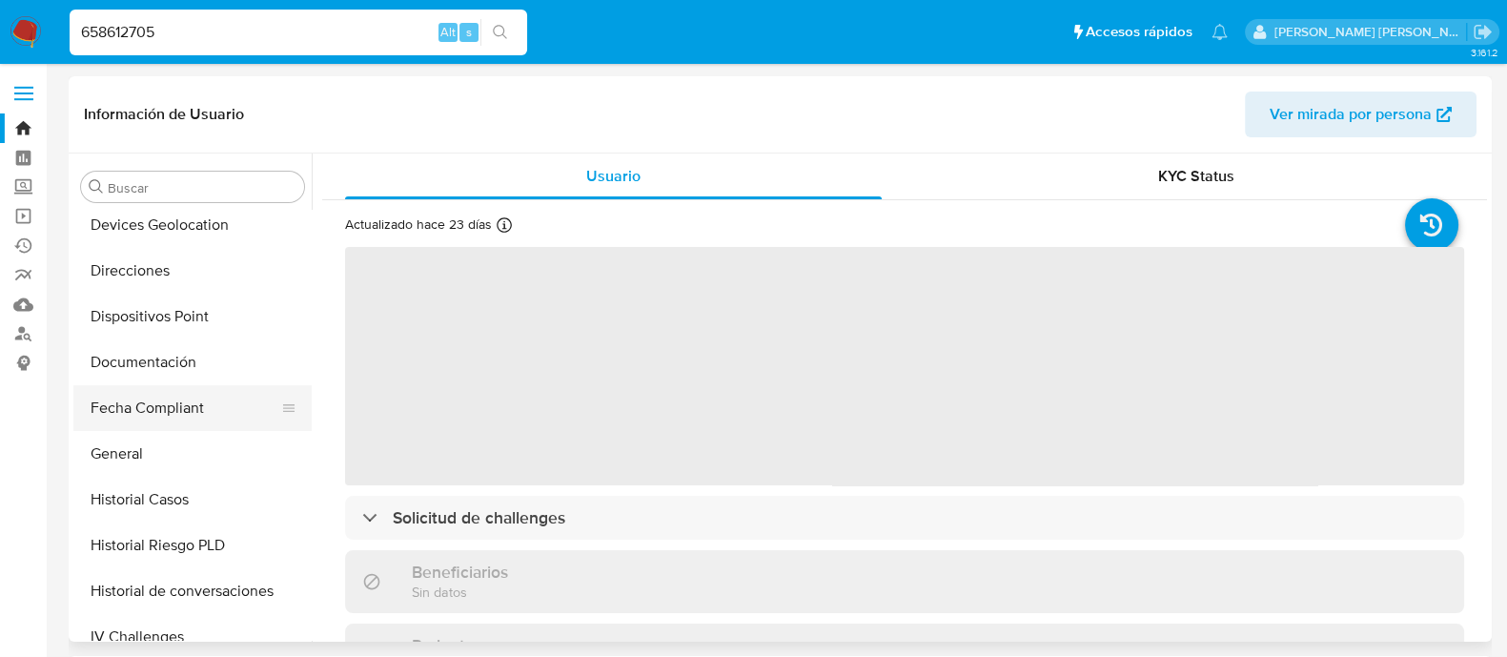
select select "10"
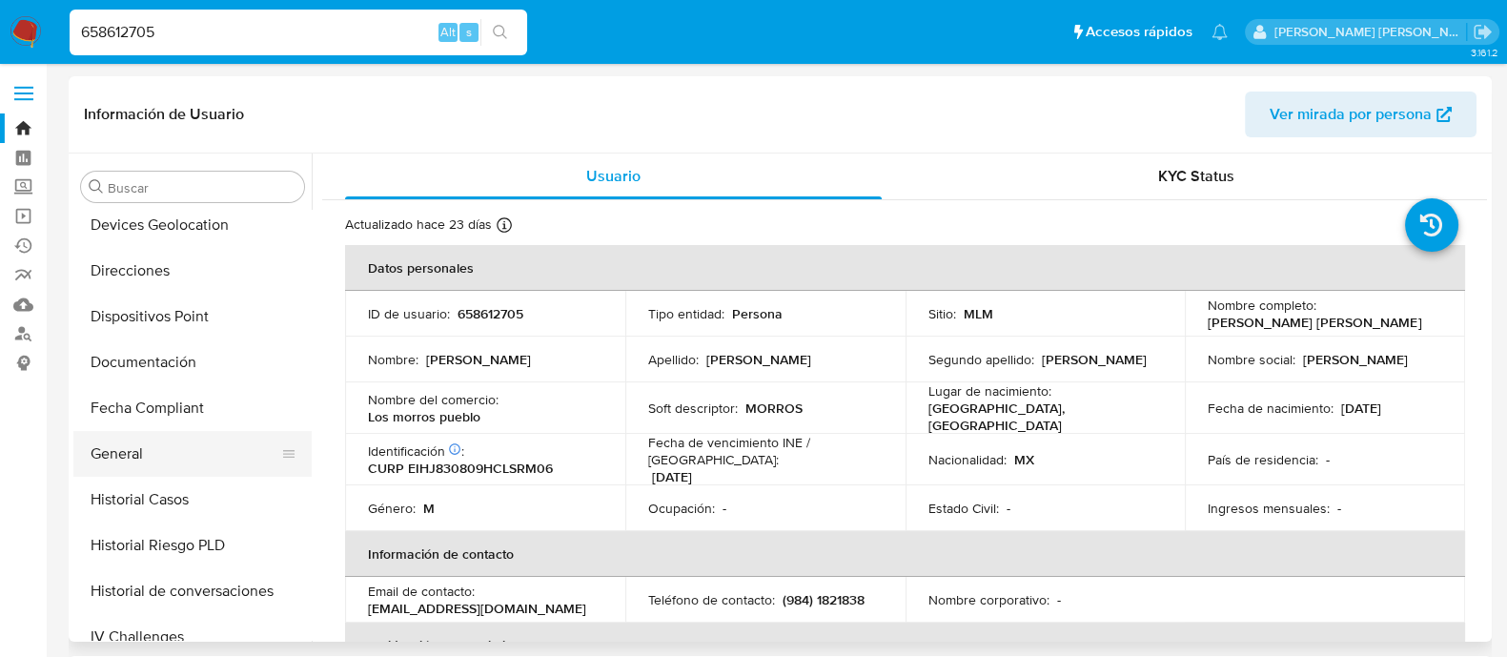
click at [115, 464] on button "General" at bounding box center [184, 454] width 223 height 46
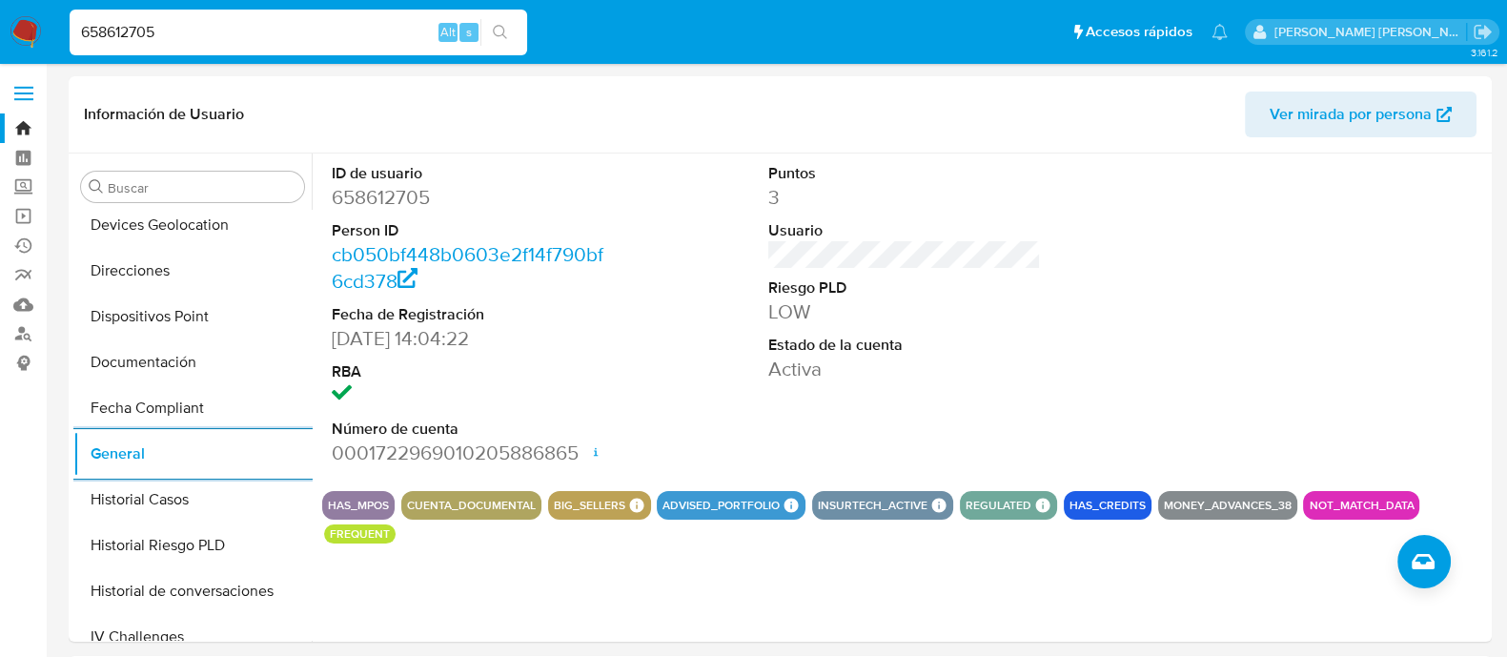
click at [320, 39] on input "658612705" at bounding box center [298, 32] width 457 height 25
paste input "549544423"
type input "549544423"
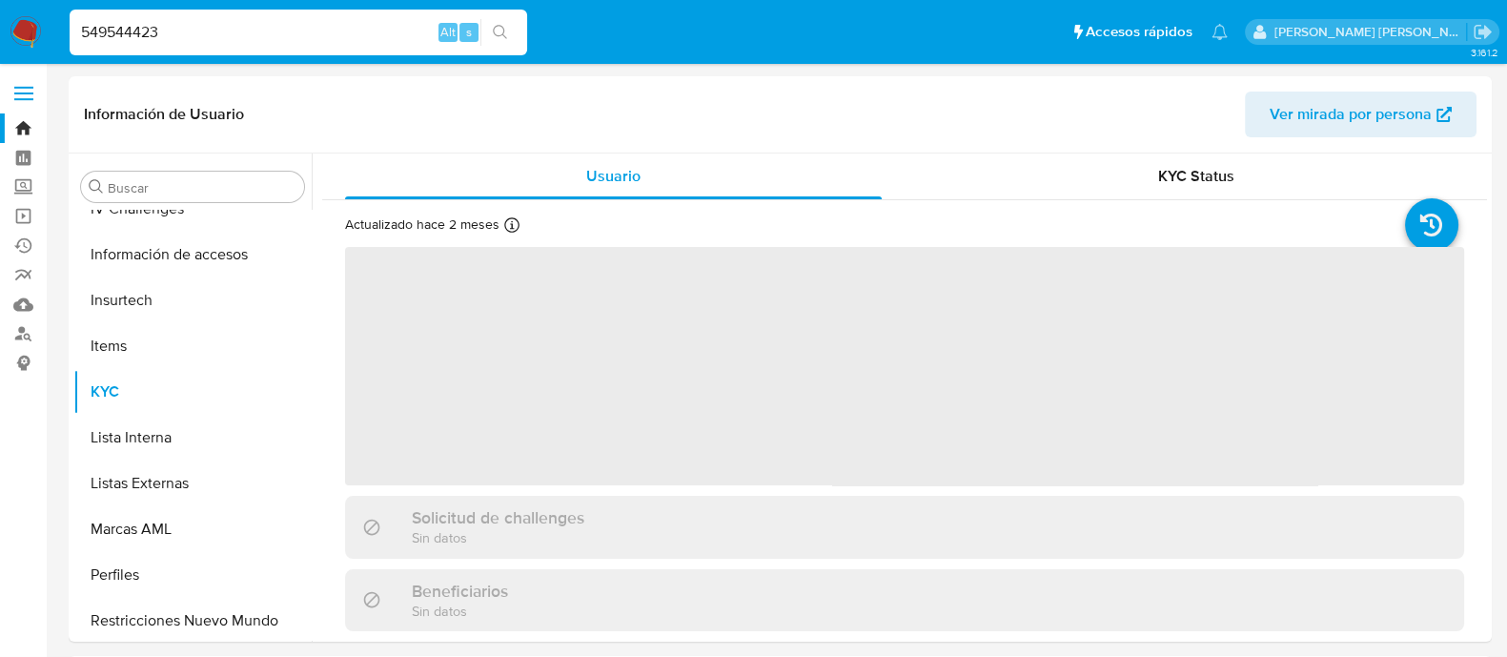
scroll to position [896, 0]
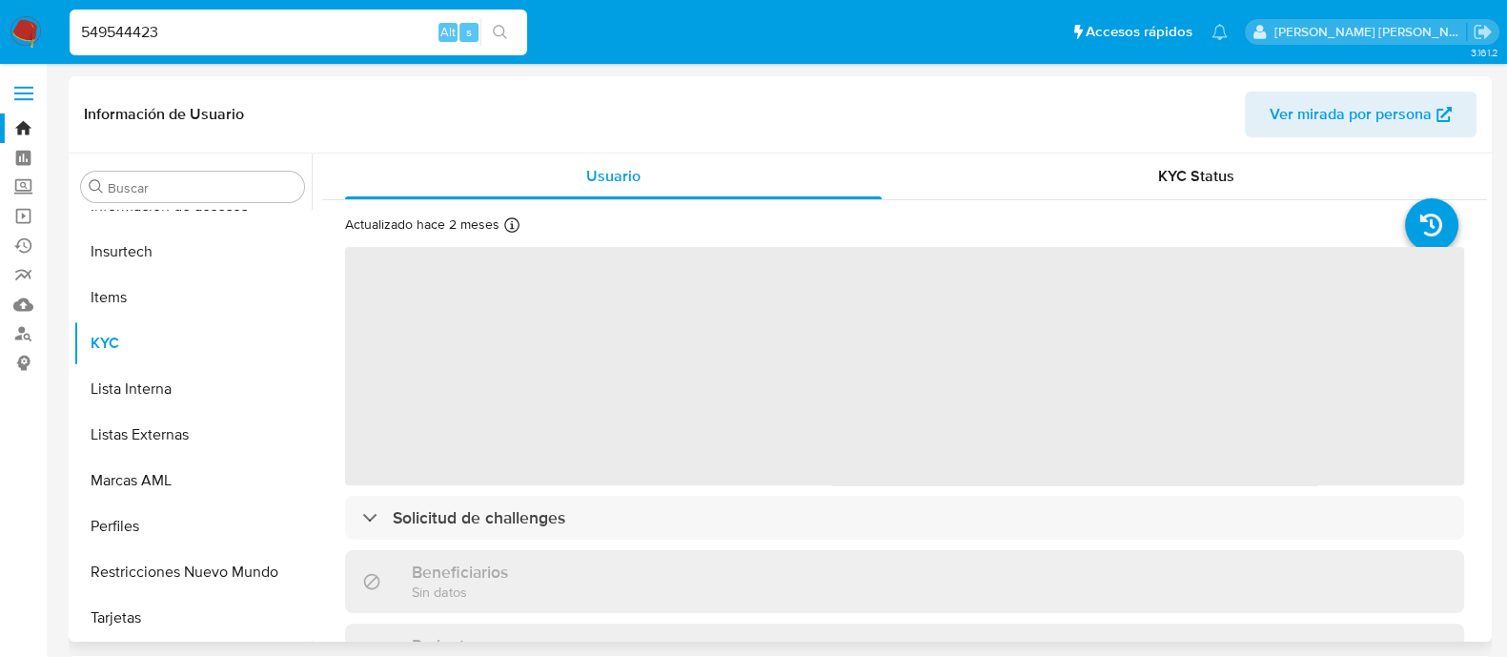
select select "10"
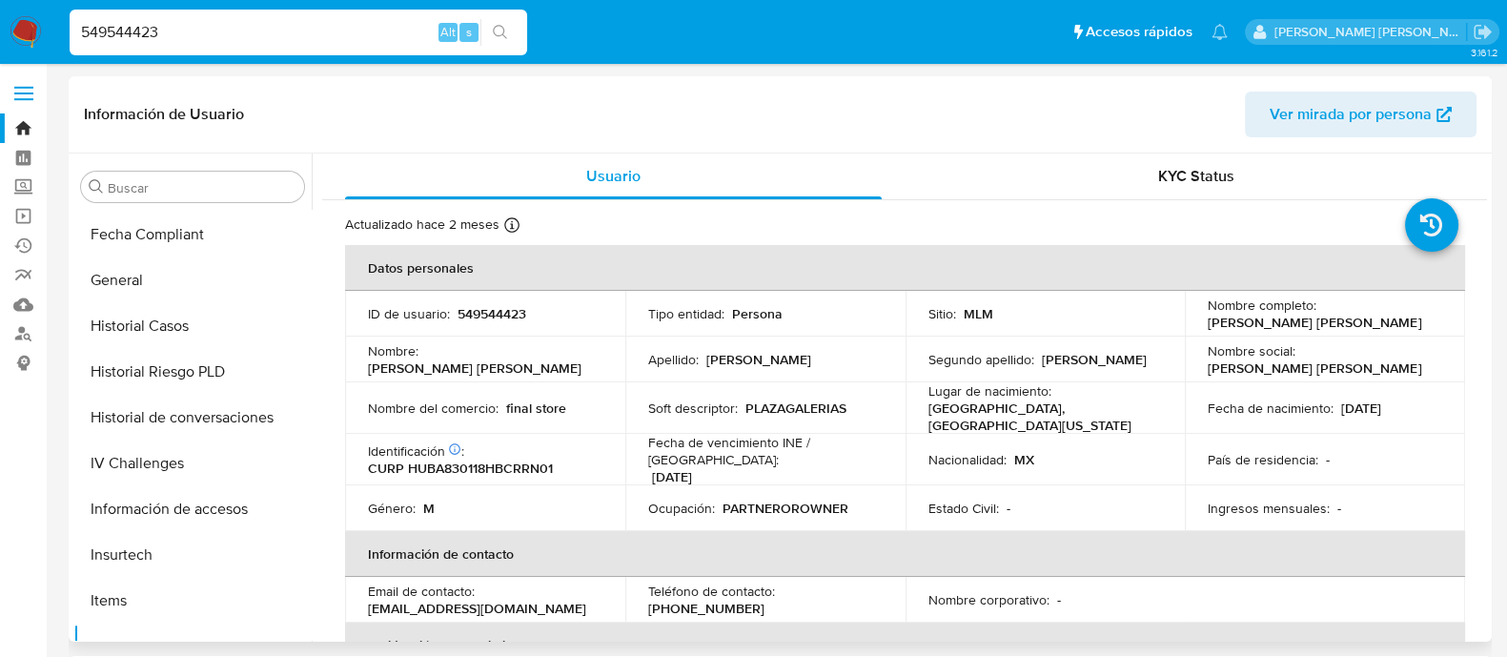
scroll to position [538, 0]
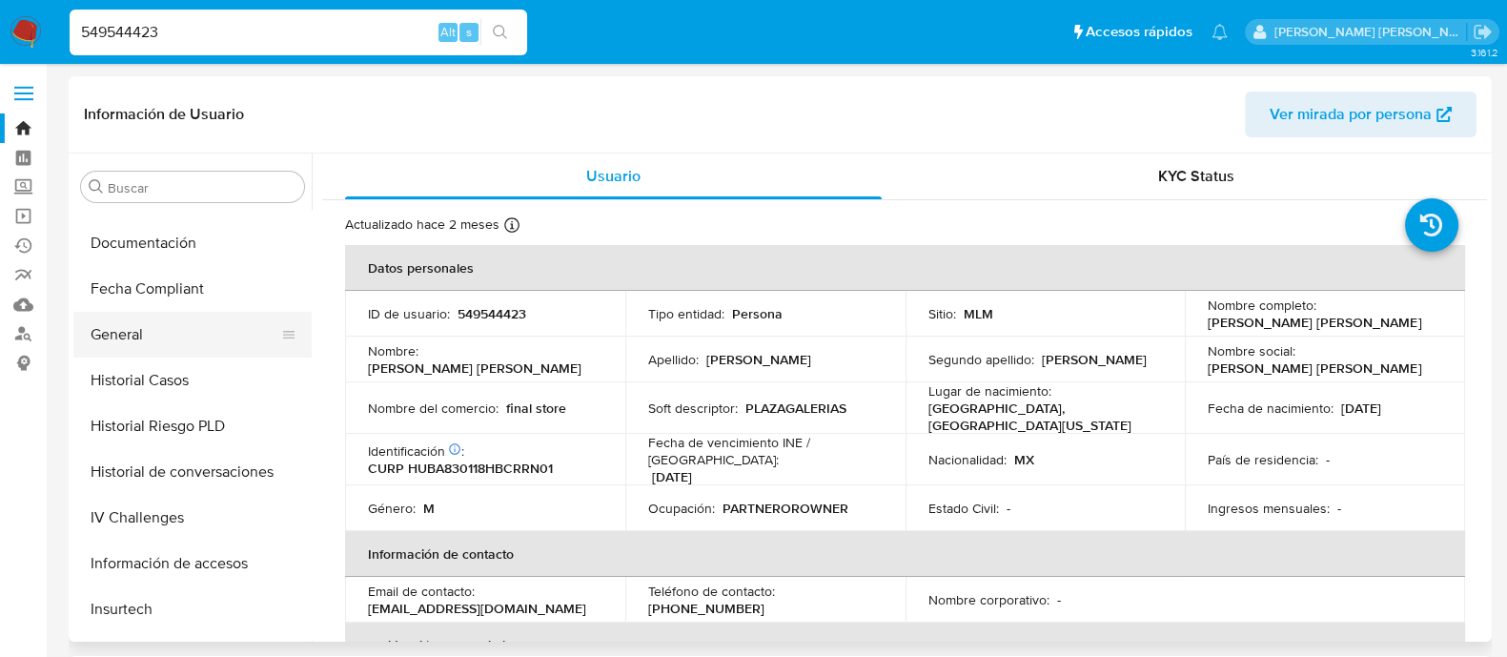
click at [172, 330] on button "General" at bounding box center [184, 335] width 223 height 46
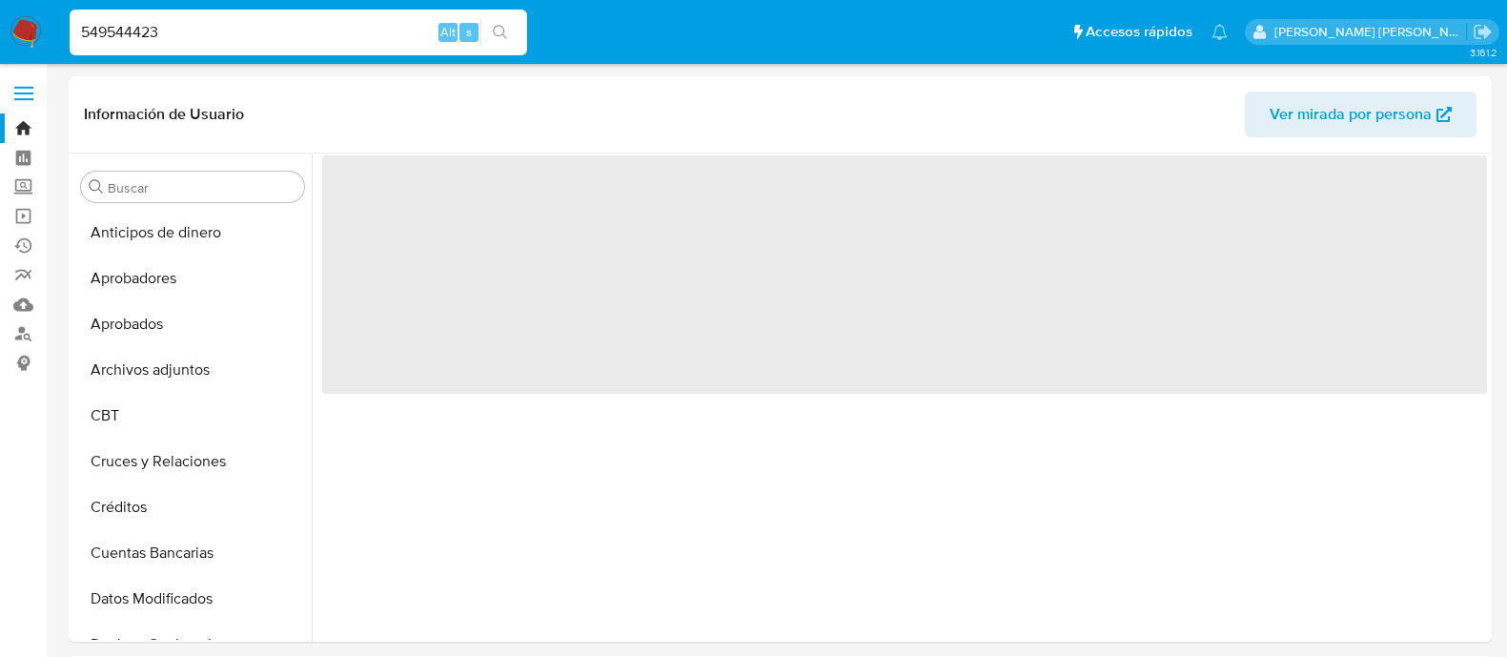
select select "10"
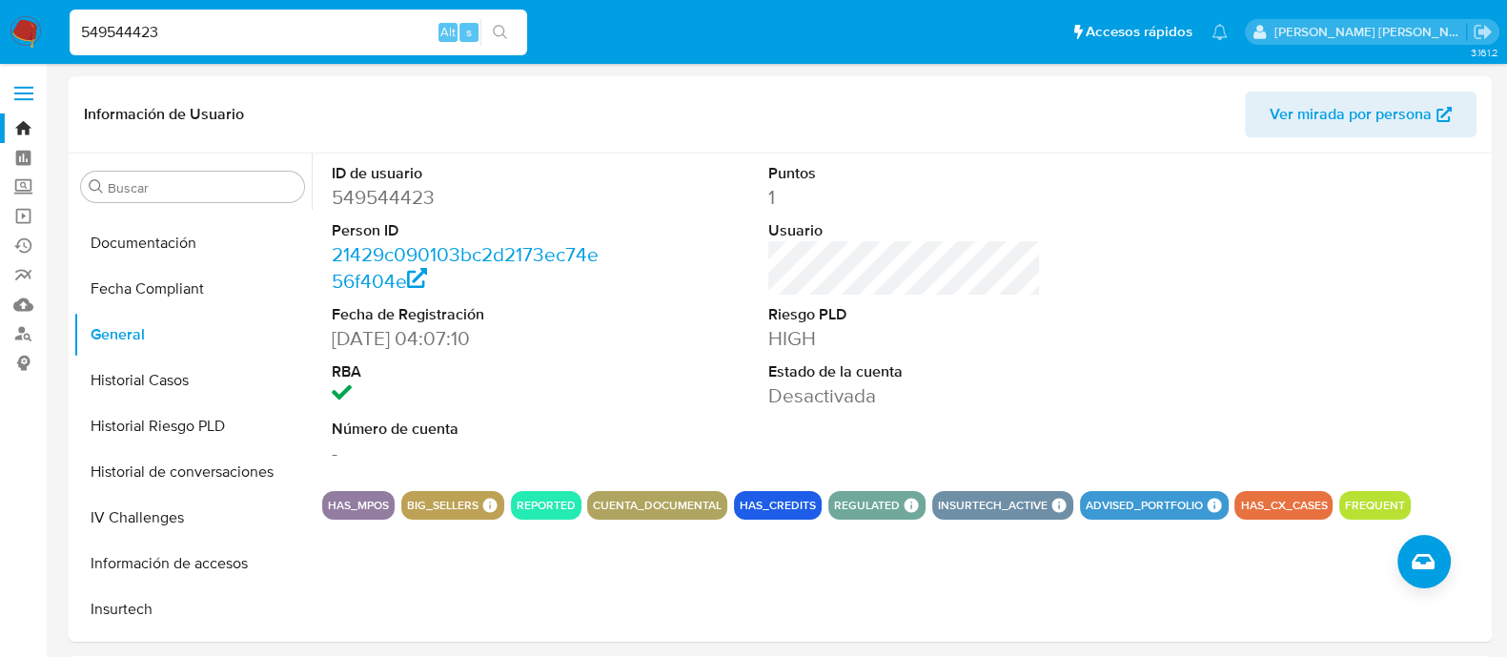
click at [201, 45] on div "549544423 Alt s" at bounding box center [298, 33] width 457 height 46
click at [204, 26] on input "549544423" at bounding box center [298, 32] width 457 height 25
paste input "1240046399 ;1642199064 ;671162495"
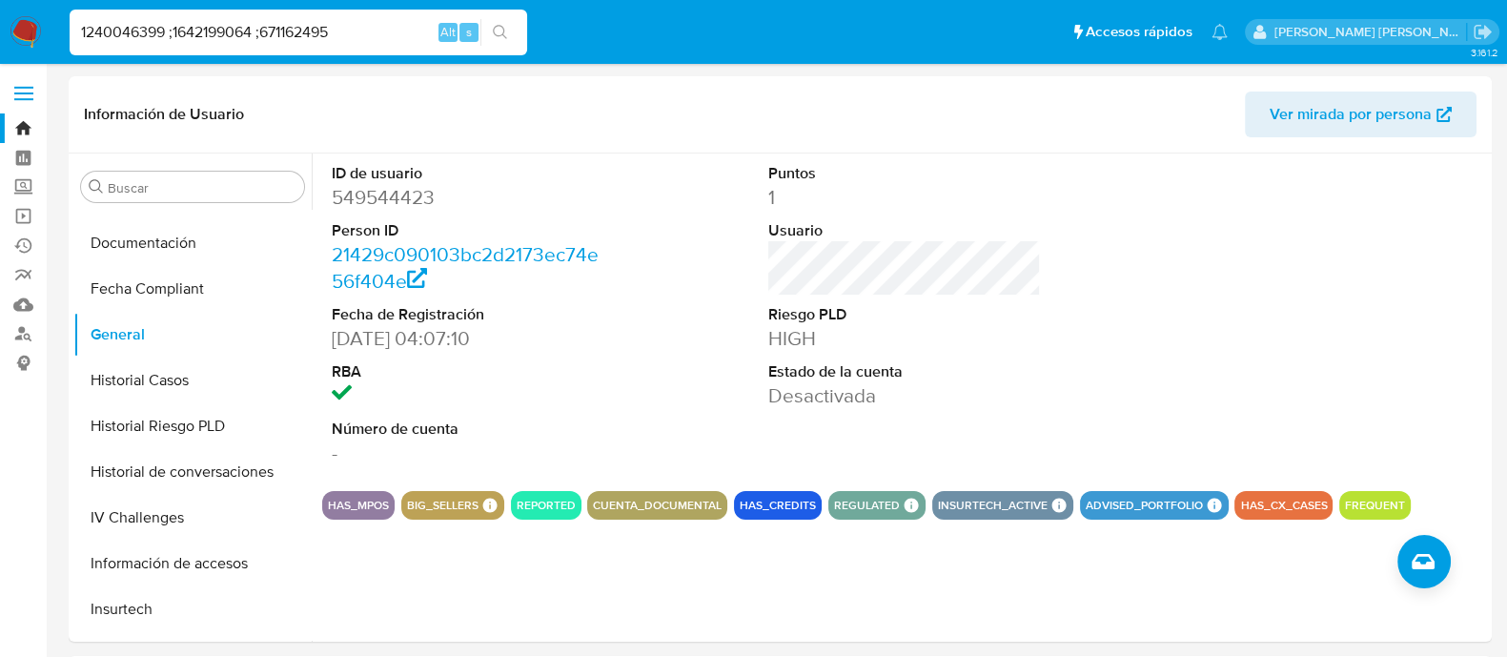
type input "1240046399 ;1642199064 ;671162495"
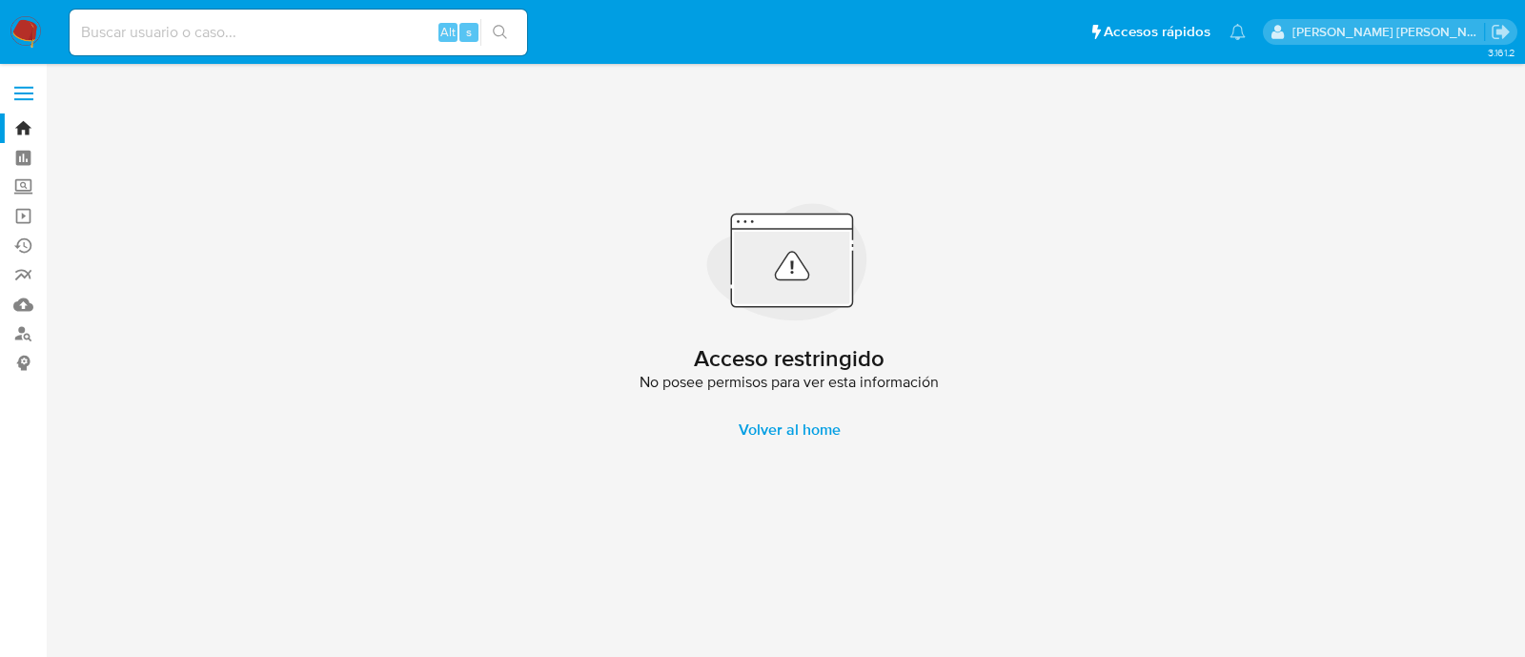
click at [204, 30] on input at bounding box center [298, 32] width 457 height 25
paste input "1240046399 ;1642199064 ;671162495"
type input "1240046399"
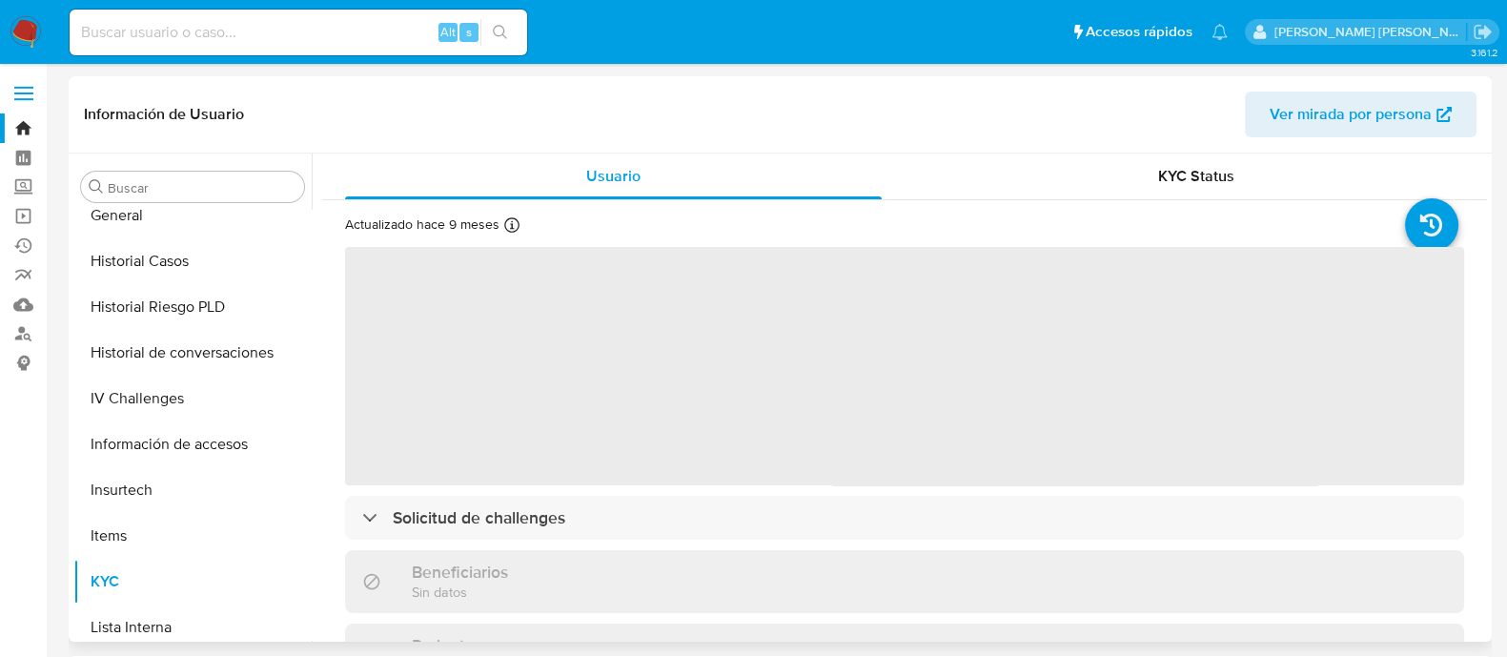
scroll to position [419, 0]
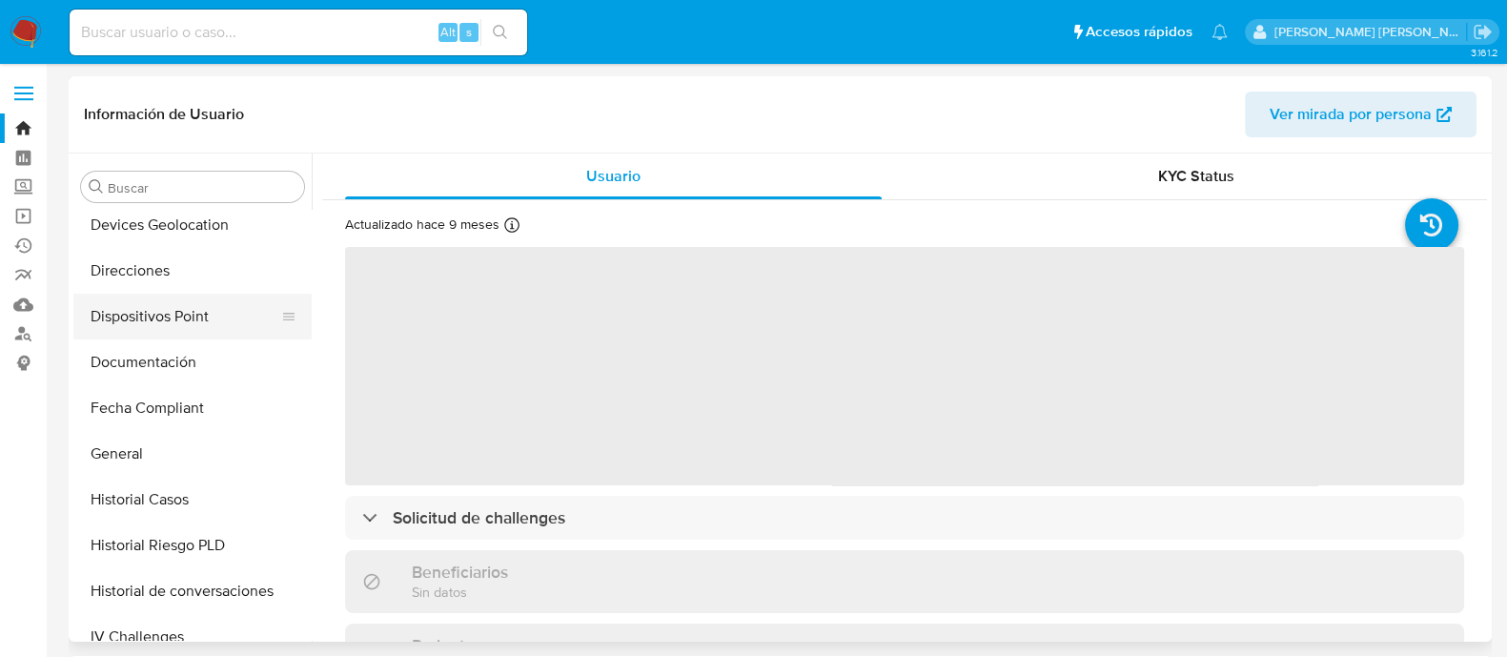
select select "10"
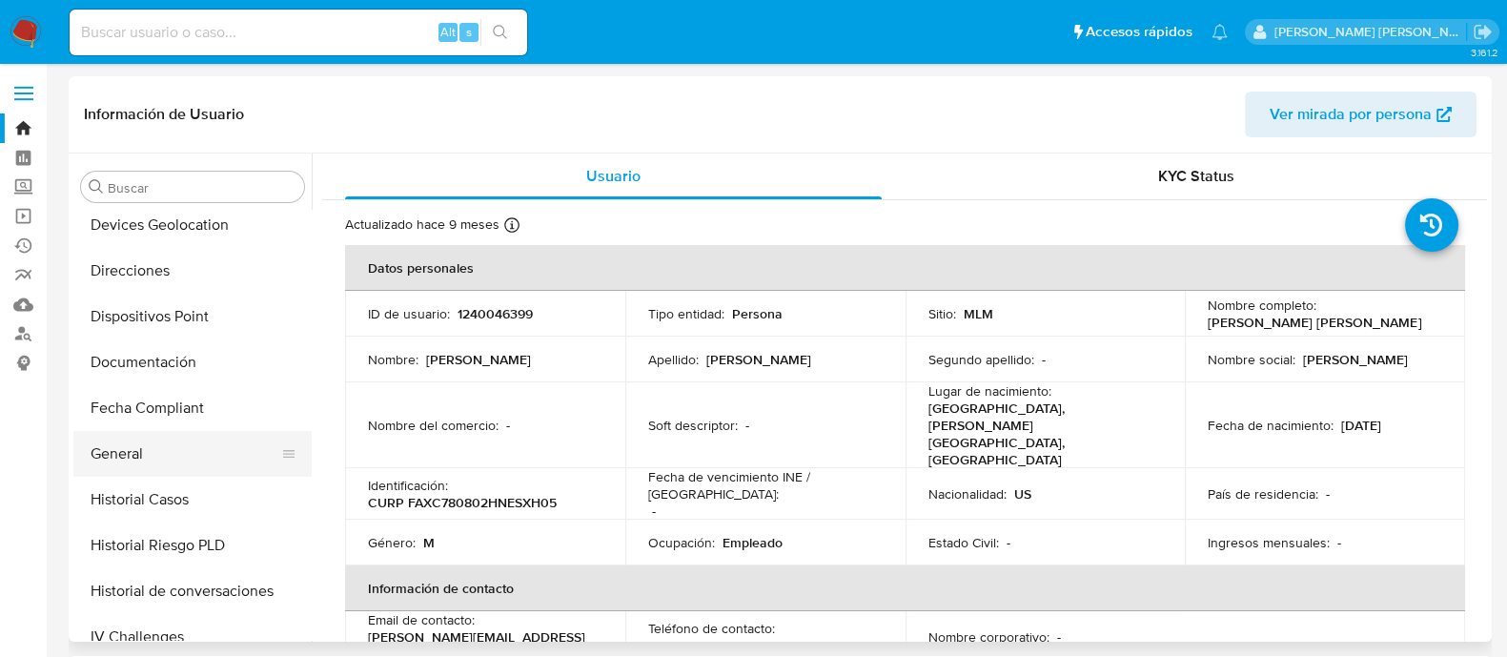
click at [129, 463] on button "General" at bounding box center [184, 454] width 223 height 46
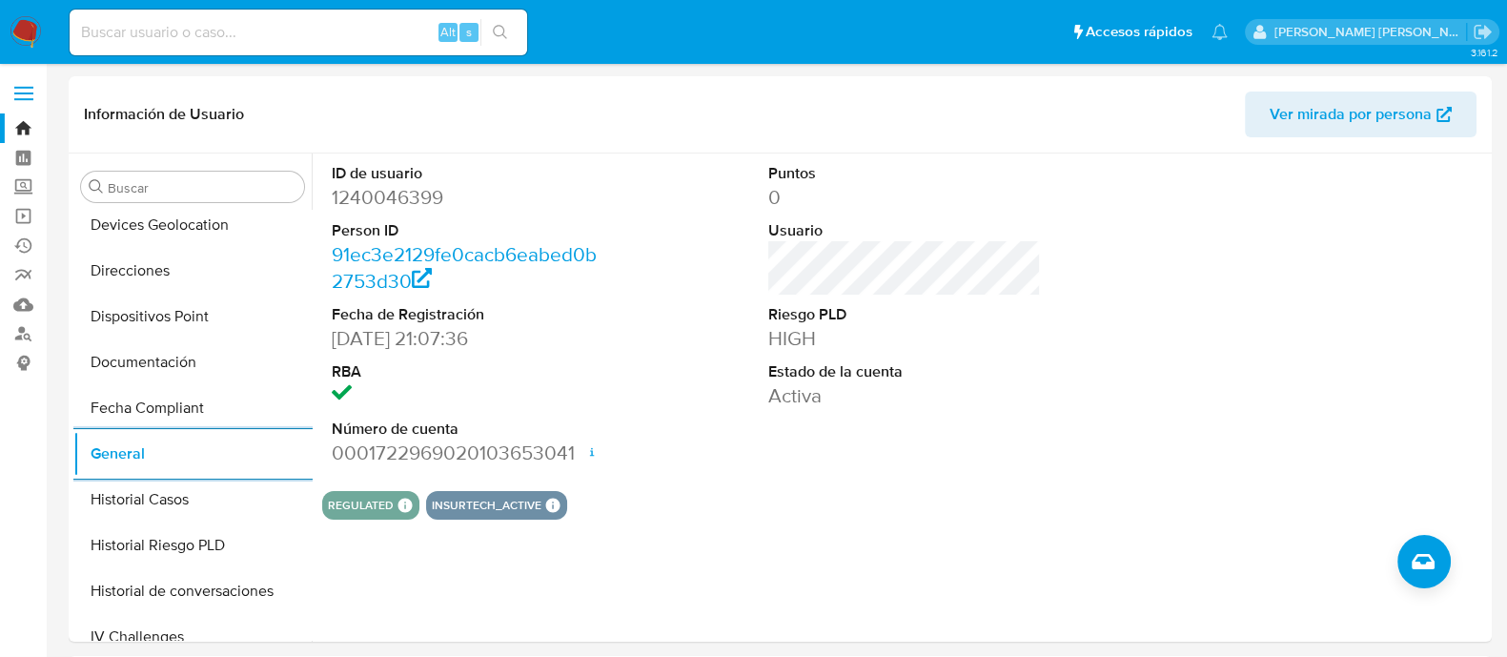
click at [134, 32] on input at bounding box center [298, 32] width 457 height 25
paste input "86244848"
type input "86244848"
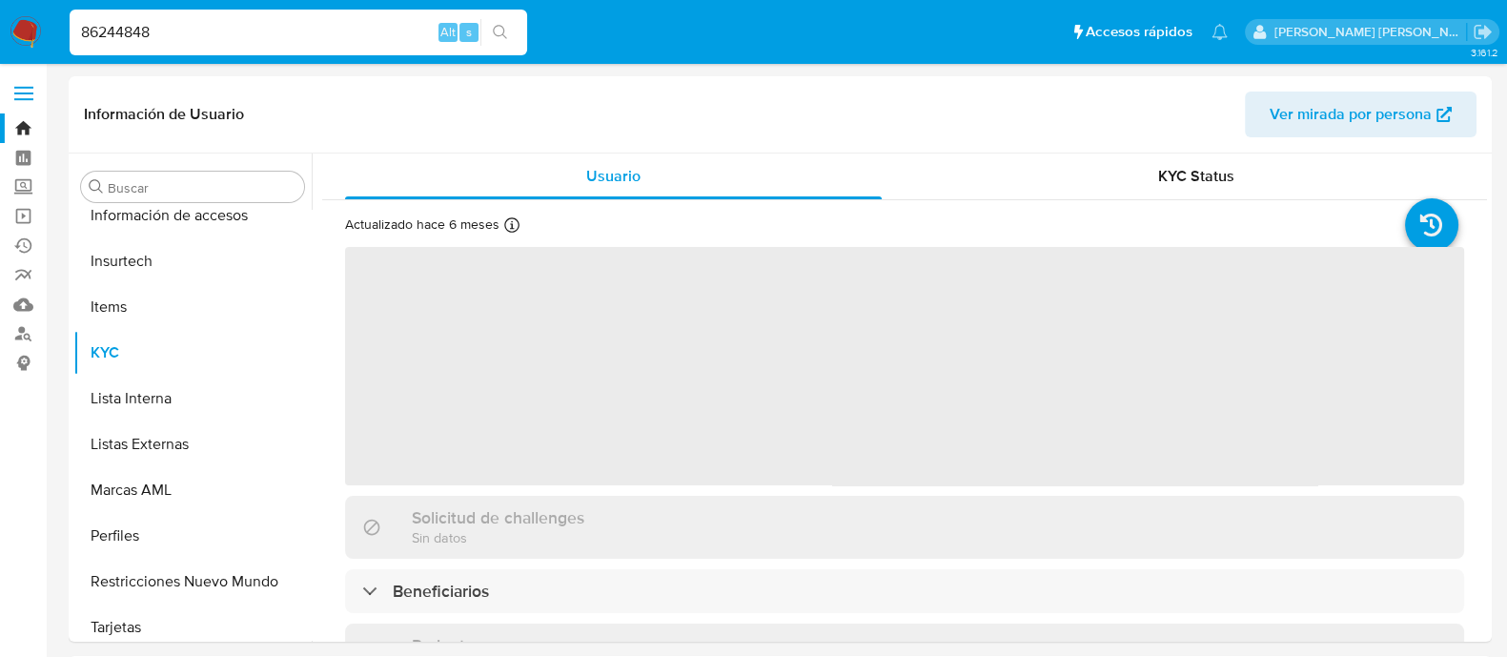
scroll to position [896, 0]
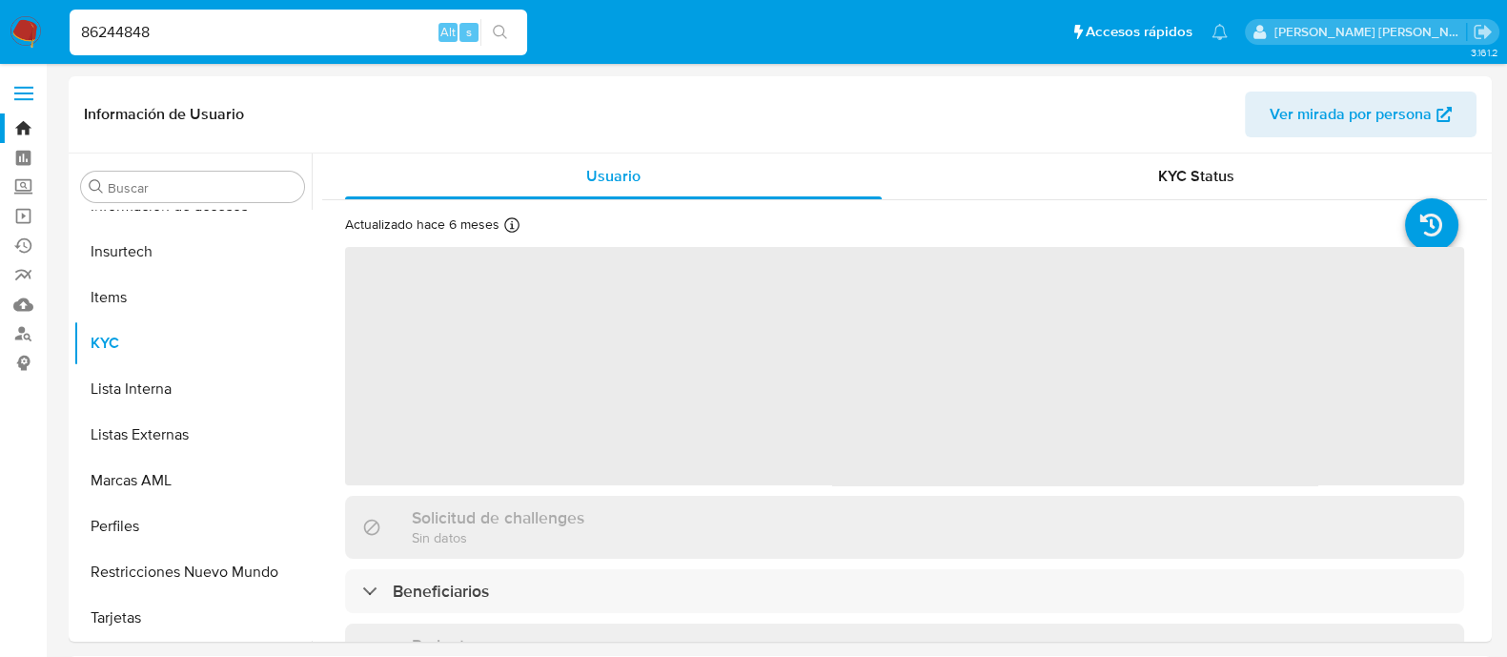
select select "10"
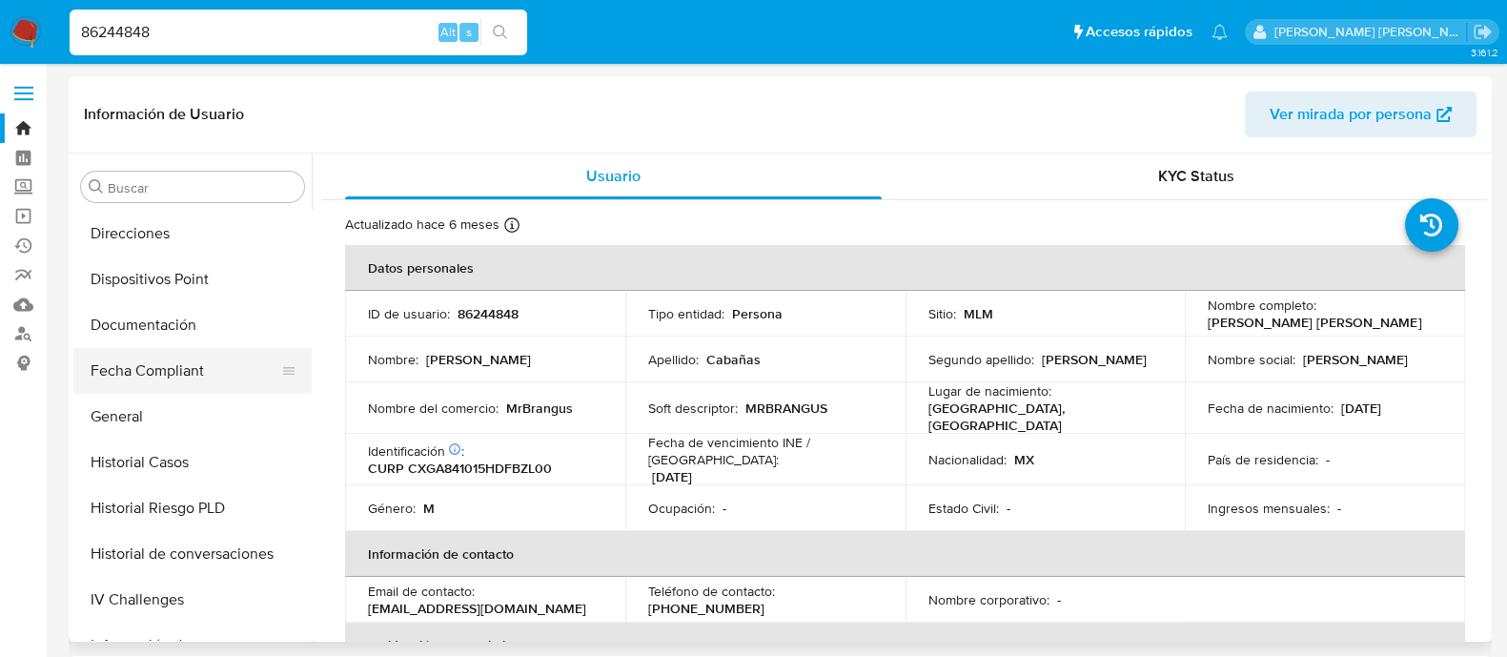
scroll to position [419, 0]
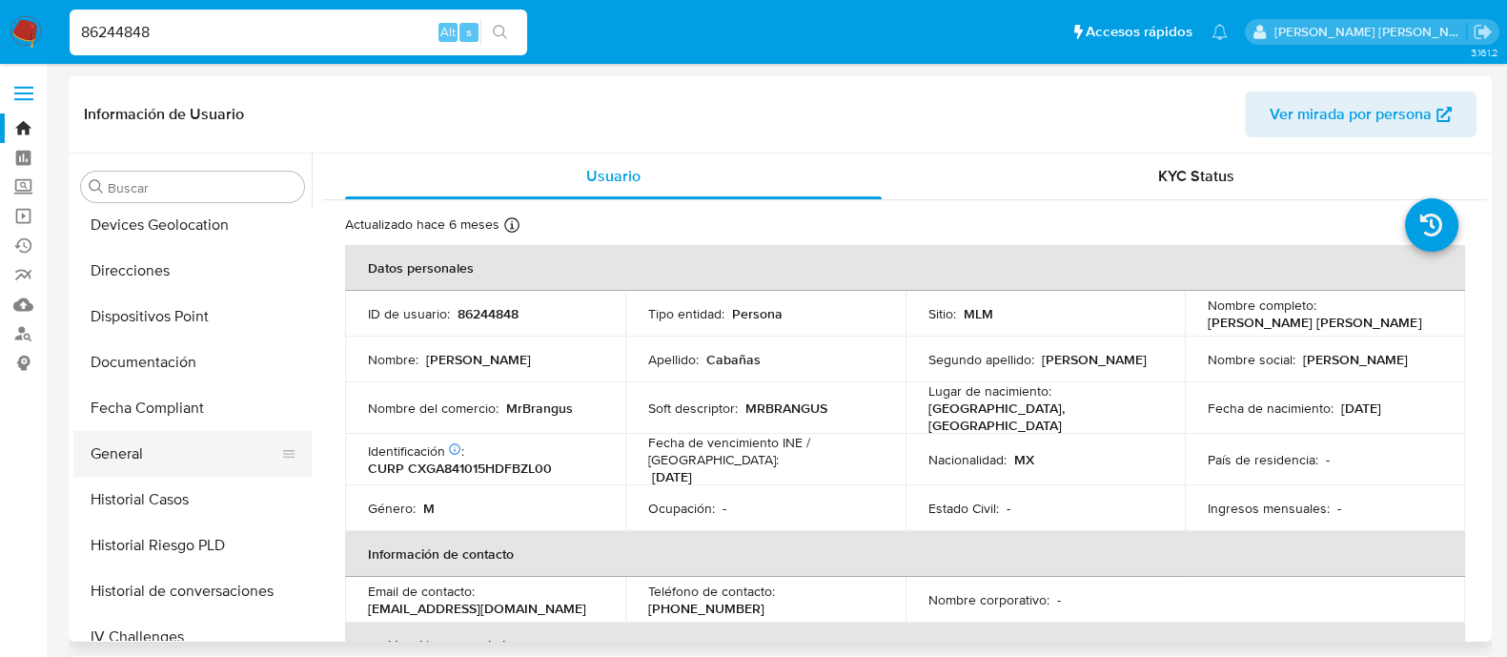
click at [131, 463] on button "General" at bounding box center [184, 454] width 223 height 46
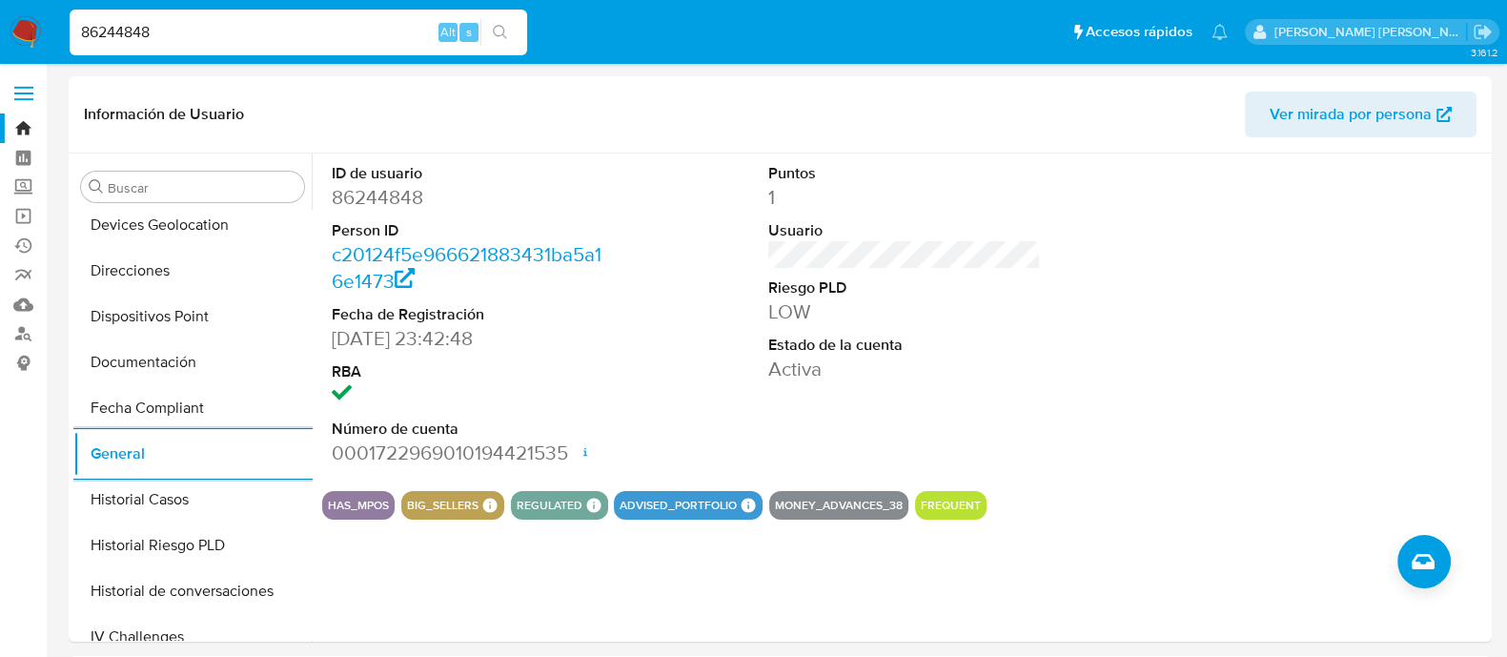
click at [338, 41] on input "86244848" at bounding box center [298, 32] width 457 height 25
paste input "1305093"
type input "13050938"
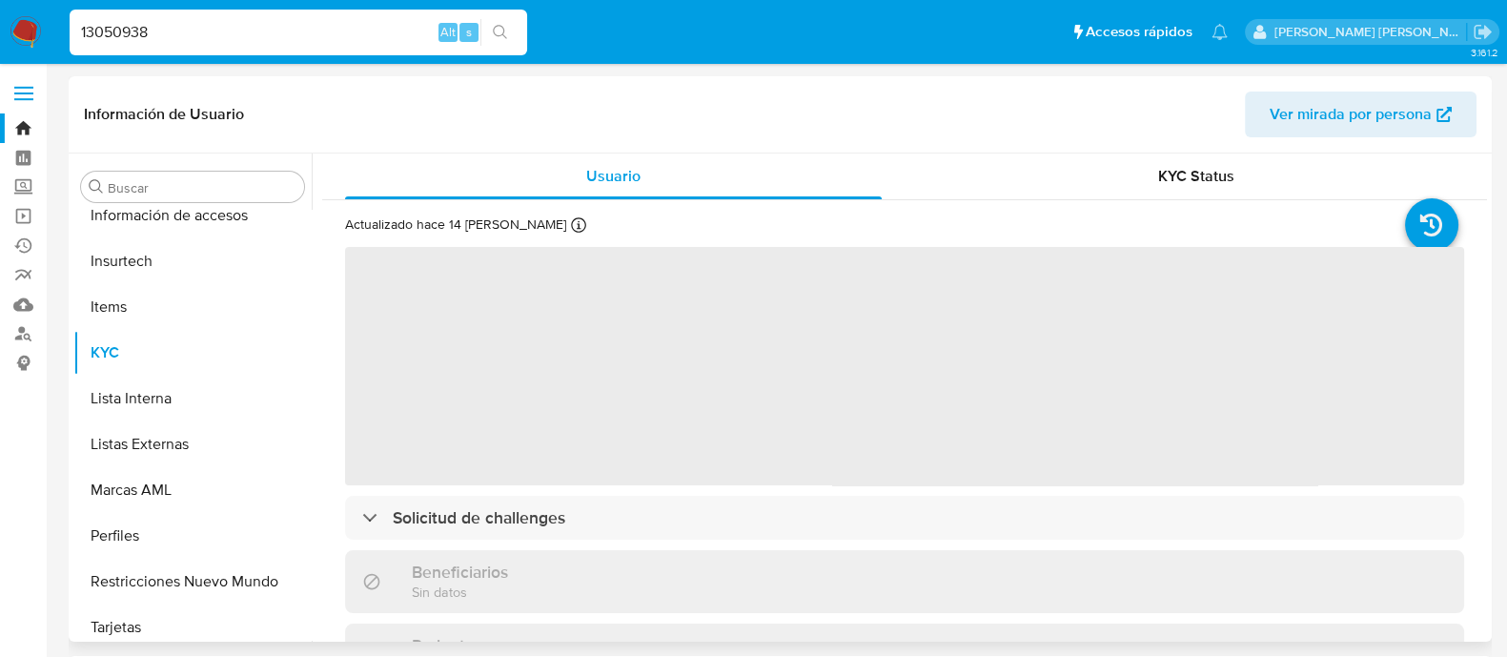
scroll to position [896, 0]
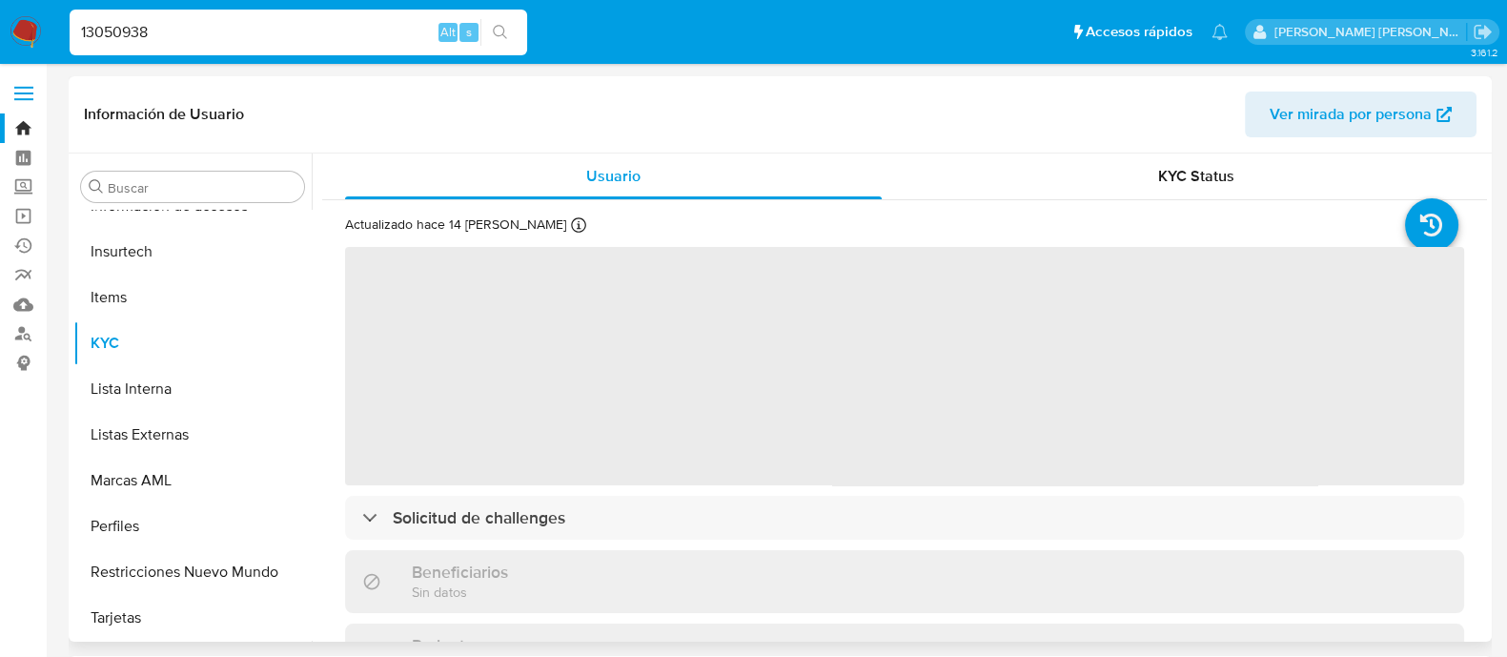
select select "10"
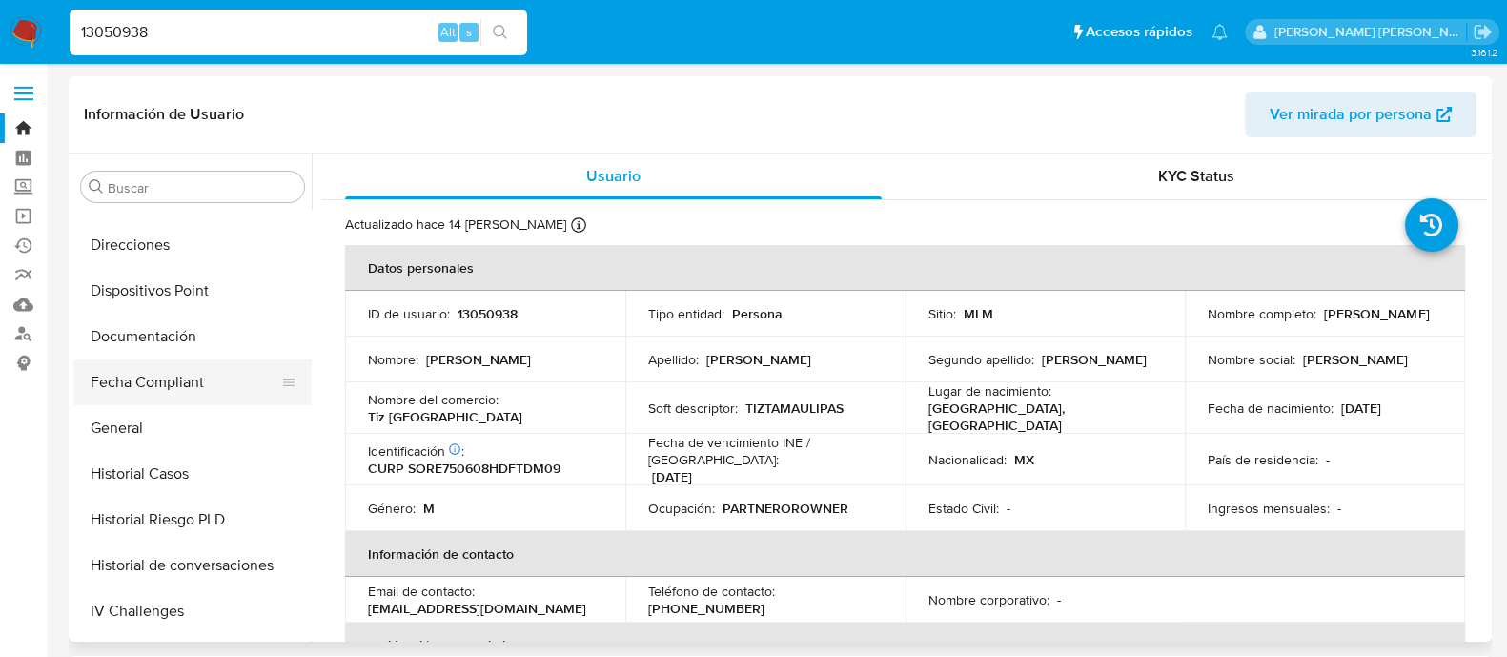
scroll to position [419, 0]
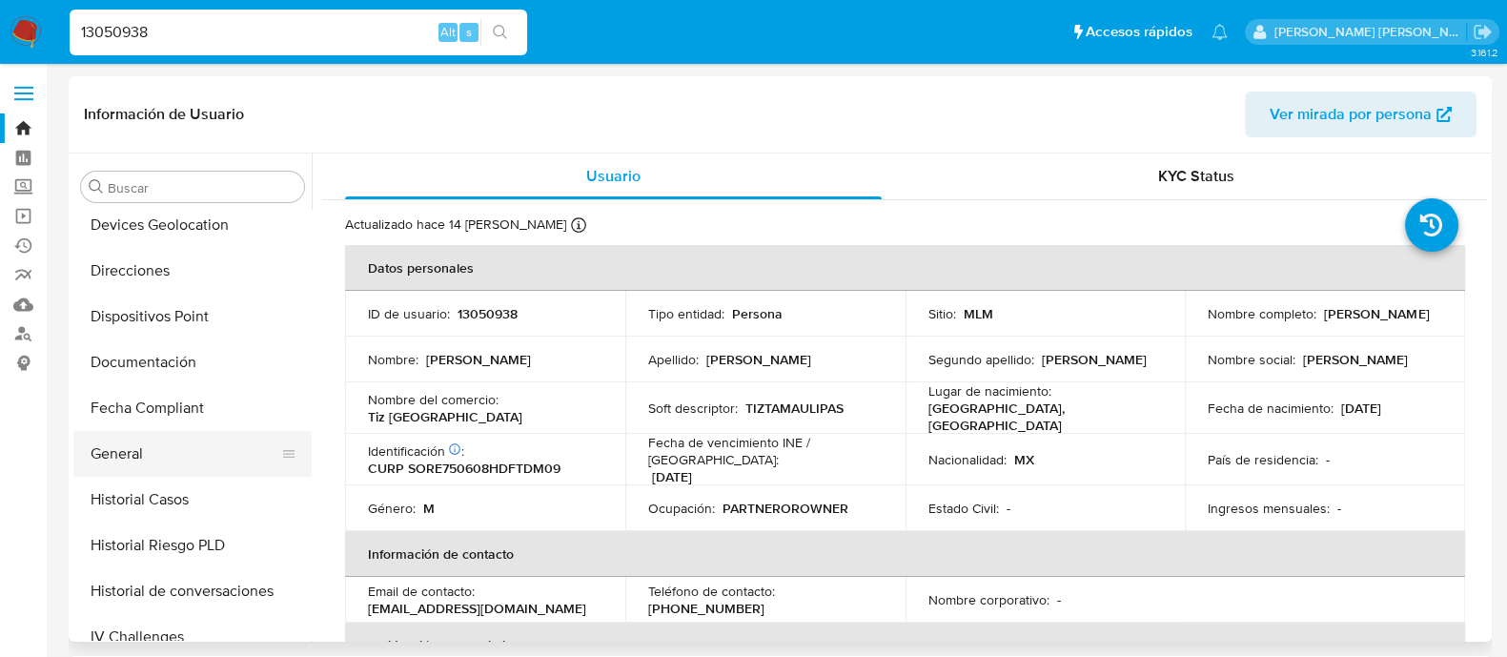
click at [126, 456] on button "General" at bounding box center [184, 454] width 223 height 46
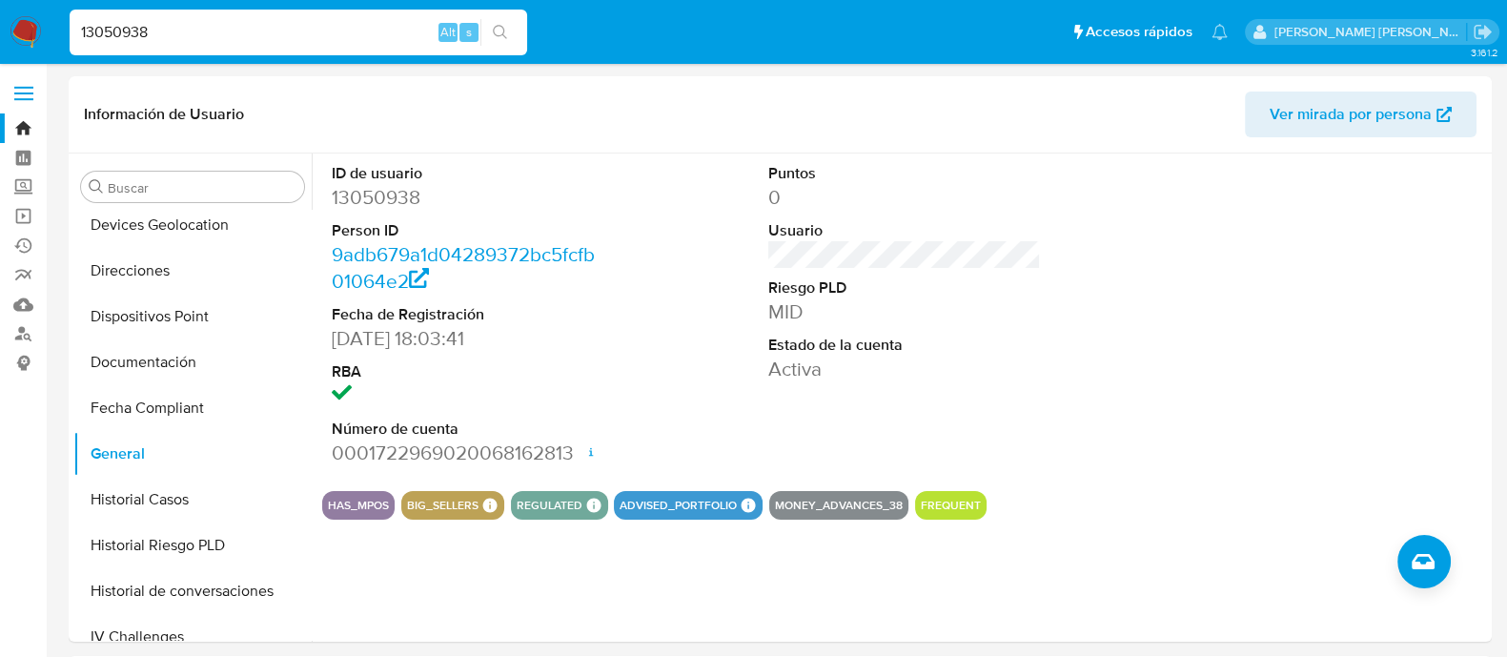
click at [343, 30] on input "13050938" at bounding box center [298, 32] width 457 height 25
click at [342, 30] on input "13050938" at bounding box center [298, 32] width 457 height 25
paste input "574070110"
type input "574070110"
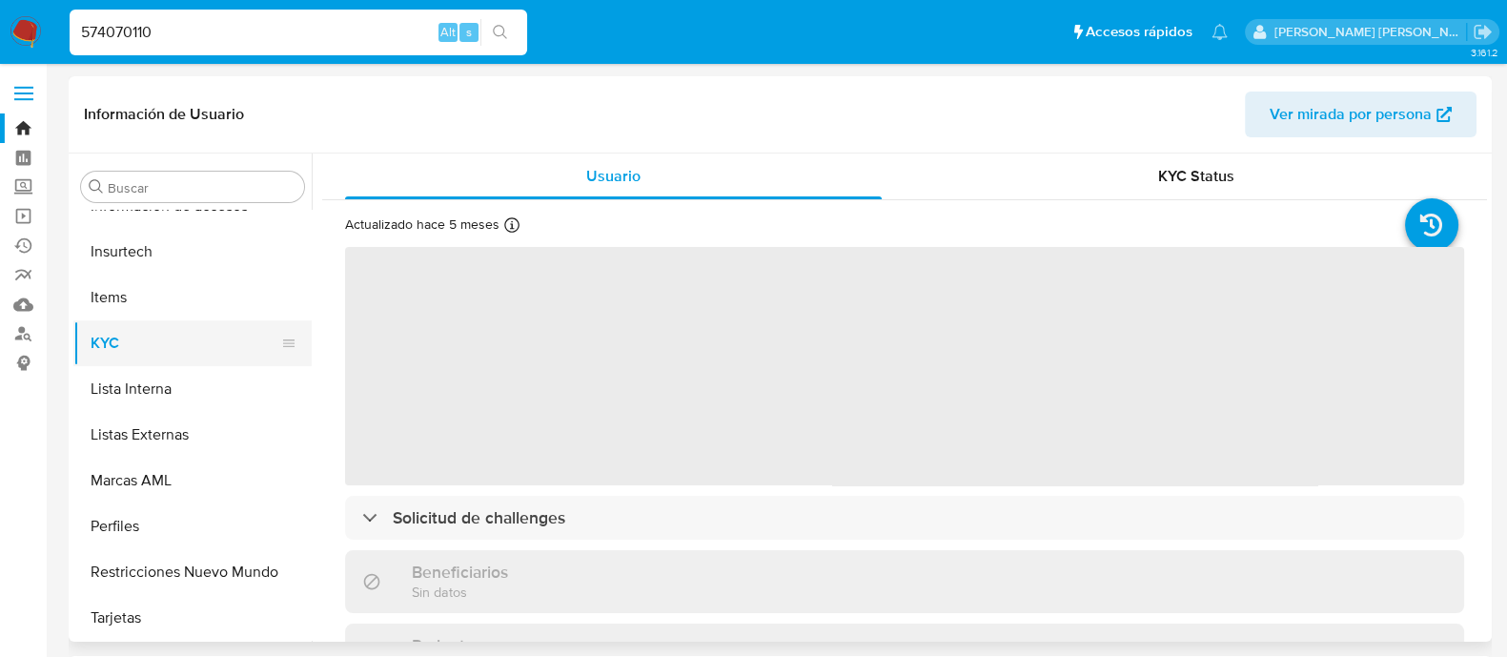
select select "10"
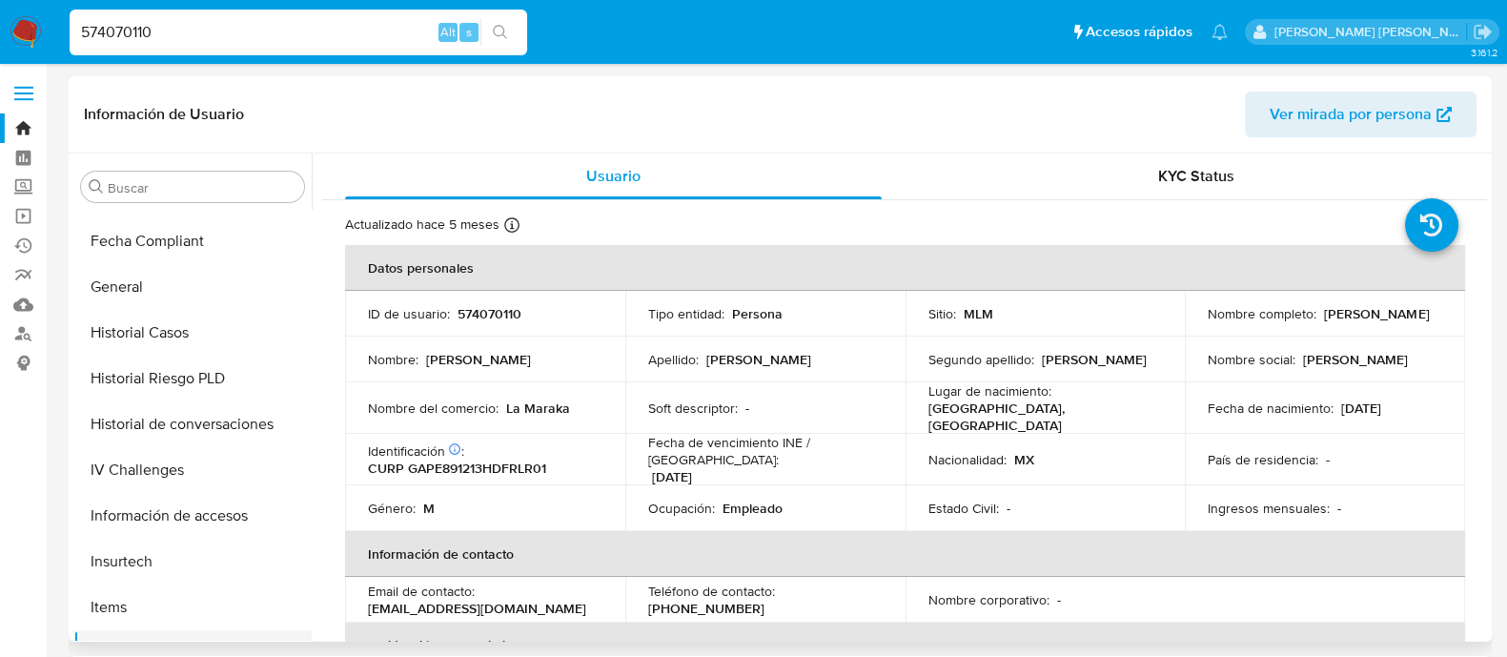
scroll to position [538, 0]
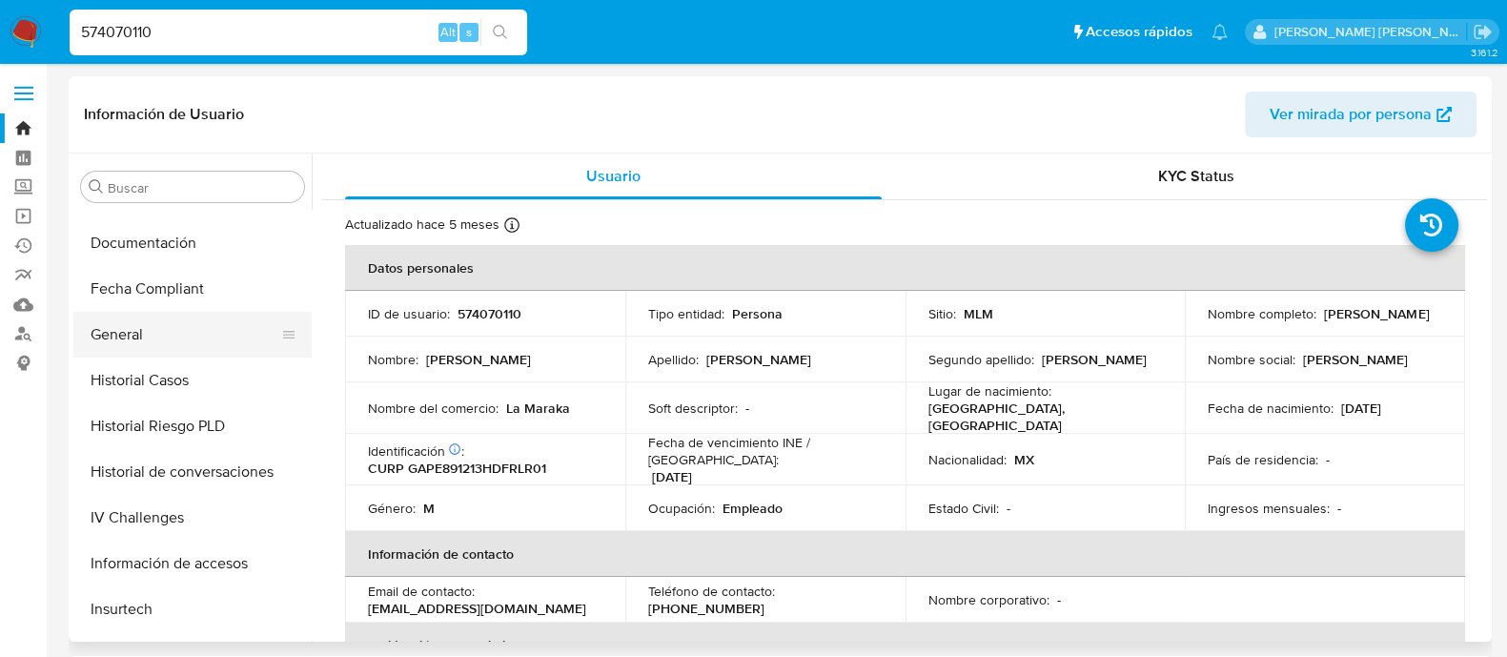
click at [165, 345] on button "General" at bounding box center [184, 335] width 223 height 46
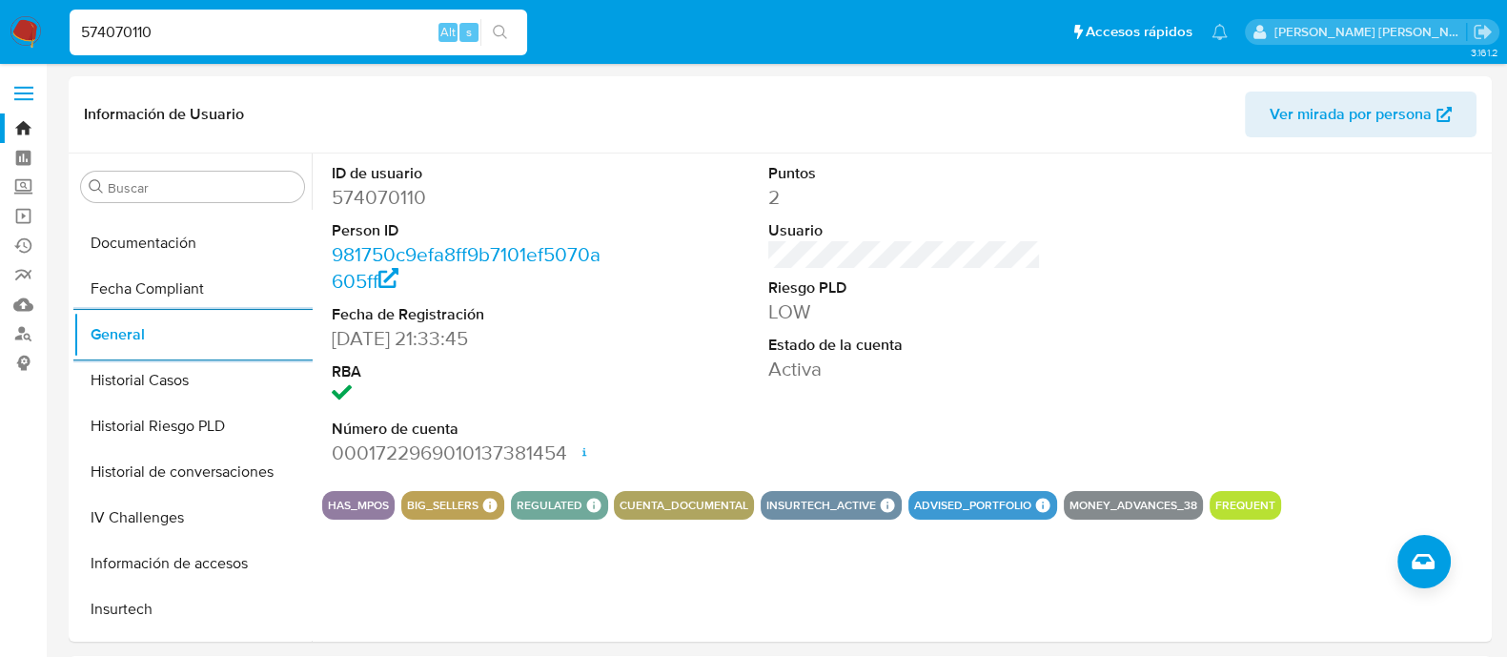
click at [288, 18] on div "574070110 Alt s" at bounding box center [298, 33] width 457 height 46
click at [286, 19] on div "574070110 Alt s" at bounding box center [298, 33] width 457 height 46
click at [285, 24] on input "574070110" at bounding box center [298, 32] width 457 height 25
paste input "12399392"
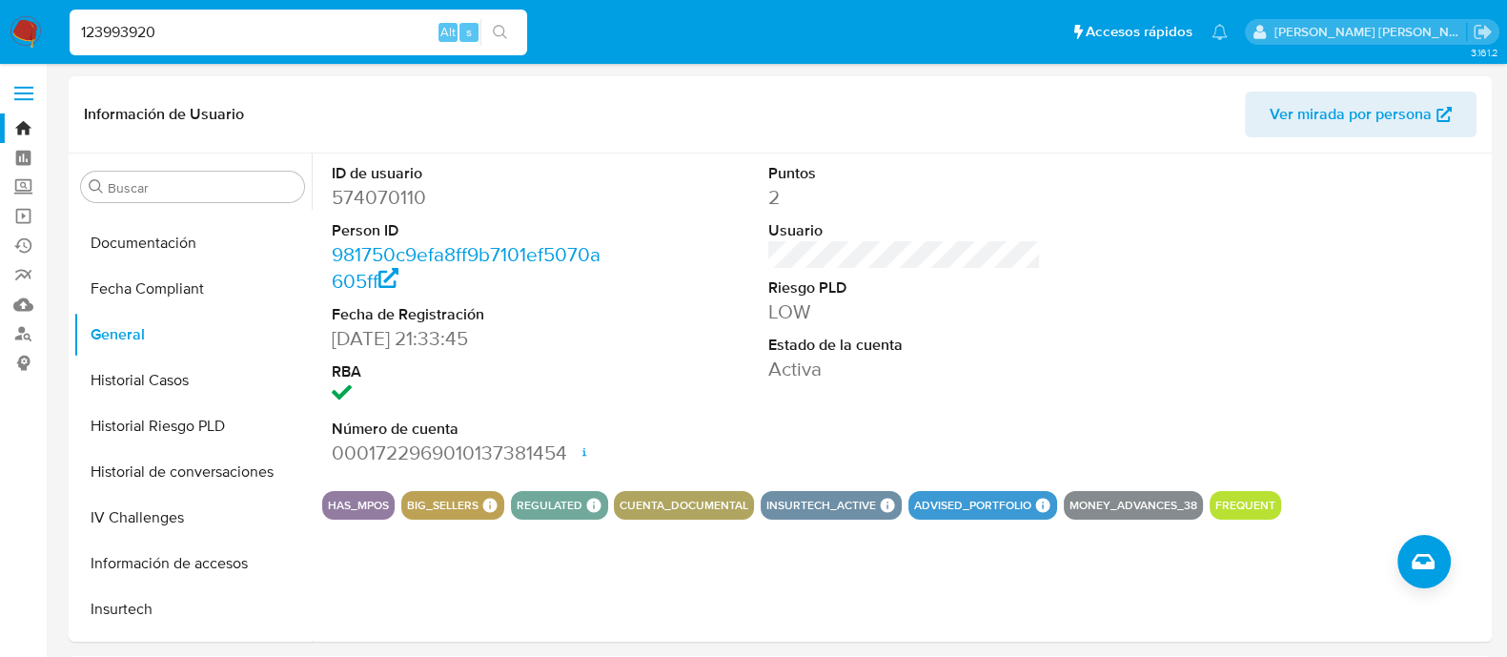
type input "123993920"
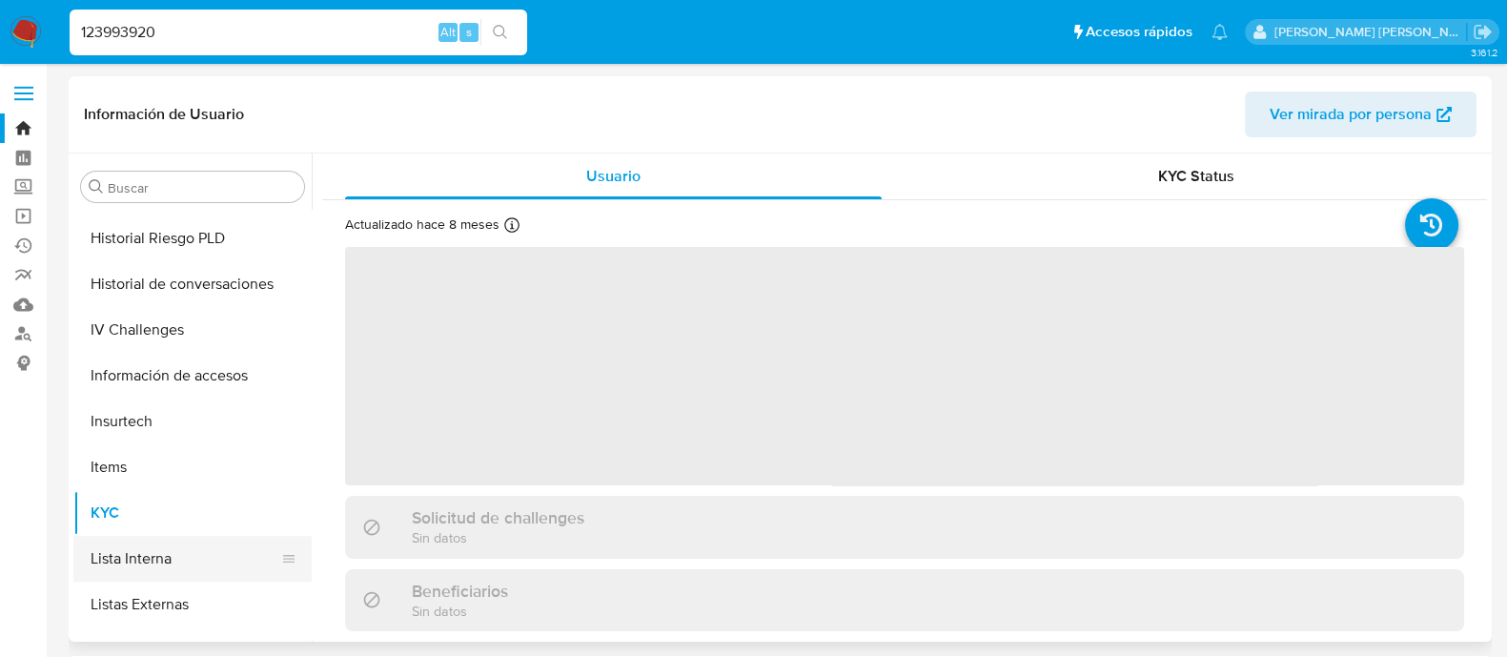
select select "10"
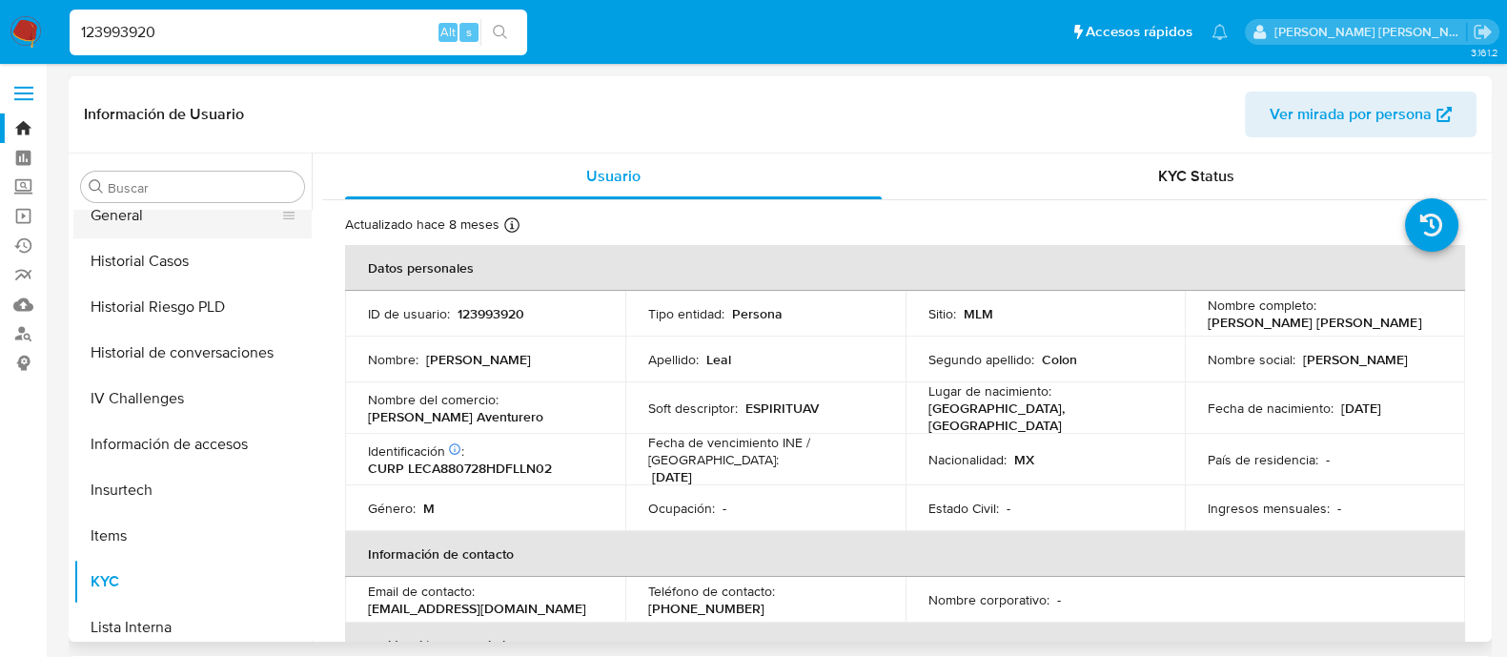
click at [148, 225] on button "General" at bounding box center [184, 216] width 223 height 46
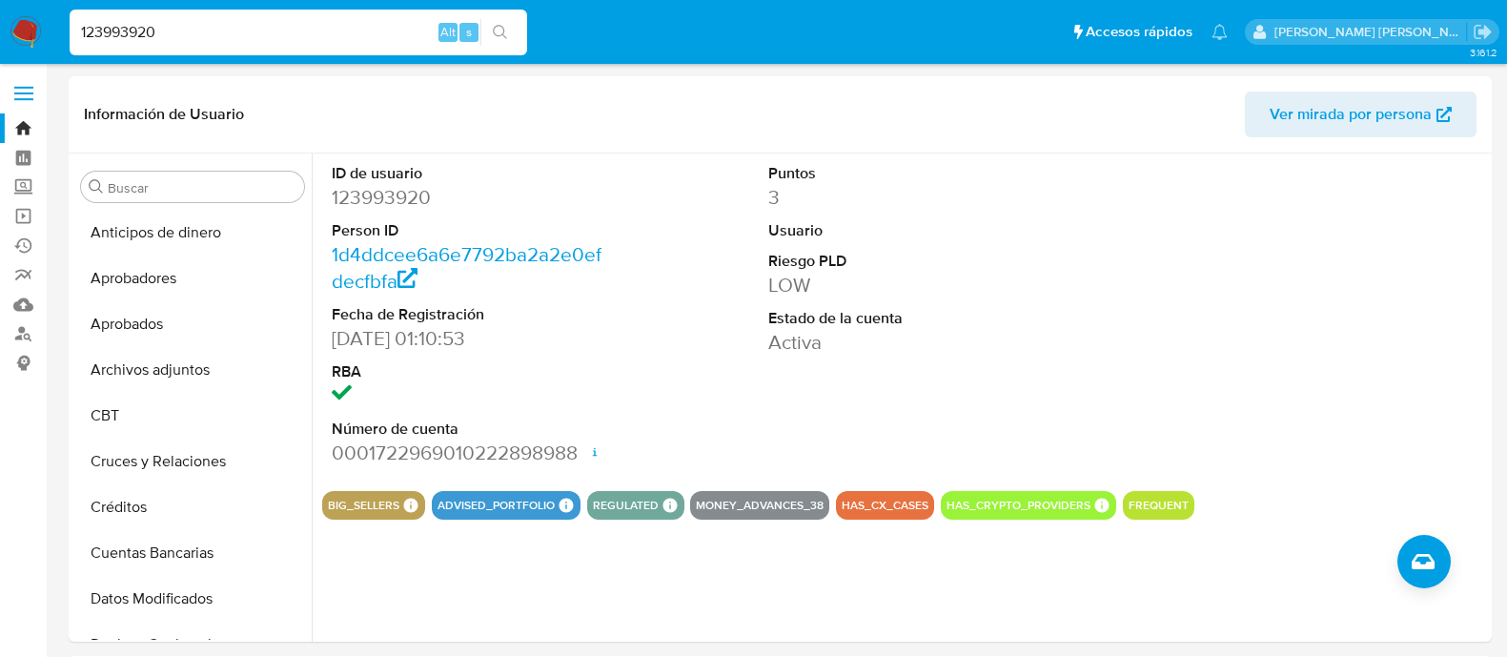
select select "10"
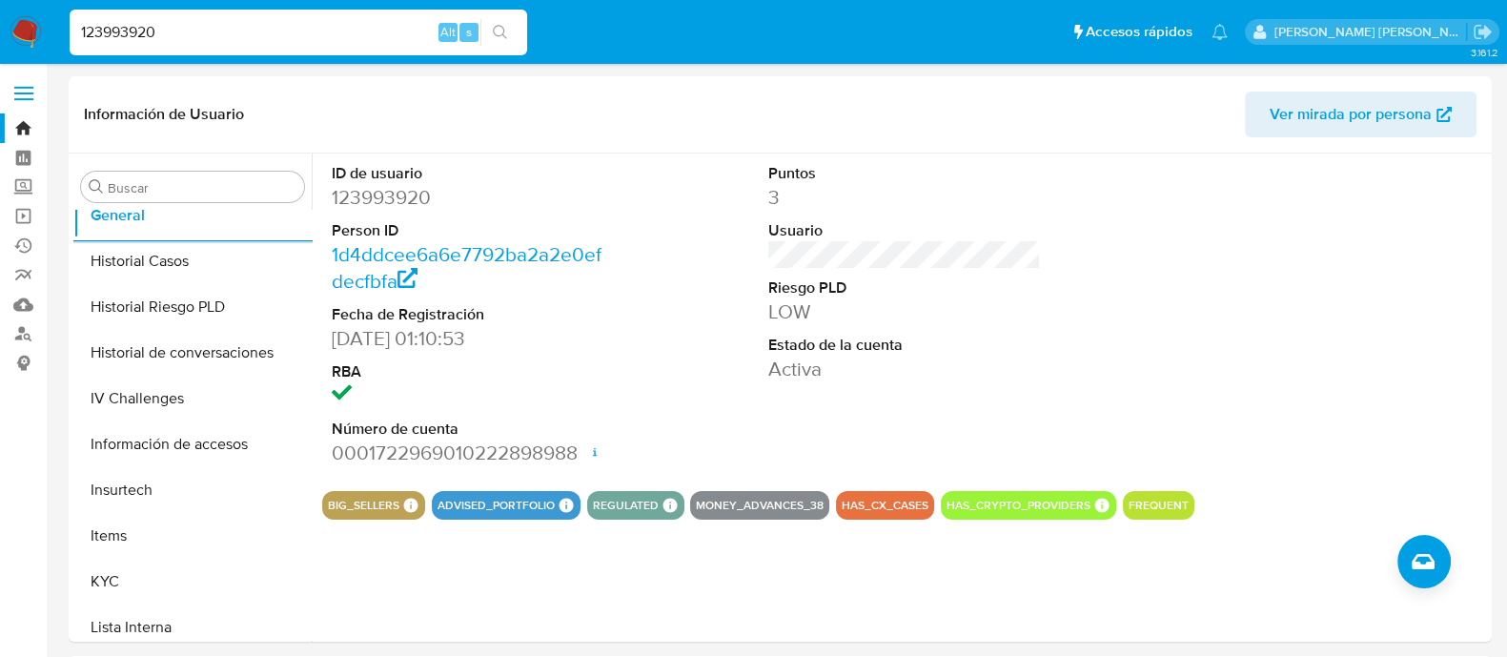
click at [334, 26] on input "123993920" at bounding box center [298, 32] width 457 height 25
paste input "429175699"
type input "429175699"
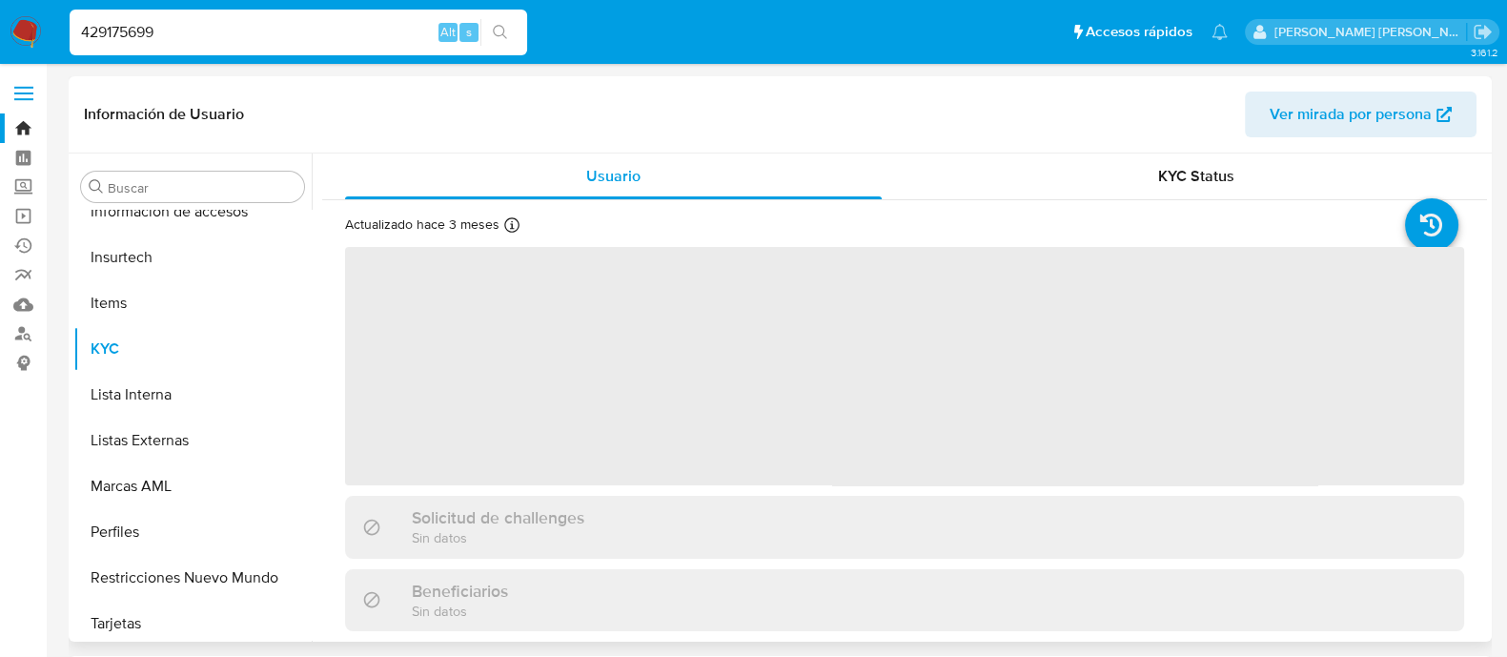
scroll to position [896, 0]
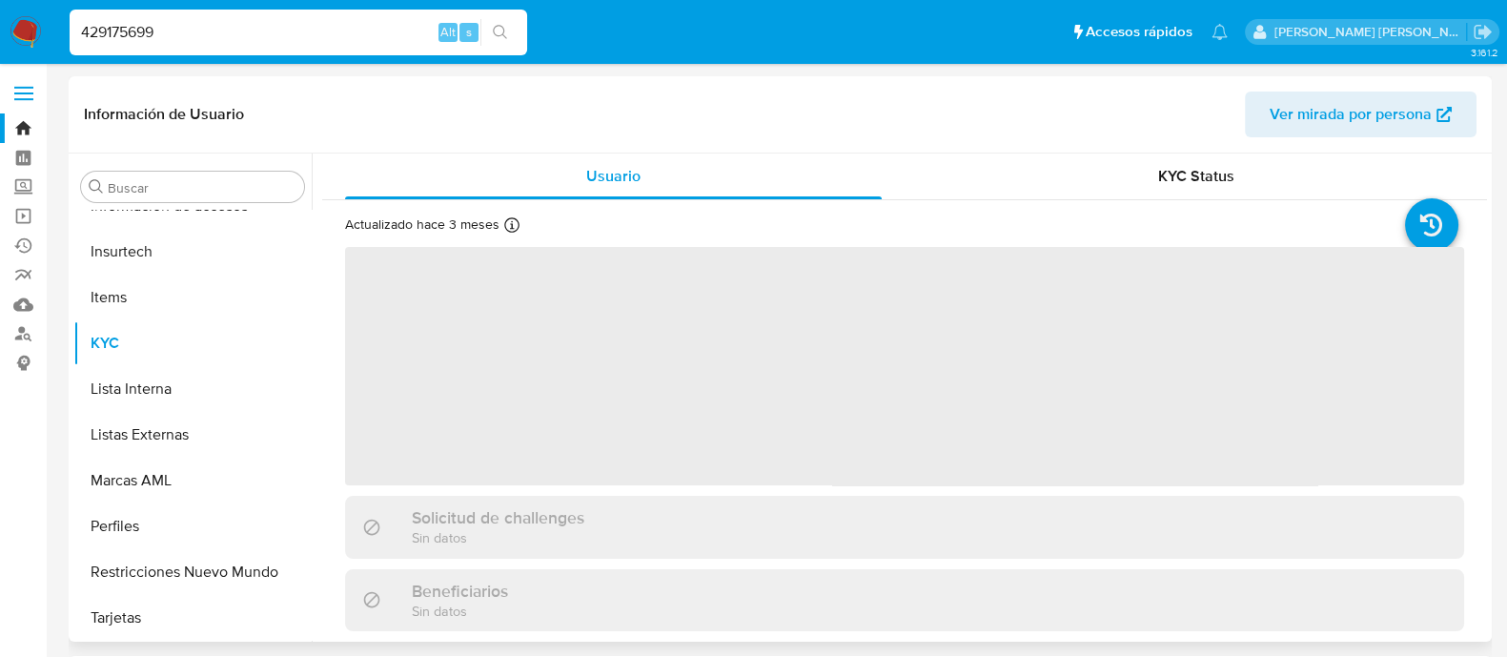
select select "10"
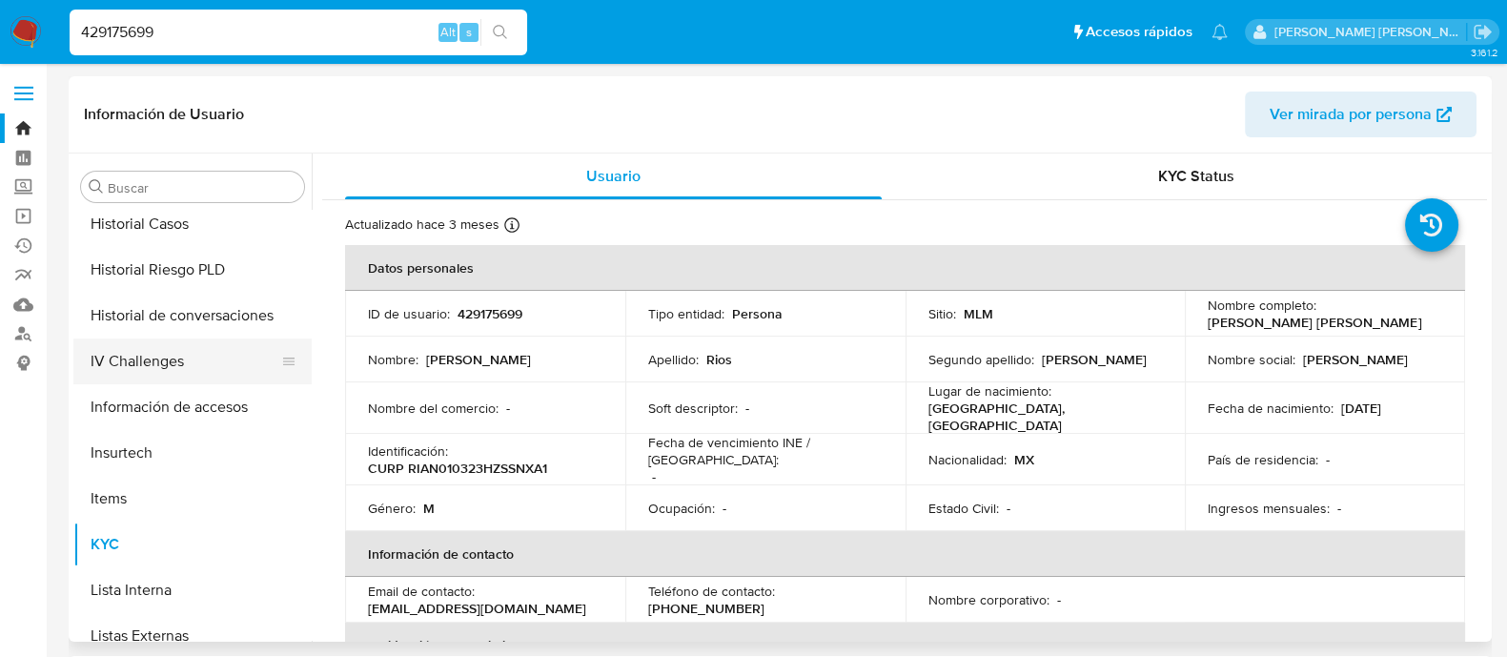
scroll to position [658, 0]
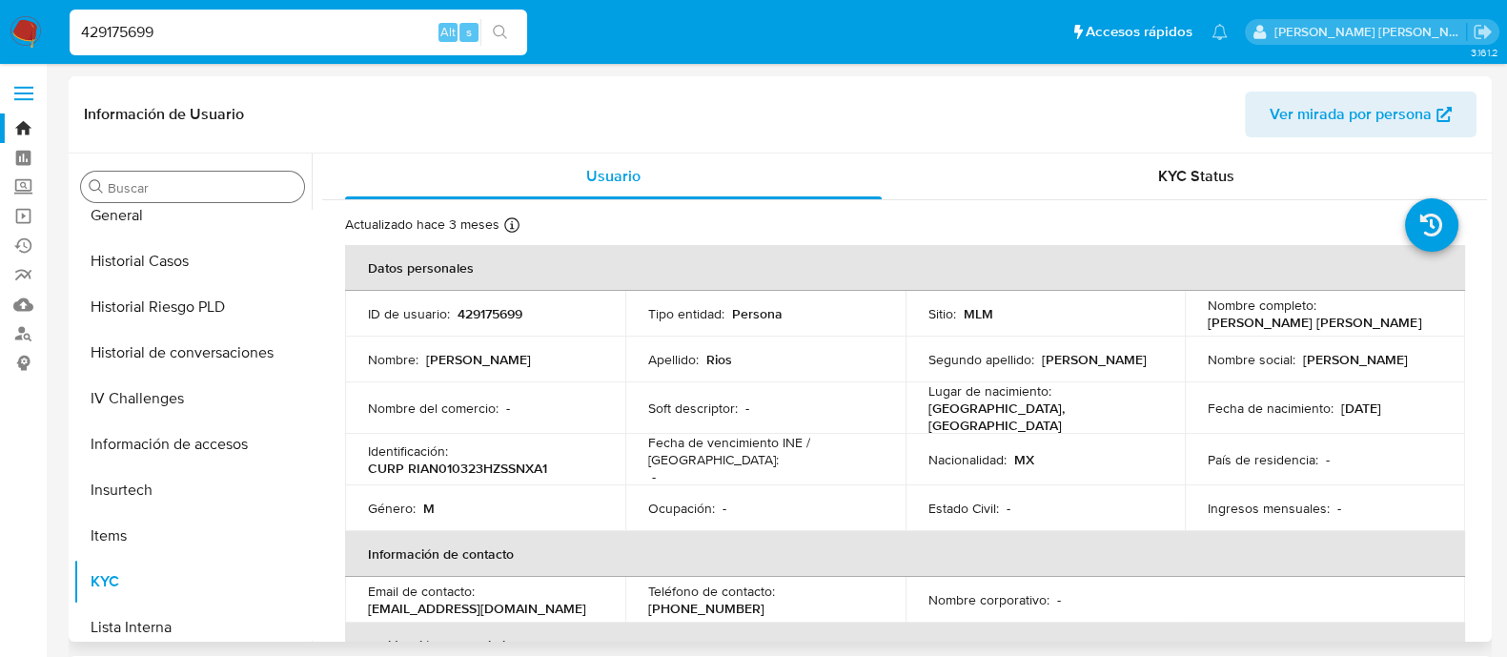
click at [188, 200] on div "Buscar" at bounding box center [192, 187] width 223 height 30
click at [179, 225] on button "General" at bounding box center [184, 216] width 223 height 46
